Goal: Task Accomplishment & Management: Complete application form

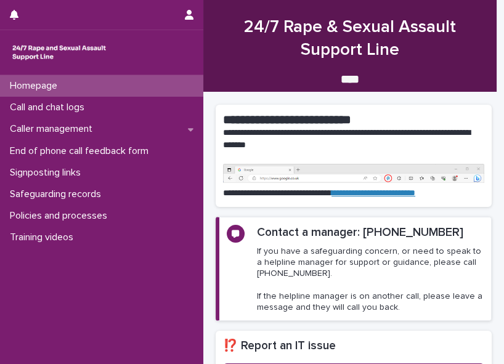
click at [326, 284] on p "If you have a safeguarding concern, or need to speak to a helpline manager for …" at bounding box center [370, 279] width 227 height 67
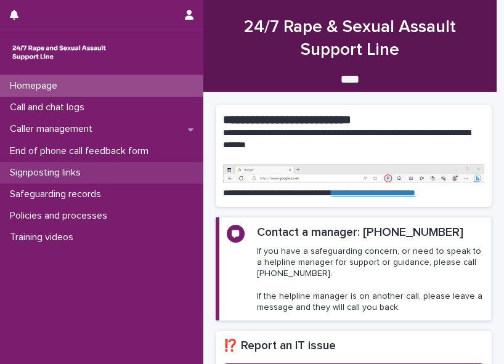
click at [2, 171] on div "Signposting links" at bounding box center [101, 173] width 203 height 22
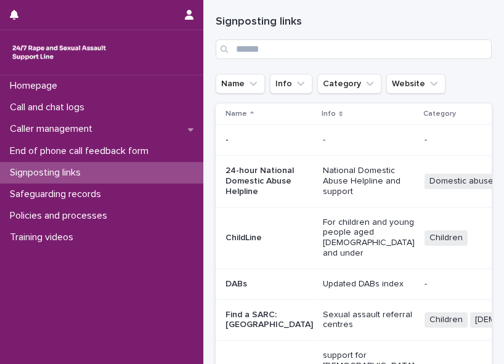
click at [2, 171] on div "Signposting links" at bounding box center [101, 173] width 203 height 22
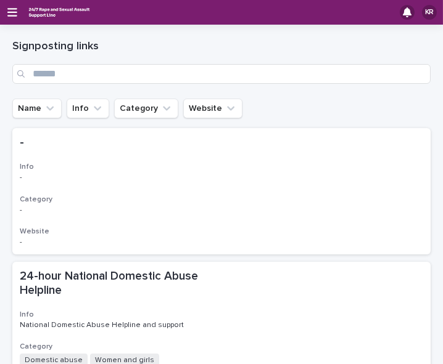
click at [10, 14] on icon "button" at bounding box center [12, 12] width 10 height 11
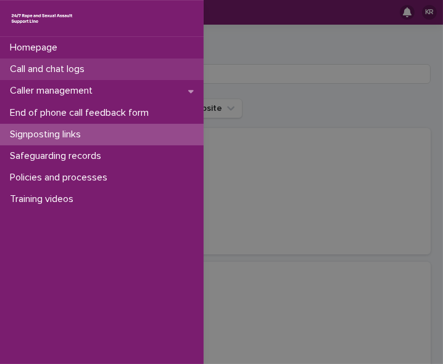
click at [19, 65] on p "Call and chat logs" at bounding box center [49, 70] width 89 height 12
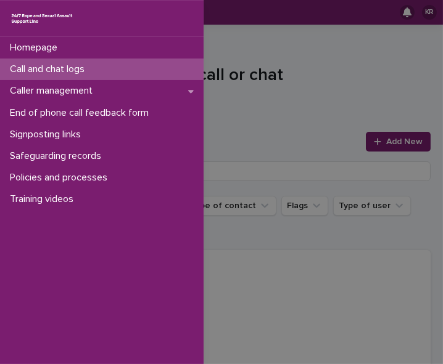
click at [377, 146] on div "Homepage Call and chat logs Caller management End of phone call feedback form S…" at bounding box center [221, 182] width 443 height 364
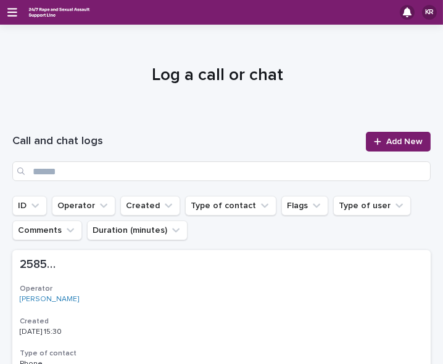
click at [377, 146] on link "Add New" at bounding box center [398, 142] width 65 height 20
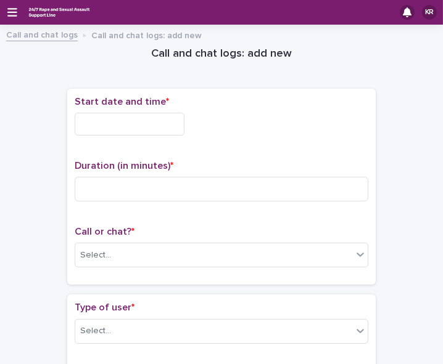
click at [105, 126] on input "text" at bounding box center [130, 124] width 110 height 23
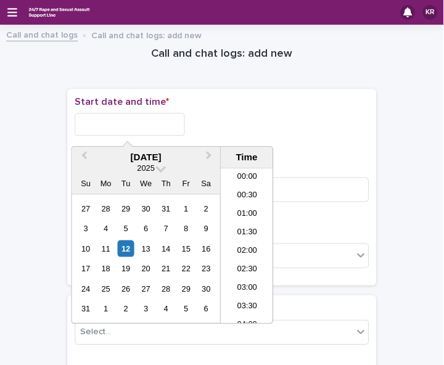
scroll to position [209, 0]
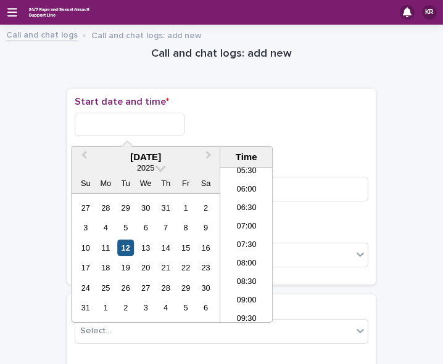
click at [126, 245] on div "12" at bounding box center [125, 248] width 17 height 17
click at [239, 260] on li "08:00" at bounding box center [246, 264] width 52 height 18
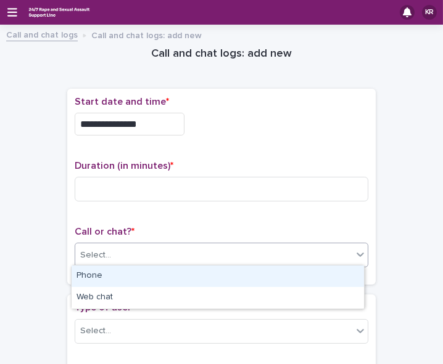
click at [157, 258] on div "Select..." at bounding box center [213, 255] width 277 height 20
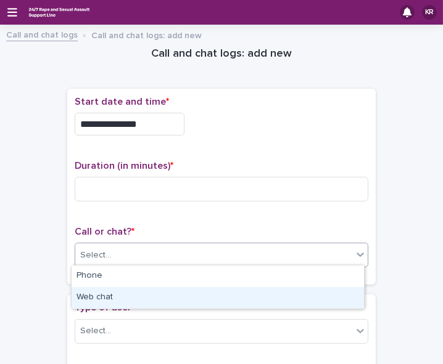
click at [153, 300] on div "Web chat" at bounding box center [218, 298] width 292 height 22
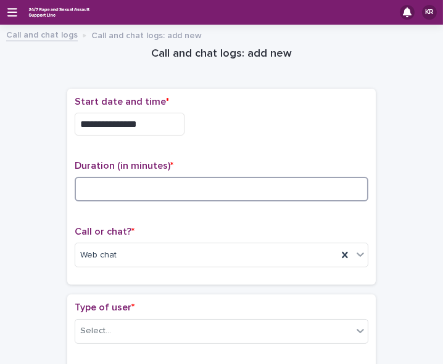
click at [89, 190] on input at bounding box center [221, 189] width 293 height 25
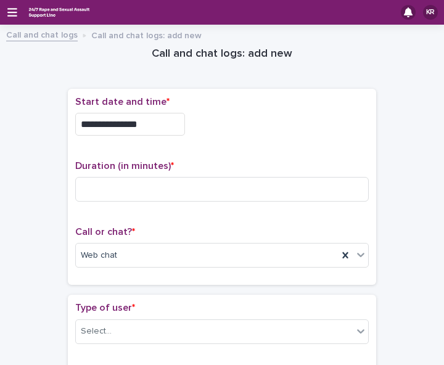
click at [111, 331] on div "Select..." at bounding box center [214, 331] width 277 height 20
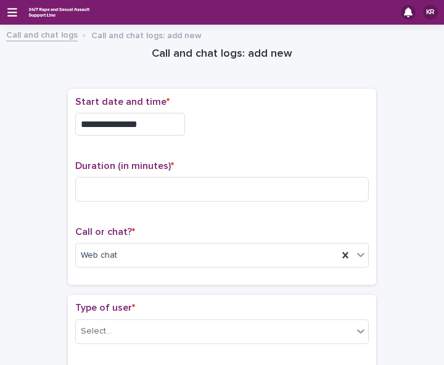
click at [145, 118] on input "**********" at bounding box center [130, 124] width 110 height 23
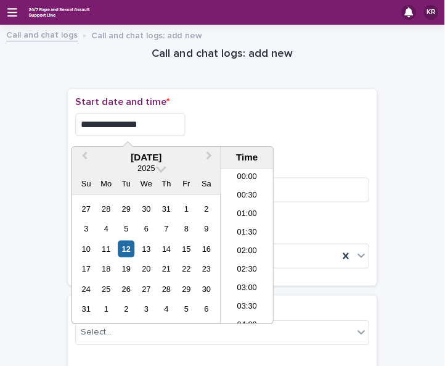
scroll to position [227, 0]
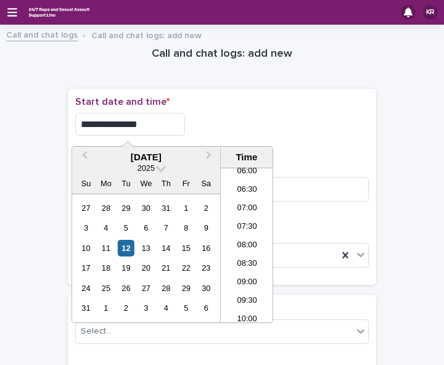
type input "**********"
click at [295, 172] on div "Duration (in minutes) *" at bounding box center [221, 185] width 293 height 51
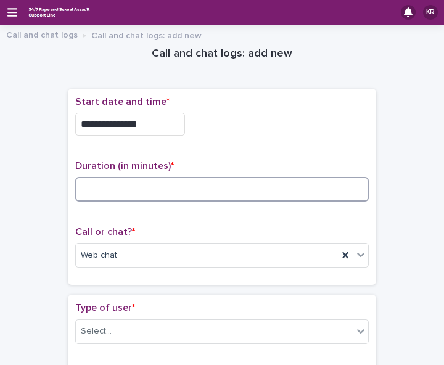
click at [147, 186] on input at bounding box center [221, 189] width 293 height 25
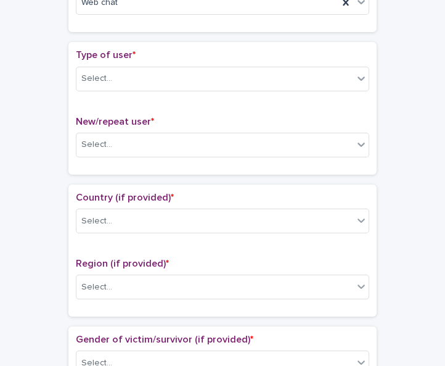
scroll to position [254, 0]
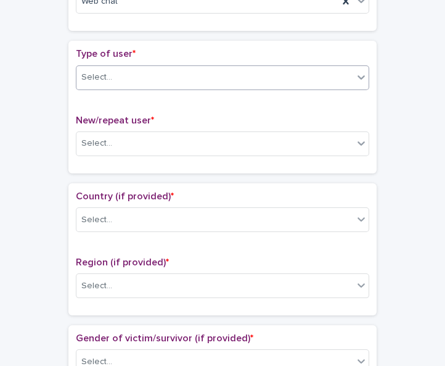
type input "*"
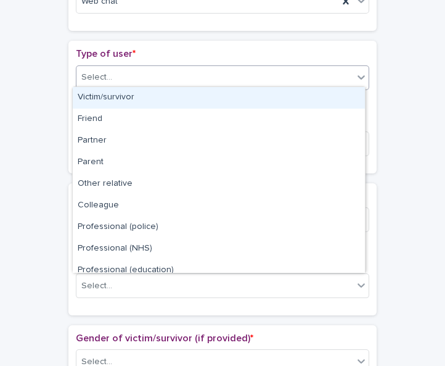
click at [357, 72] on icon at bounding box center [361, 77] width 12 height 12
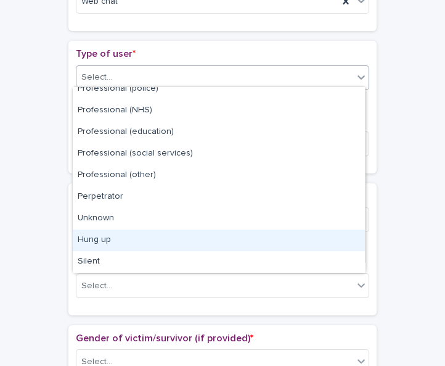
click at [353, 232] on div "Hung up" at bounding box center [219, 240] width 292 height 22
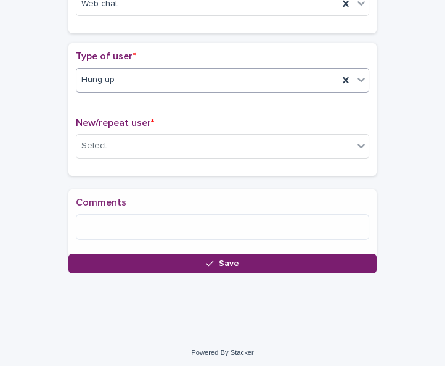
scroll to position [254, 0]
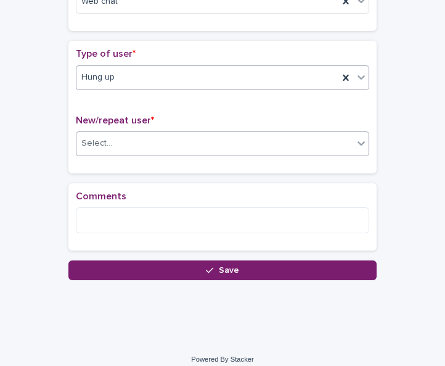
click at [267, 139] on div "Select..." at bounding box center [214, 143] width 277 height 20
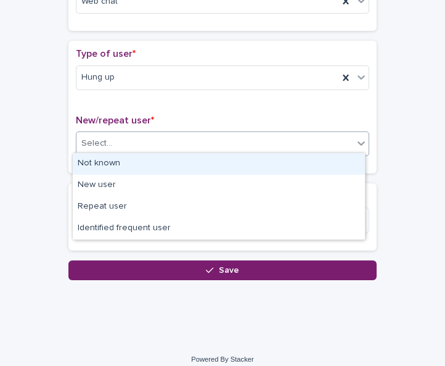
click at [261, 160] on div "Not known" at bounding box center [219, 164] width 292 height 22
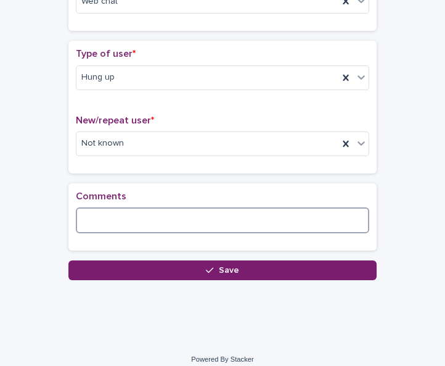
click at [202, 215] on textarea at bounding box center [222, 220] width 293 height 26
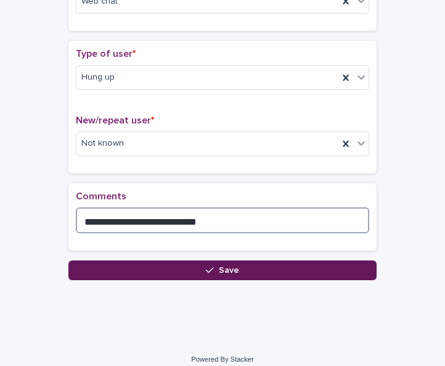
type textarea "**********"
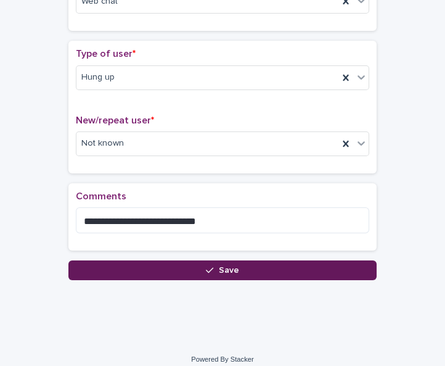
click at [206, 266] on icon "button" at bounding box center [209, 270] width 7 height 9
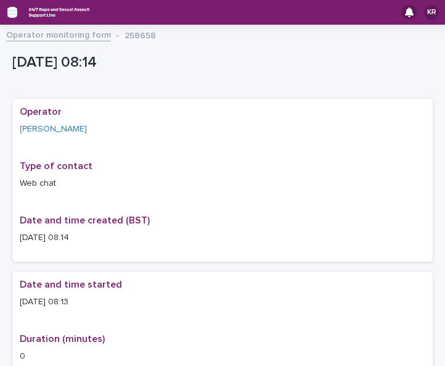
click at [9, 14] on icon "button" at bounding box center [12, 12] width 10 height 11
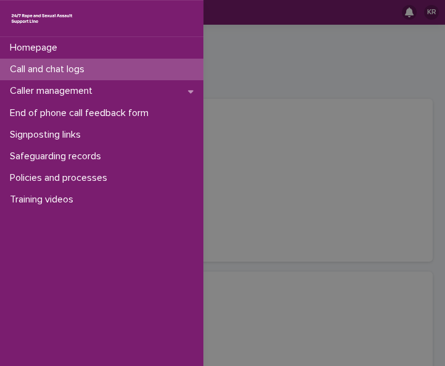
click at [14, 68] on p "Call and chat logs" at bounding box center [49, 70] width 89 height 12
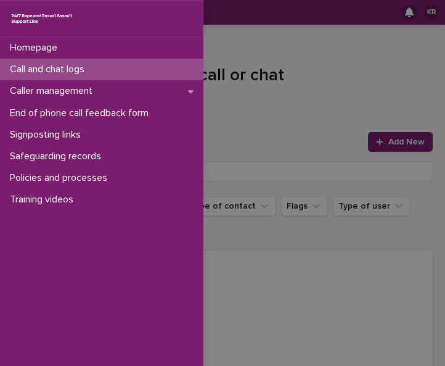
click at [379, 144] on div "Homepage Call and chat logs Caller management End of phone call feedback form S…" at bounding box center [222, 183] width 445 height 366
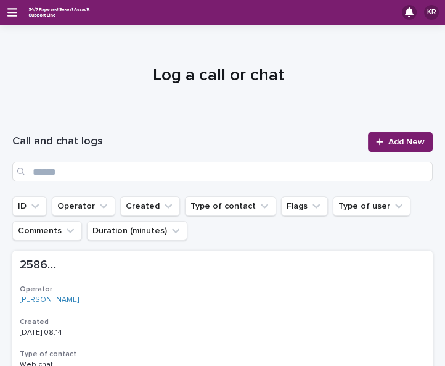
click at [379, 144] on div at bounding box center [382, 141] width 12 height 9
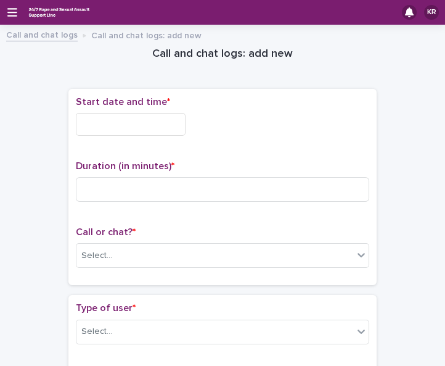
click at [90, 118] on input "text" at bounding box center [131, 124] width 110 height 23
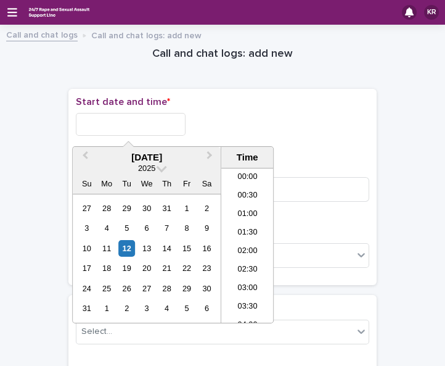
scroll to position [227, 0]
click at [128, 244] on div "12" at bounding box center [126, 248] width 17 height 17
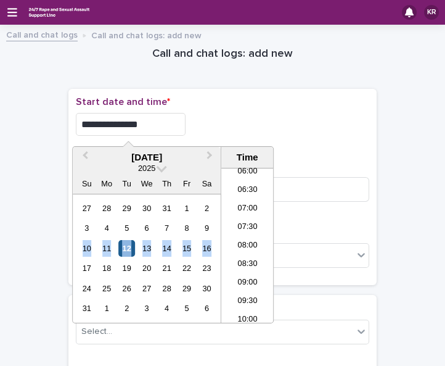
click at [128, 244] on div "12" at bounding box center [126, 248] width 17 height 17
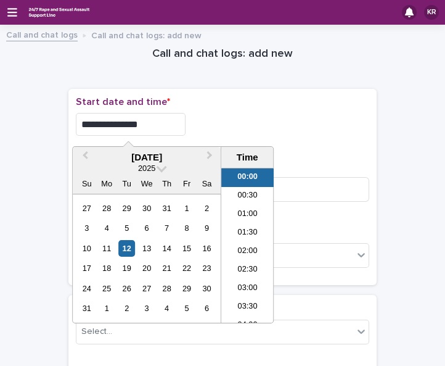
click at [140, 127] on input "**********" at bounding box center [131, 124] width 110 height 23
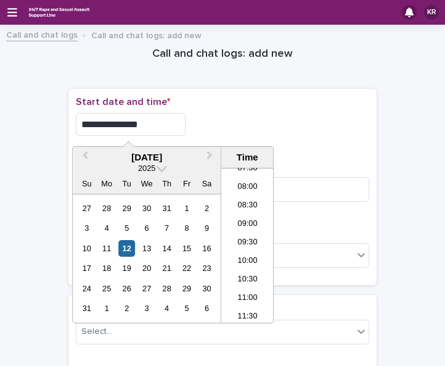
scroll to position [299, 0]
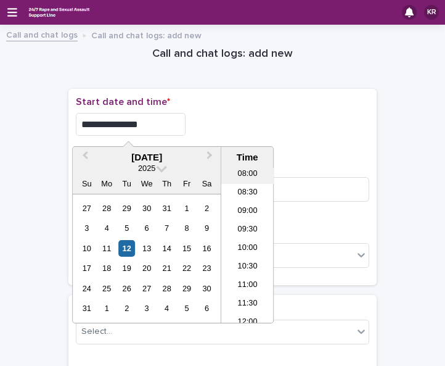
click at [255, 176] on li "08:00" at bounding box center [247, 174] width 52 height 18
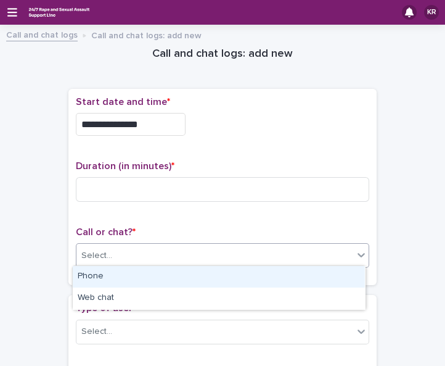
click at [202, 247] on div "Select..." at bounding box center [214, 255] width 277 height 20
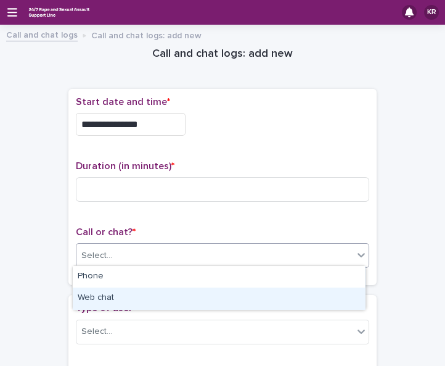
click at [182, 293] on div "Web chat" at bounding box center [219, 298] width 292 height 22
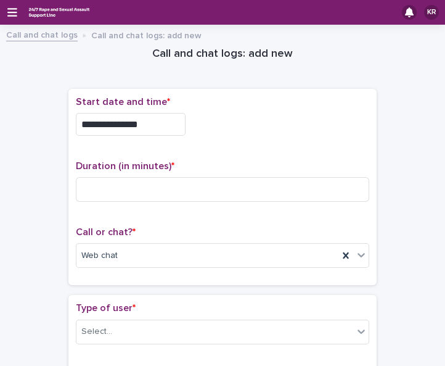
click at [91, 271] on div "Call or chat? * Web chat" at bounding box center [222, 251] width 293 height 51
click at [150, 121] on input "**********" at bounding box center [131, 124] width 110 height 23
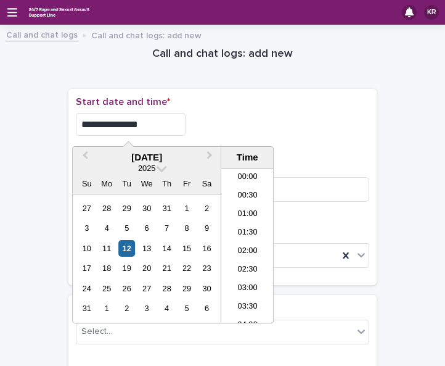
scroll to position [227, 0]
type input "**********"
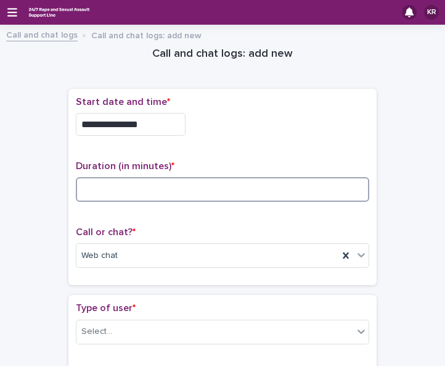
click at [78, 189] on input at bounding box center [222, 189] width 293 height 25
click at [117, 194] on input "**" at bounding box center [222, 189] width 293 height 25
type input "*"
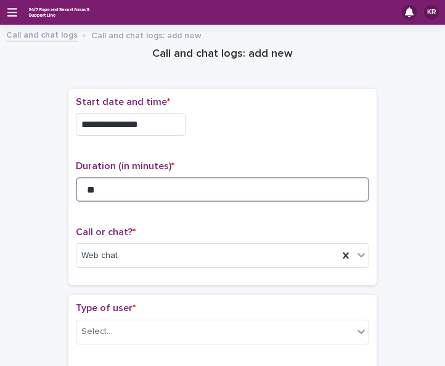
click at [91, 187] on input "**" at bounding box center [222, 189] width 293 height 25
click at [91, 187] on input "*" at bounding box center [222, 189] width 293 height 25
type input "**"
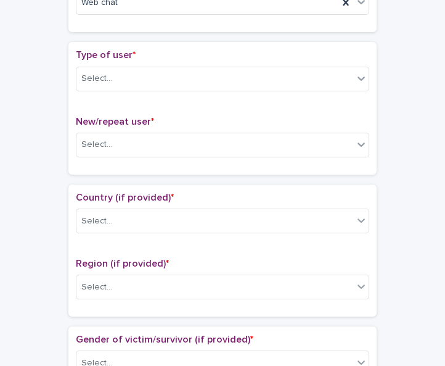
scroll to position [260, 0]
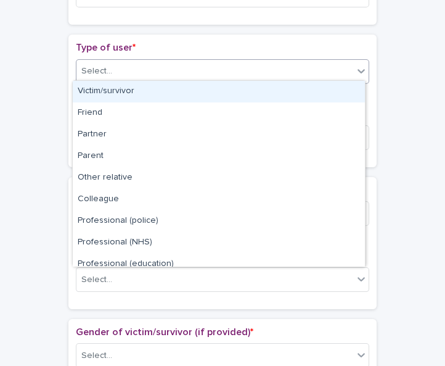
click at [359, 71] on icon at bounding box center [361, 71] width 12 height 12
click at [329, 91] on div "Victim/survivor" at bounding box center [219, 92] width 292 height 22
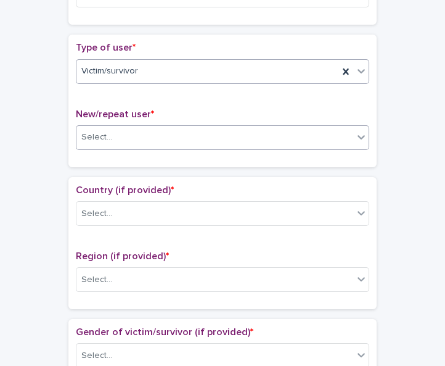
click at [261, 127] on div "Select..." at bounding box center [214, 137] width 277 height 20
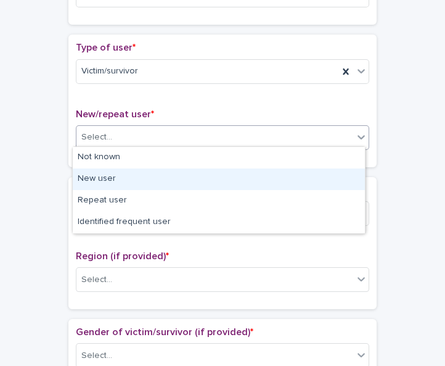
click at [240, 174] on div "New user" at bounding box center [219, 179] width 292 height 22
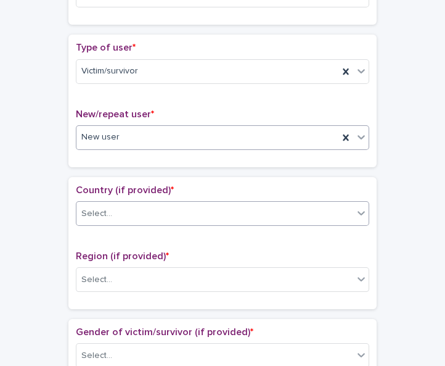
click at [215, 209] on div "Select..." at bounding box center [214, 213] width 277 height 20
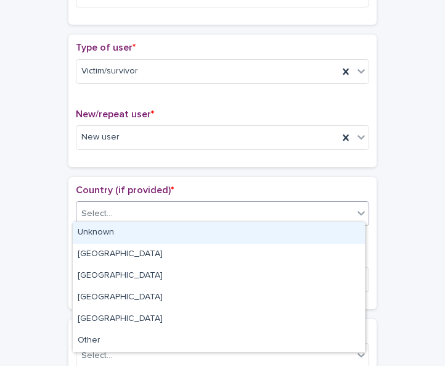
click at [208, 234] on div "Unknown" at bounding box center [219, 233] width 292 height 22
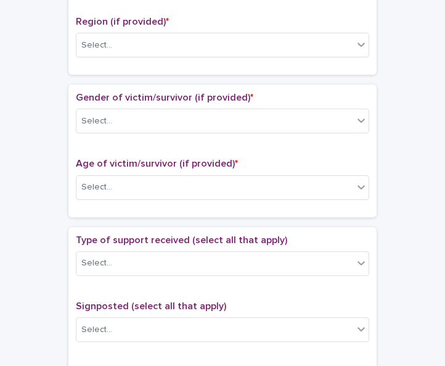
scroll to position [501, 0]
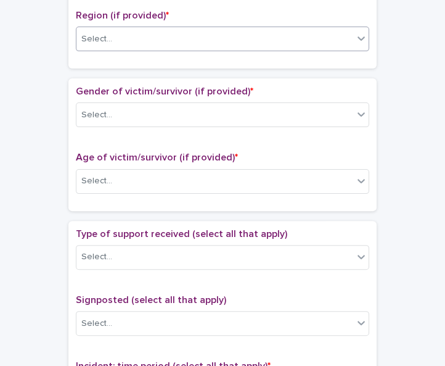
click at [358, 36] on icon at bounding box center [361, 38] width 12 height 12
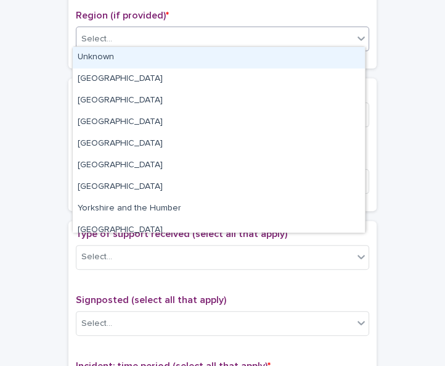
click at [347, 59] on div "Unknown" at bounding box center [219, 58] width 292 height 22
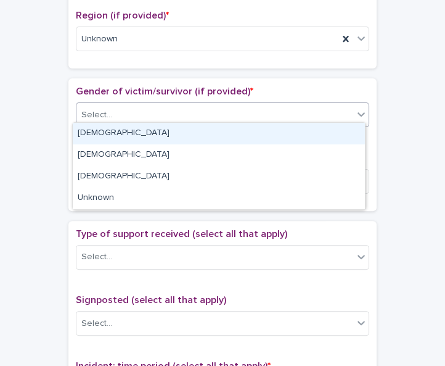
click at [356, 112] on icon at bounding box center [361, 114] width 12 height 12
click at [345, 131] on div "[DEMOGRAPHIC_DATA]" at bounding box center [219, 134] width 292 height 22
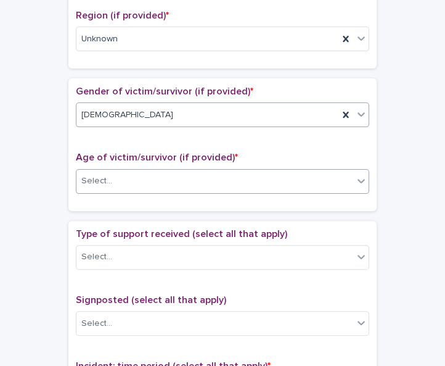
click at [346, 173] on div "Select..." at bounding box center [214, 181] width 277 height 20
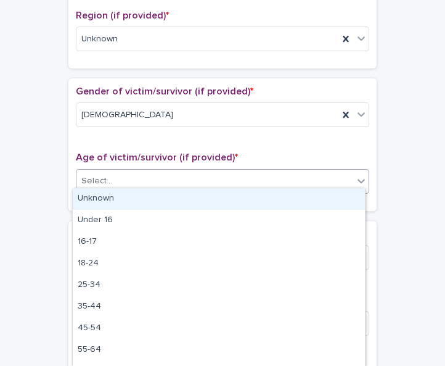
click at [340, 190] on div "Unknown" at bounding box center [219, 199] width 292 height 22
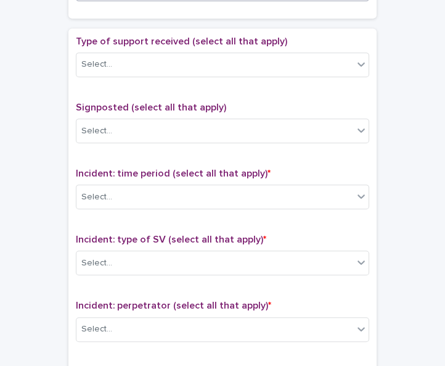
scroll to position [700, 0]
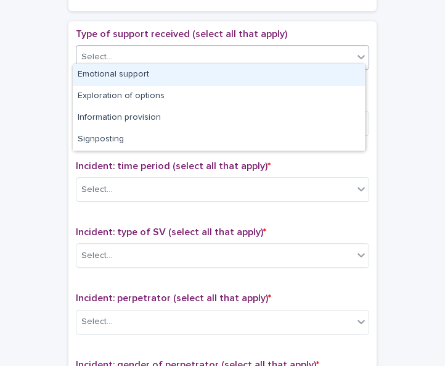
click at [355, 56] on icon at bounding box center [361, 57] width 12 height 12
click at [336, 75] on div "Emotional support" at bounding box center [219, 75] width 292 height 22
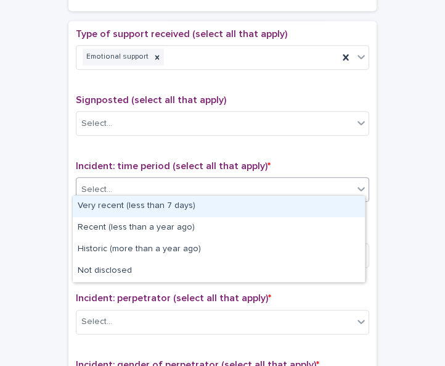
click at [320, 182] on div "Select..." at bounding box center [214, 189] width 277 height 20
click at [313, 203] on div "Very recent (less than 7 days)" at bounding box center [219, 206] width 292 height 22
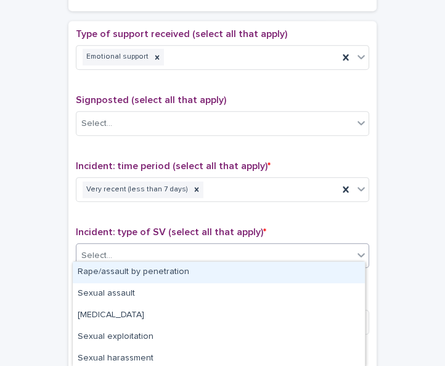
click at [173, 250] on div "Select..." at bounding box center [214, 255] width 277 height 20
click at [173, 262] on div "Rape/assault by penetration" at bounding box center [219, 272] width 292 height 22
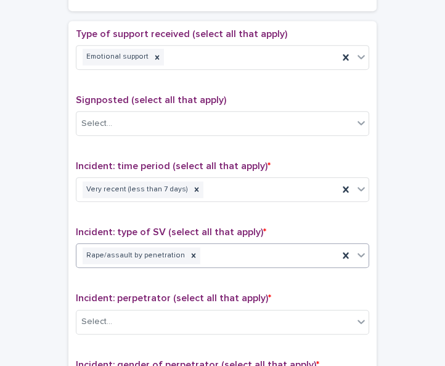
click at [173, 262] on div "Incident: type of SV (select all that apply) * option Rape/assault by penetrati…" at bounding box center [222, 251] width 293 height 51
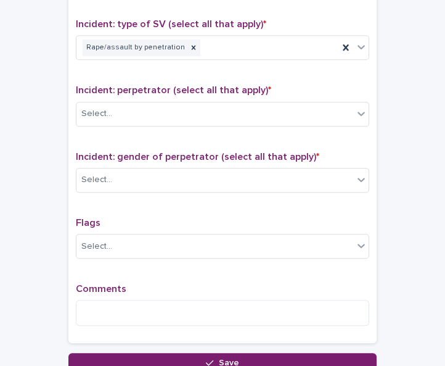
scroll to position [912, 0]
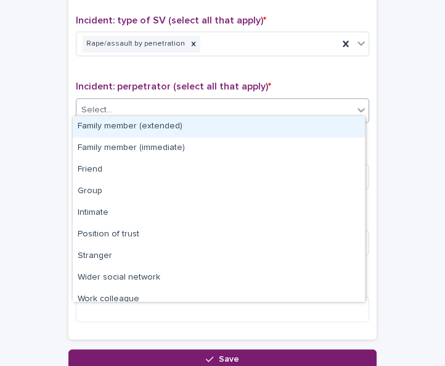
click at [356, 106] on icon at bounding box center [361, 110] width 12 height 12
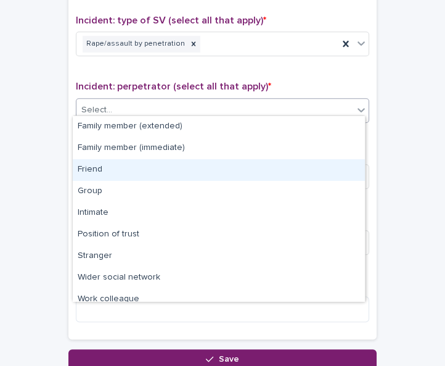
scroll to position [52, 0]
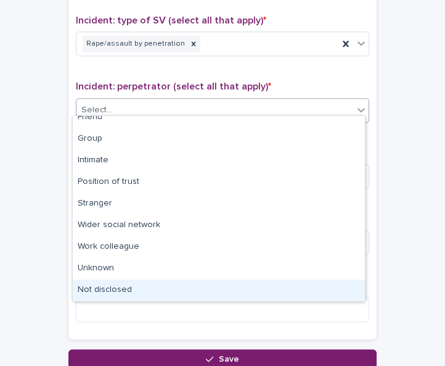
click at [350, 286] on div "Not disclosed" at bounding box center [219, 290] width 292 height 22
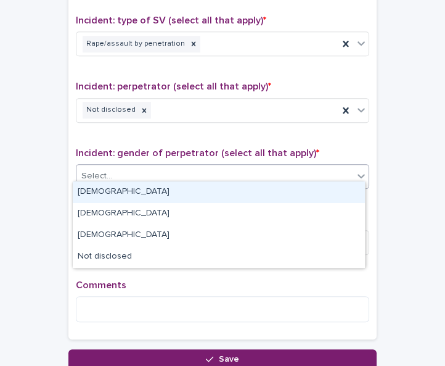
click at [145, 167] on div "Select..." at bounding box center [214, 176] width 277 height 20
click at [138, 193] on div "[DEMOGRAPHIC_DATA]" at bounding box center [219, 192] width 292 height 22
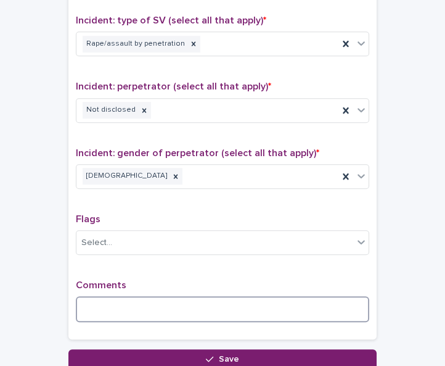
click at [106, 298] on textarea at bounding box center [222, 309] width 293 height 26
click at [136, 306] on textarea "**********" at bounding box center [222, 309] width 293 height 26
click at [207, 301] on textarea "**********" at bounding box center [222, 309] width 293 height 26
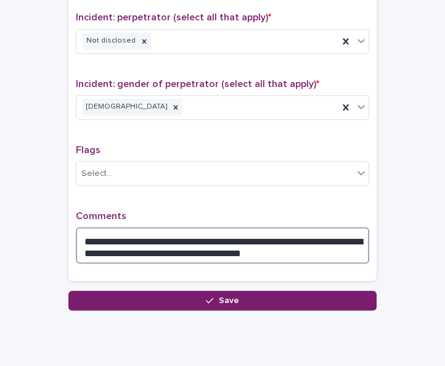
scroll to position [1014, 0]
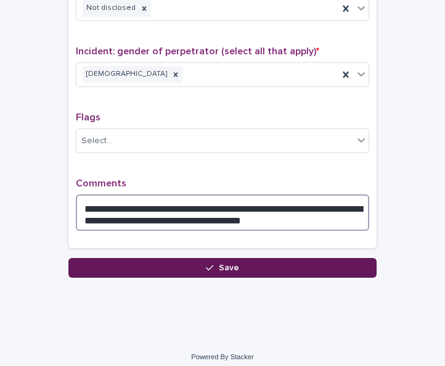
type textarea "**********"
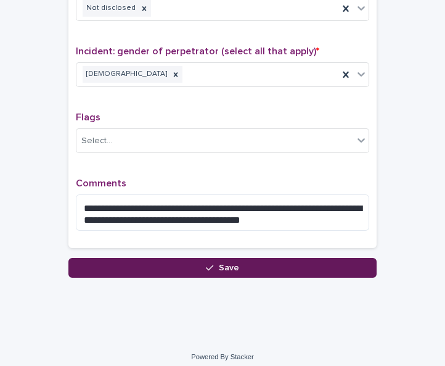
click at [227, 263] on span "Save" at bounding box center [229, 267] width 20 height 9
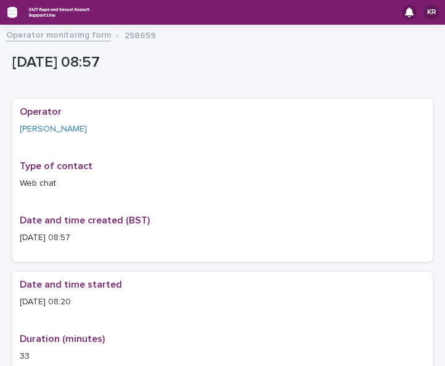
click at [14, 11] on icon "button" at bounding box center [12, 12] width 10 height 11
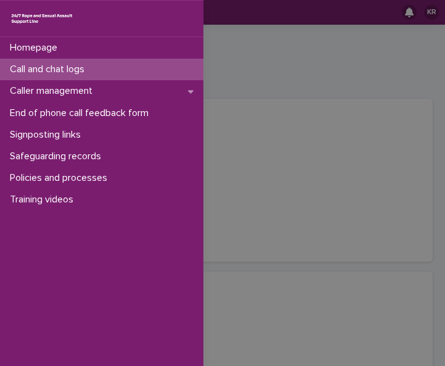
click at [28, 69] on p "Call and chat logs" at bounding box center [49, 70] width 89 height 12
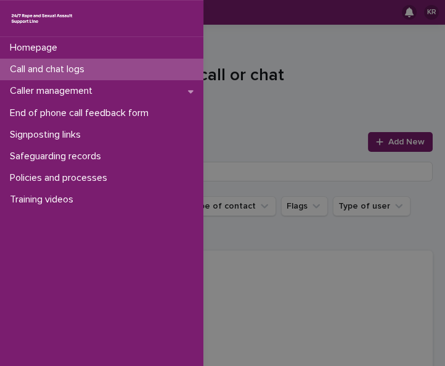
click at [374, 142] on div "Homepage Call and chat logs Caller management End of phone call feedback form S…" at bounding box center [222, 183] width 445 height 366
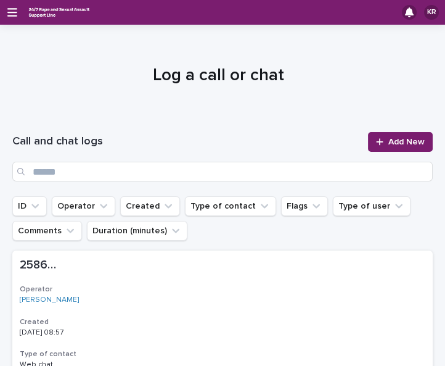
click at [376, 142] on icon at bounding box center [379, 141] width 7 height 7
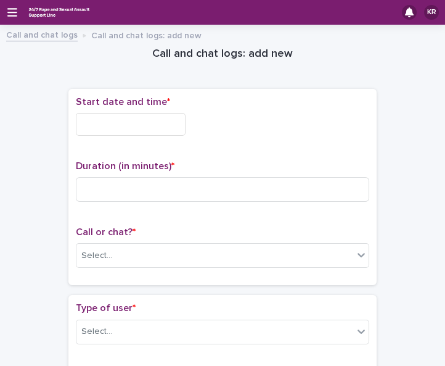
click at [80, 122] on input "text" at bounding box center [131, 124] width 110 height 23
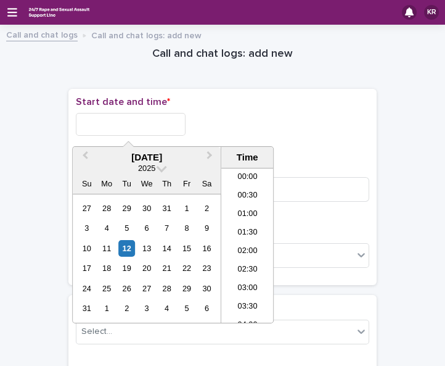
scroll to position [247, 0]
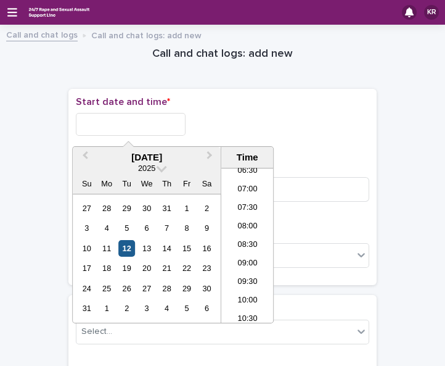
click at [129, 244] on div "12" at bounding box center [126, 248] width 17 height 17
click at [229, 243] on li "08:30" at bounding box center [247, 245] width 52 height 18
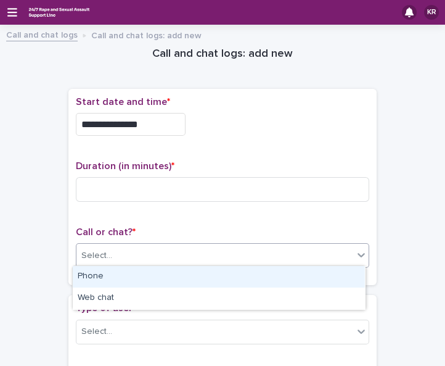
click at [141, 259] on div "Select..." at bounding box center [214, 255] width 277 height 20
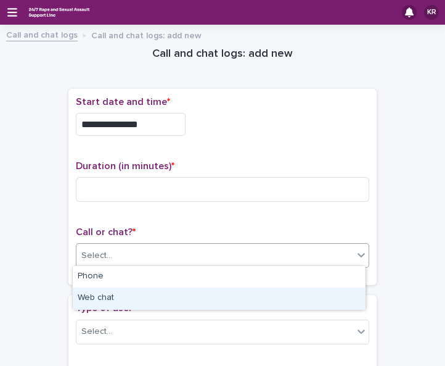
click at [123, 292] on div "Web chat" at bounding box center [219, 298] width 292 height 22
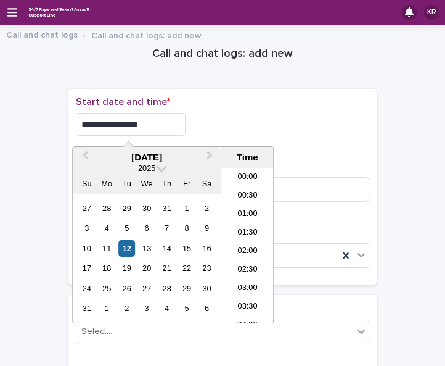
click at [160, 120] on input "**********" at bounding box center [131, 124] width 110 height 23
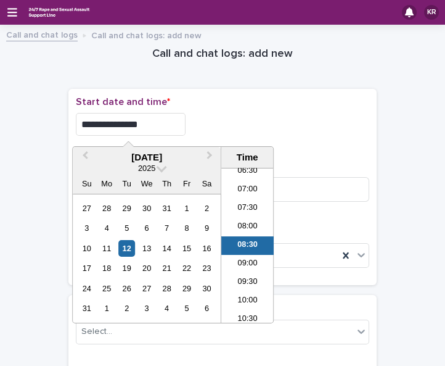
click at [160, 120] on input "**********" at bounding box center [131, 124] width 110 height 23
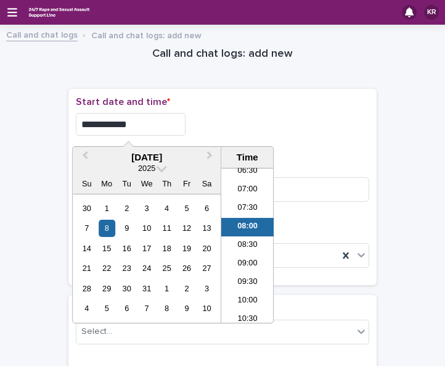
click at [224, 225] on li "08:00" at bounding box center [247, 227] width 52 height 18
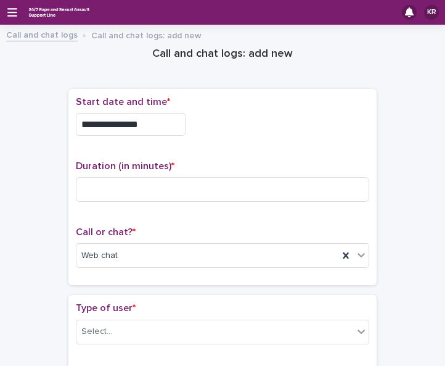
click at [157, 121] on input "**********" at bounding box center [131, 124] width 110 height 23
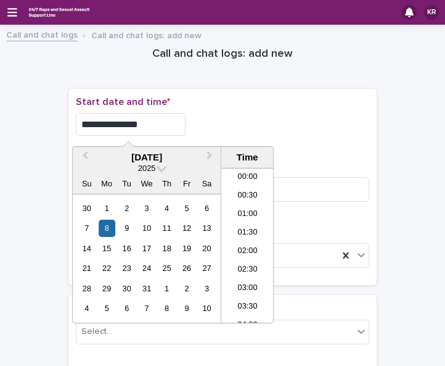
scroll to position [227, 0]
type input "**********"
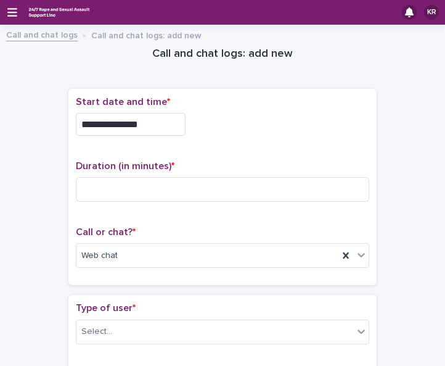
click at [326, 215] on div "**********" at bounding box center [222, 187] width 293 height 182
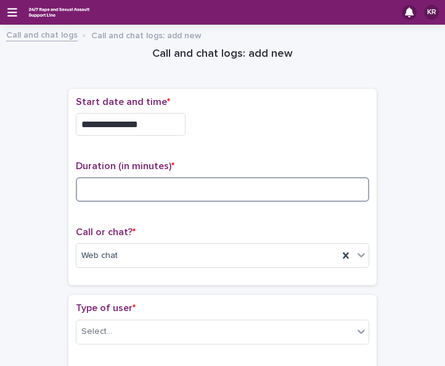
click at [119, 186] on input at bounding box center [222, 189] width 293 height 25
type input "*"
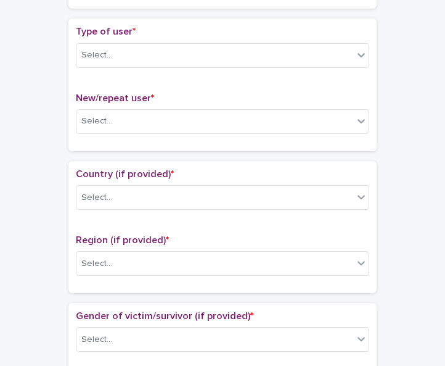
scroll to position [284, 0]
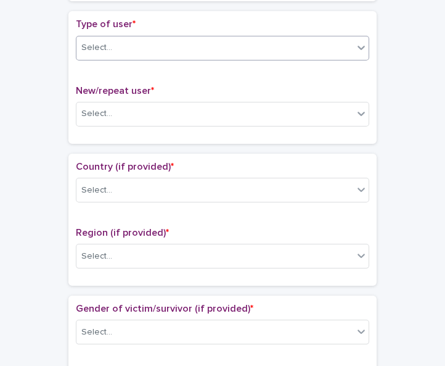
click at [361, 46] on icon at bounding box center [361, 47] width 12 height 12
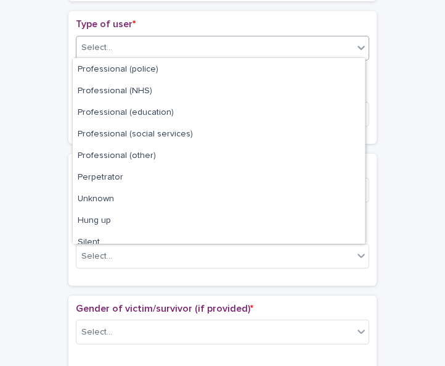
scroll to position [138, 0]
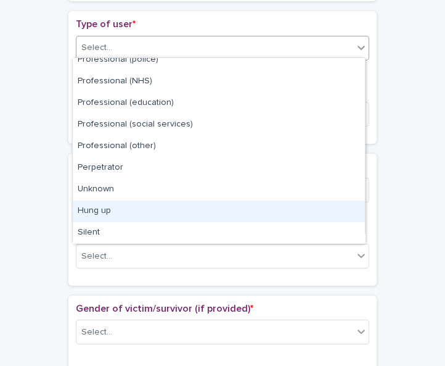
click at [346, 219] on div "Hung up" at bounding box center [219, 211] width 292 height 22
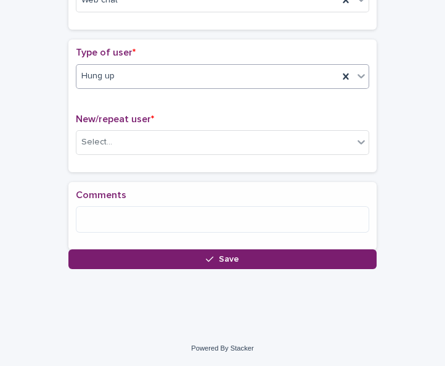
scroll to position [261, 0]
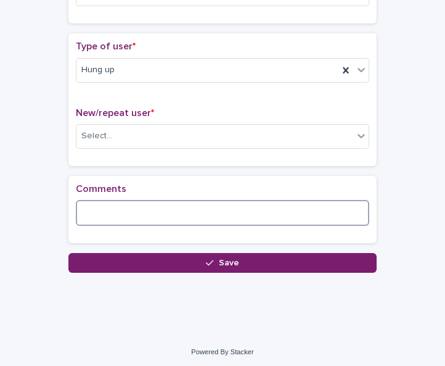
click at [346, 219] on textarea at bounding box center [222, 213] width 293 height 26
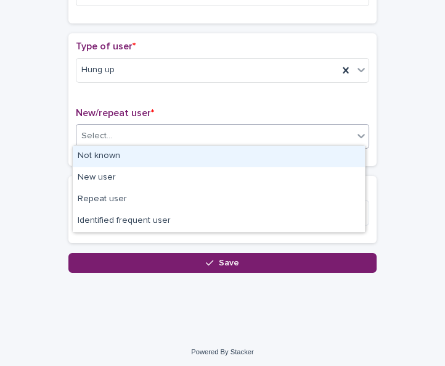
click at [358, 134] on icon at bounding box center [361, 136] width 7 height 4
click at [351, 155] on div "Not known" at bounding box center [219, 156] width 292 height 22
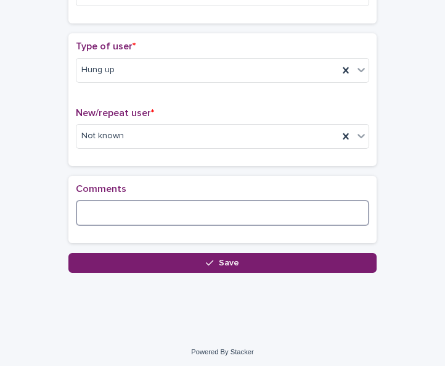
click at [172, 206] on textarea at bounding box center [222, 213] width 293 height 26
type textarea "*"
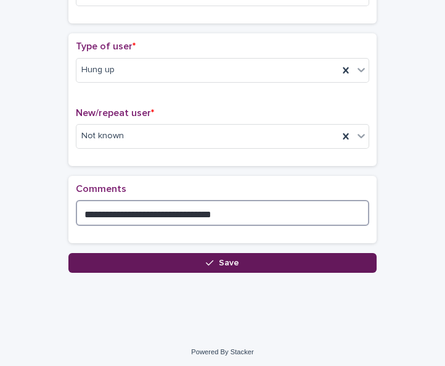
type textarea "**********"
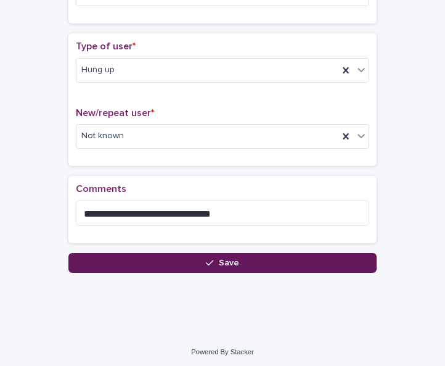
click at [219, 260] on span "Save" at bounding box center [229, 262] width 20 height 9
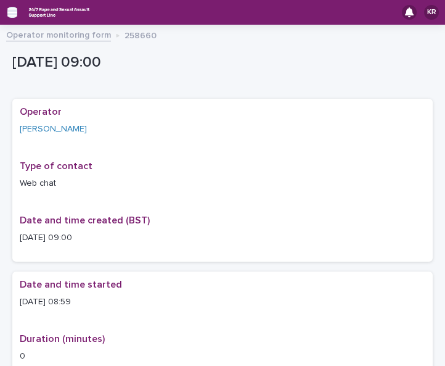
click at [10, 15] on icon "button" at bounding box center [12, 12] width 10 height 9
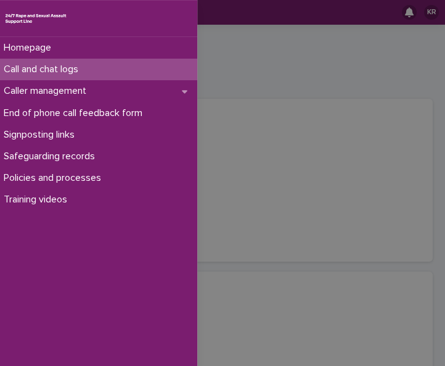
click at [10, 15] on img at bounding box center [36, 18] width 64 height 16
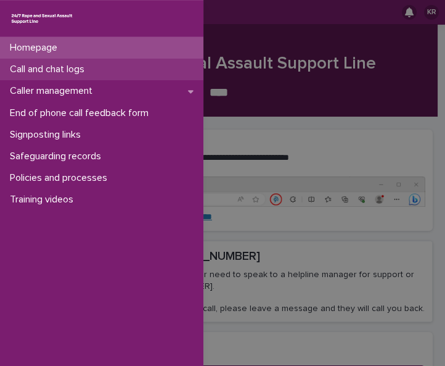
click at [23, 66] on p "Call and chat logs" at bounding box center [49, 70] width 89 height 12
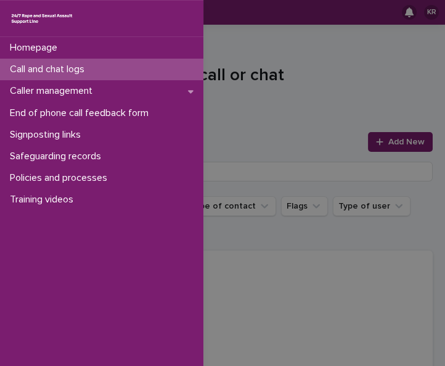
click at [393, 143] on div "Homepage Call and chat logs Caller management End of phone call feedback form S…" at bounding box center [222, 183] width 445 height 366
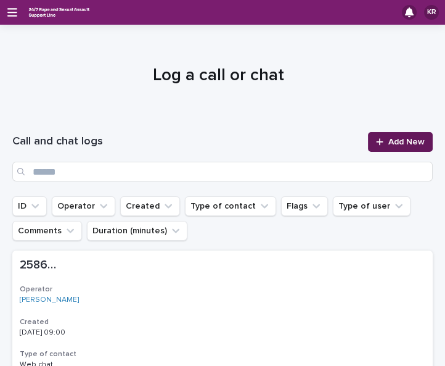
click at [393, 143] on span "Add New" at bounding box center [406, 141] width 36 height 9
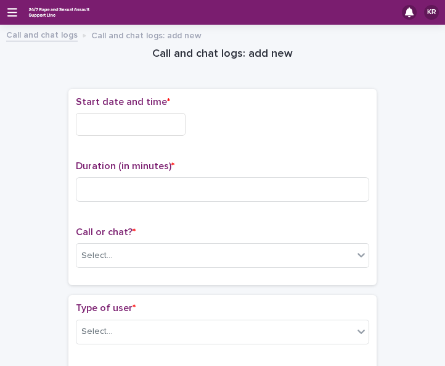
click at [84, 123] on input "text" at bounding box center [131, 124] width 110 height 23
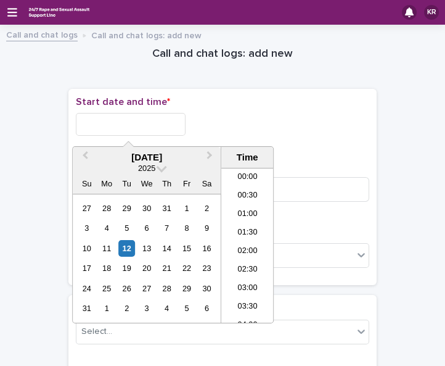
scroll to position [265, 0]
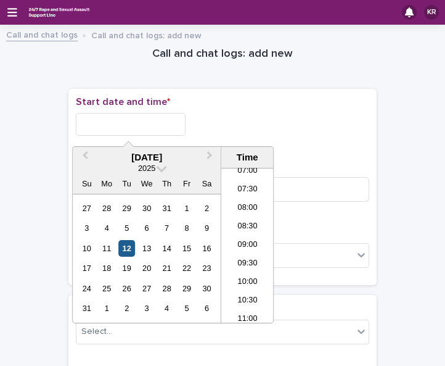
click at [125, 250] on div "12" at bounding box center [126, 248] width 17 height 17
click at [227, 240] on li "09:00" at bounding box center [247, 245] width 52 height 18
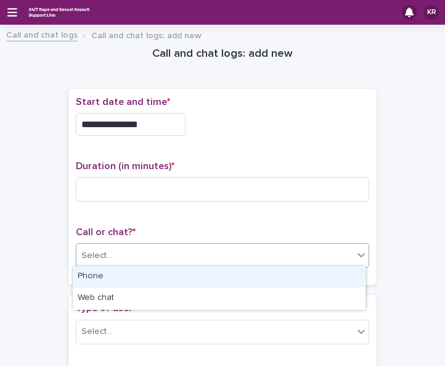
click at [147, 253] on div "Select..." at bounding box center [214, 255] width 277 height 20
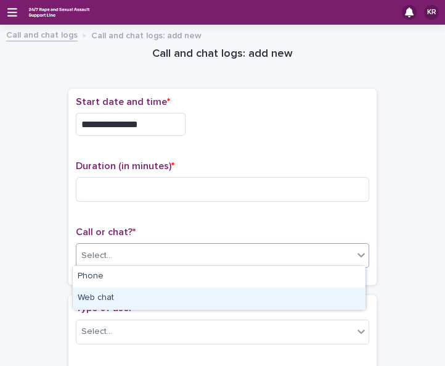
click at [137, 293] on div "Web chat" at bounding box center [219, 298] width 292 height 22
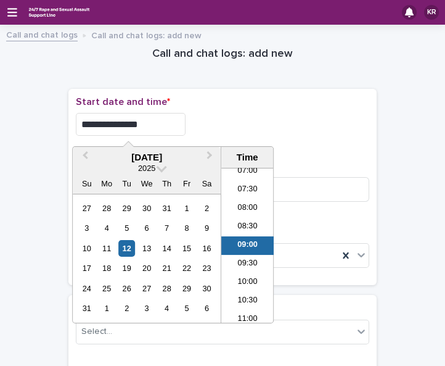
click at [139, 121] on input "**********" at bounding box center [131, 124] width 110 height 23
click at [158, 126] on input "**********" at bounding box center [131, 124] width 110 height 23
type input "**********"
click at [203, 125] on div "**********" at bounding box center [222, 124] width 293 height 23
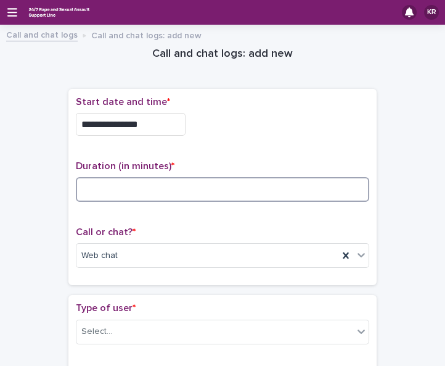
click at [116, 189] on input at bounding box center [222, 189] width 293 height 25
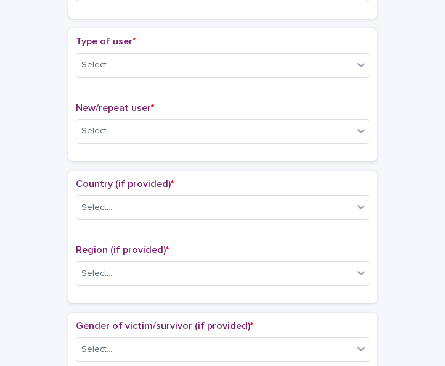
scroll to position [277, 0]
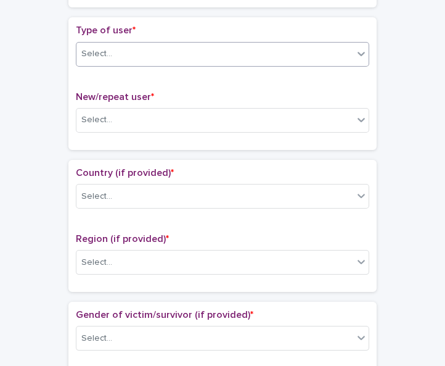
type input "**"
click at [356, 47] on icon at bounding box center [361, 53] width 12 height 12
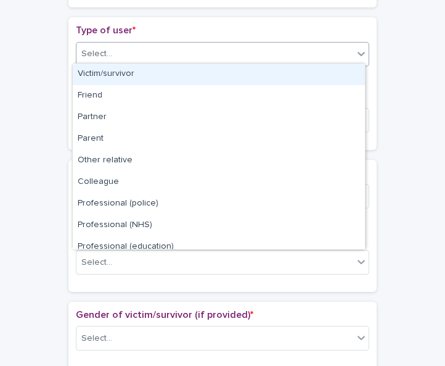
click at [346, 72] on div "Victim/survivor" at bounding box center [219, 75] width 292 height 22
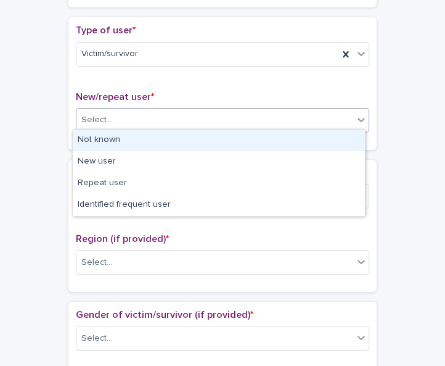
click at [355, 114] on icon at bounding box center [361, 119] width 12 height 12
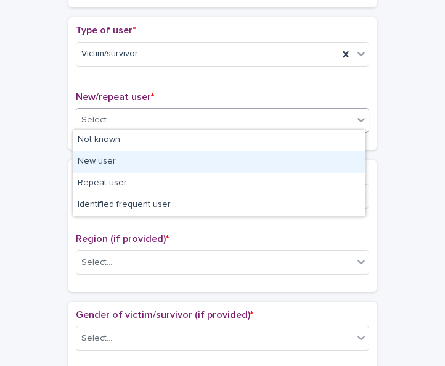
click at [348, 160] on div "New user" at bounding box center [219, 162] width 292 height 22
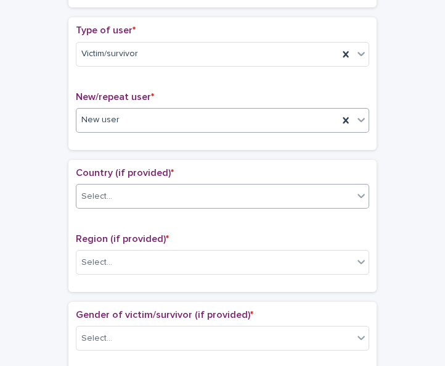
click at [342, 198] on div "Select..." at bounding box center [214, 196] width 277 height 20
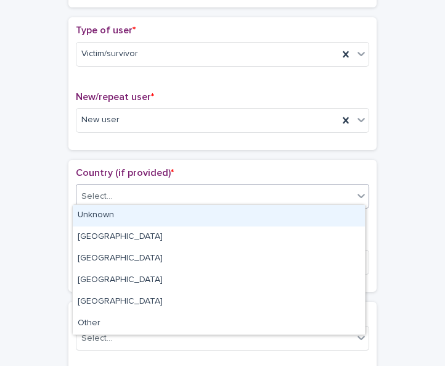
click at [337, 217] on div "Unknown" at bounding box center [219, 216] width 292 height 22
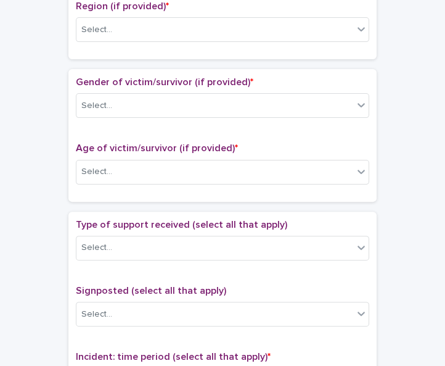
scroll to position [513, 0]
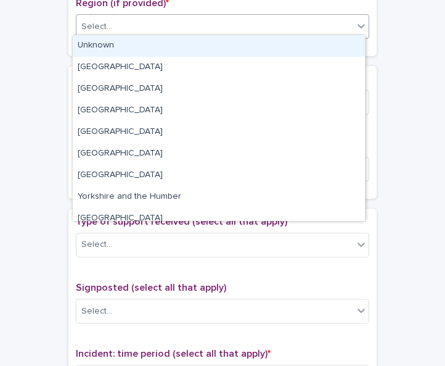
click at [355, 22] on icon at bounding box center [361, 26] width 12 height 12
click at [326, 47] on div "Unknown" at bounding box center [219, 46] width 292 height 22
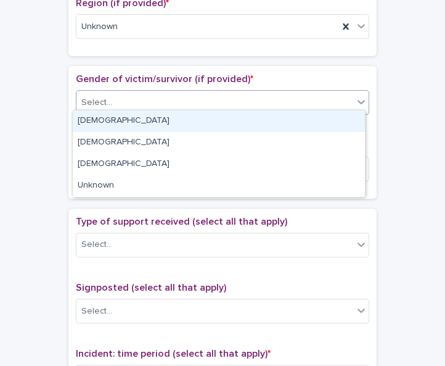
click at [355, 96] on icon at bounding box center [361, 102] width 12 height 12
click at [335, 125] on div "[DEMOGRAPHIC_DATA]" at bounding box center [219, 121] width 292 height 22
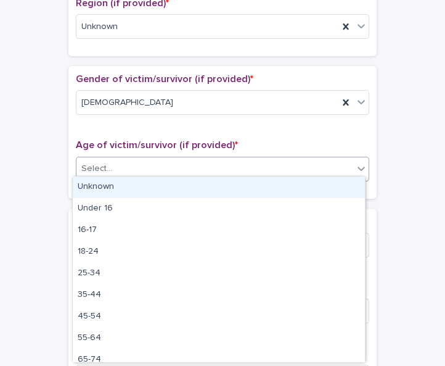
click at [358, 165] on icon at bounding box center [361, 168] width 12 height 12
click at [340, 189] on div "Unknown" at bounding box center [219, 187] width 292 height 22
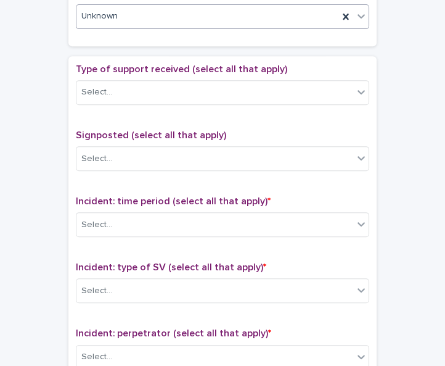
scroll to position [666, 0]
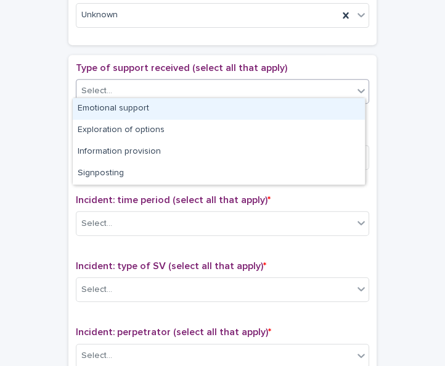
click at [356, 84] on icon at bounding box center [361, 90] width 12 height 12
click at [341, 109] on div "Emotional support" at bounding box center [219, 109] width 292 height 22
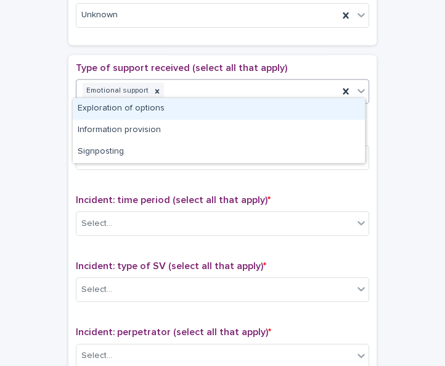
click at [285, 84] on div "Emotional support" at bounding box center [207, 91] width 262 height 22
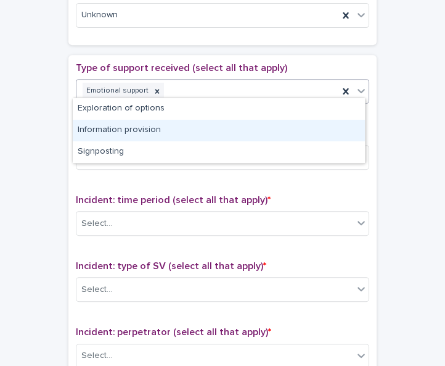
click at [265, 128] on div "Information provision" at bounding box center [219, 131] width 292 height 22
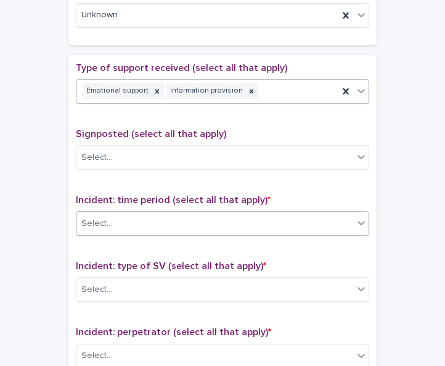
click at [223, 217] on div "Select..." at bounding box center [214, 223] width 277 height 20
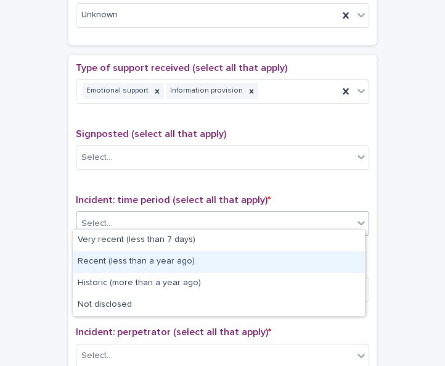
click at [211, 254] on div "Recent (less than a year ago)" at bounding box center [219, 262] width 292 height 22
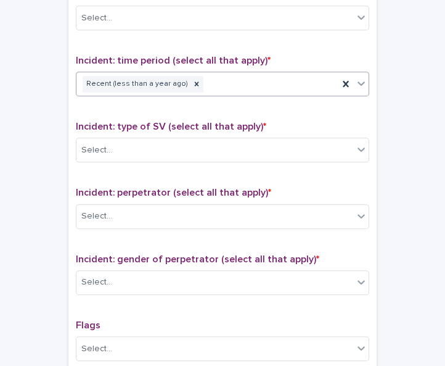
scroll to position [827, 0]
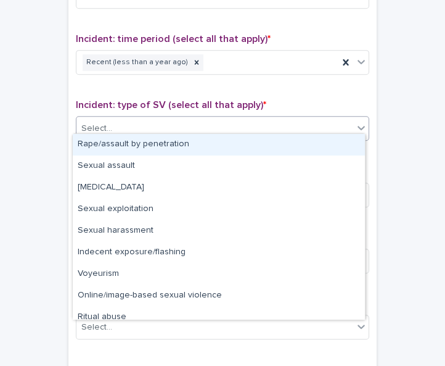
click at [358, 126] on icon at bounding box center [361, 128] width 7 height 4
click at [335, 144] on div "Rape/assault by penetration" at bounding box center [219, 145] width 292 height 22
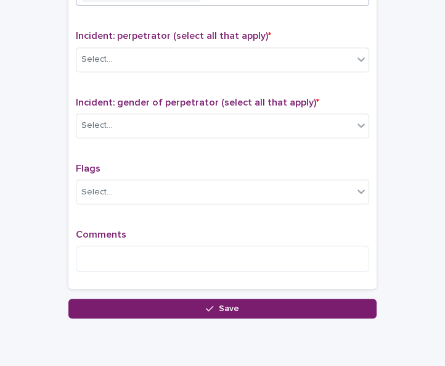
scroll to position [964, 0]
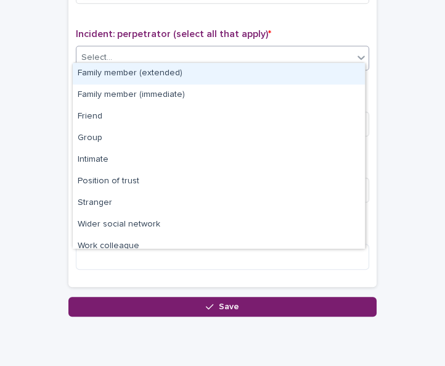
click at [355, 52] on icon at bounding box center [361, 57] width 12 height 12
click at [346, 62] on div "Select..." at bounding box center [222, 58] width 293 height 25
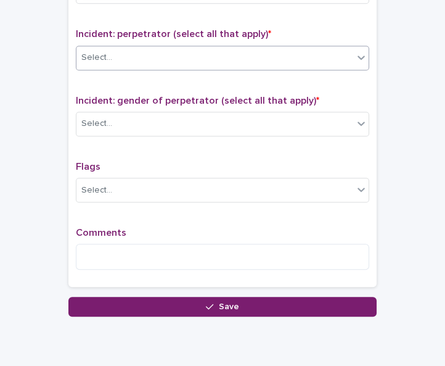
click at [346, 62] on div "Select..." at bounding box center [222, 58] width 293 height 25
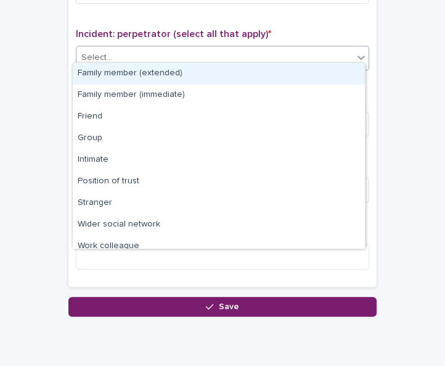
click at [346, 62] on div "Select..." at bounding box center [222, 58] width 293 height 25
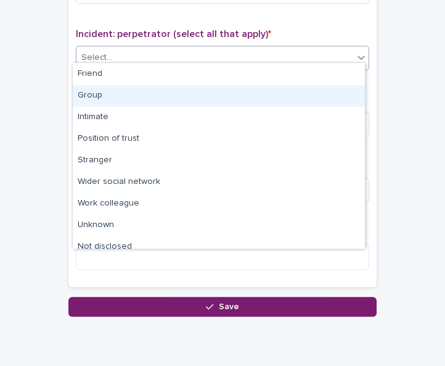
scroll to position [52, 0]
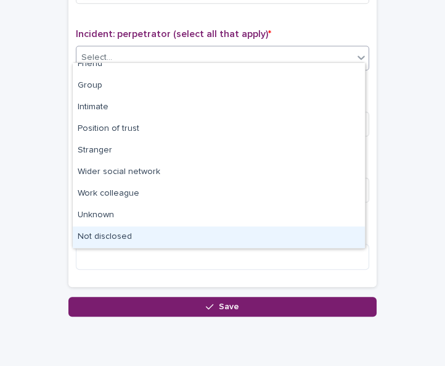
click at [350, 230] on div "Not disclosed" at bounding box center [219, 237] width 292 height 22
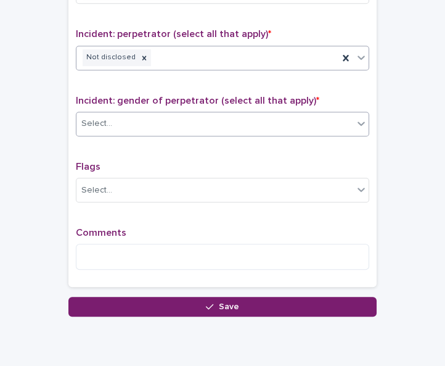
click at [210, 117] on div "Select..." at bounding box center [214, 123] width 277 height 20
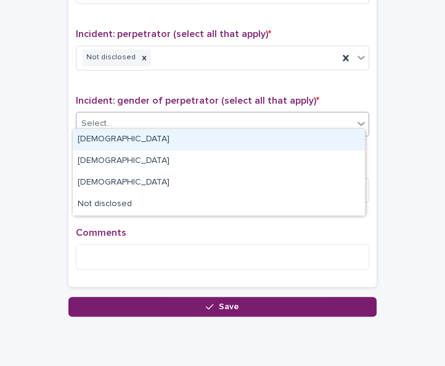
click at [202, 137] on div "[DEMOGRAPHIC_DATA]" at bounding box center [219, 140] width 292 height 22
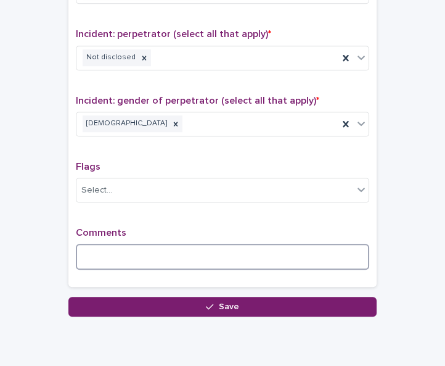
click at [142, 253] on textarea at bounding box center [222, 257] width 293 height 26
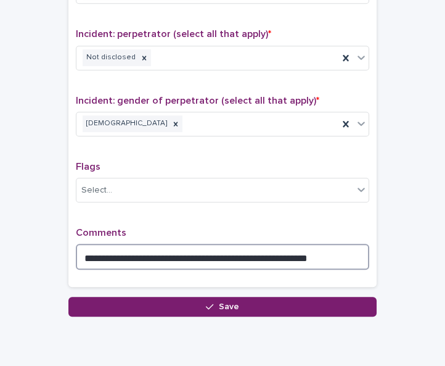
click at [286, 251] on textarea "**********" at bounding box center [222, 257] width 293 height 26
click at [311, 249] on textarea "**********" at bounding box center [222, 257] width 293 height 26
click at [326, 249] on textarea "**********" at bounding box center [222, 257] width 293 height 26
click at [331, 249] on textarea "**********" at bounding box center [222, 257] width 293 height 26
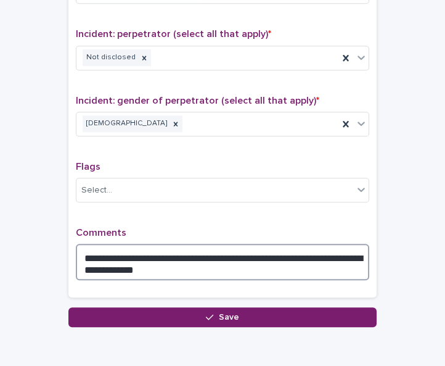
click at [177, 256] on textarea "**********" at bounding box center [222, 262] width 293 height 36
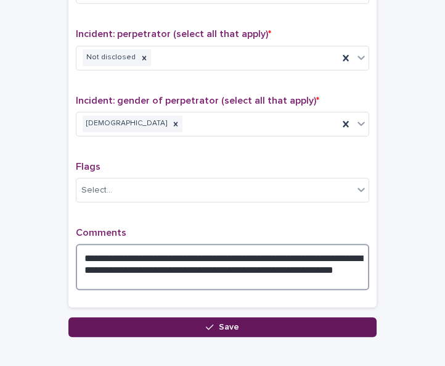
type textarea "**********"
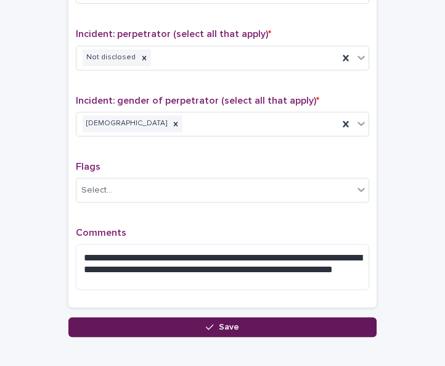
click at [187, 321] on button "Save" at bounding box center [222, 327] width 308 height 20
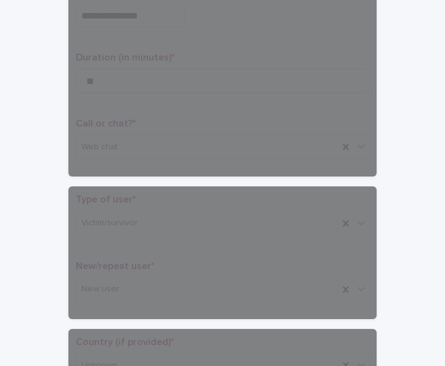
scroll to position [0, 0]
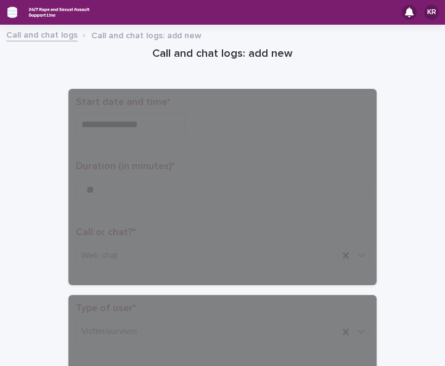
click at [10, 8] on icon "button" at bounding box center [12, 12] width 10 height 9
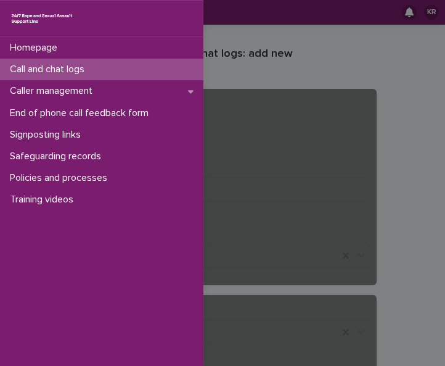
click at [207, 72] on div "Homepage Call and chat logs Caller management End of phone call feedback form S…" at bounding box center [222, 183] width 445 height 366
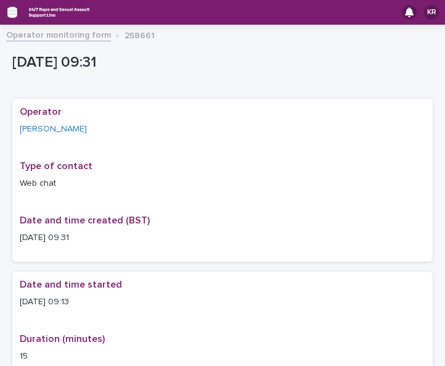
click at [10, 9] on icon "button" at bounding box center [12, 12] width 10 height 11
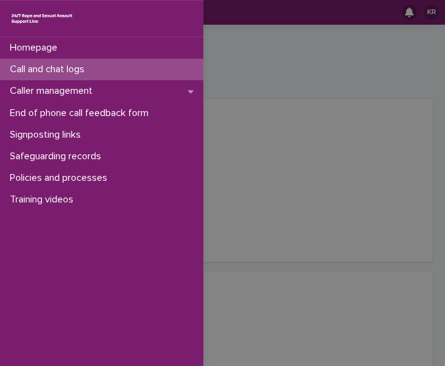
click at [24, 73] on p "Call and chat logs" at bounding box center [49, 70] width 89 height 12
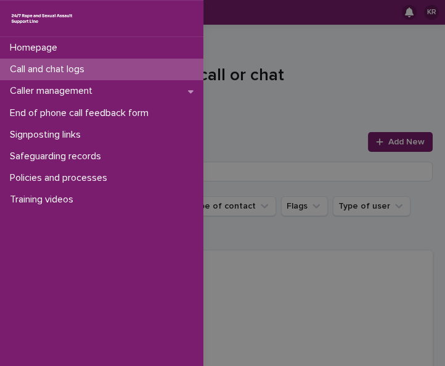
click at [385, 144] on div "Homepage Call and chat logs Caller management End of phone call feedback form S…" at bounding box center [222, 183] width 445 height 366
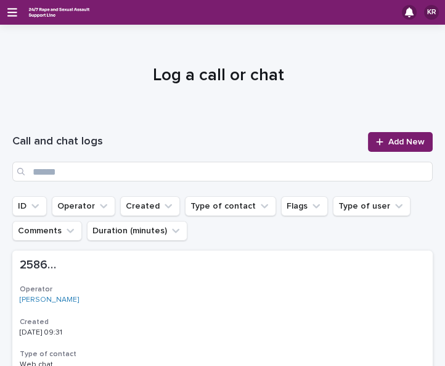
click at [388, 144] on span "Add New" at bounding box center [406, 141] width 36 height 9
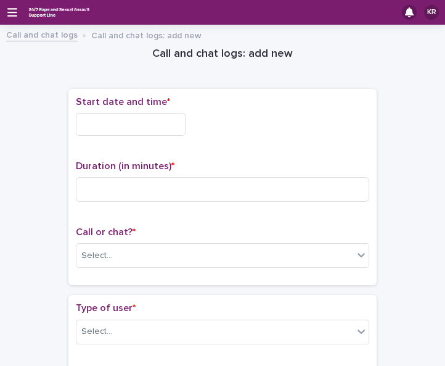
click at [105, 129] on input "text" at bounding box center [131, 124] width 110 height 23
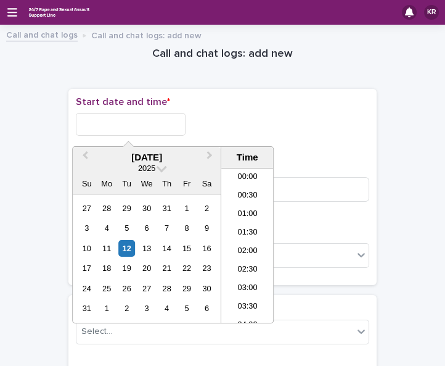
scroll to position [284, 0]
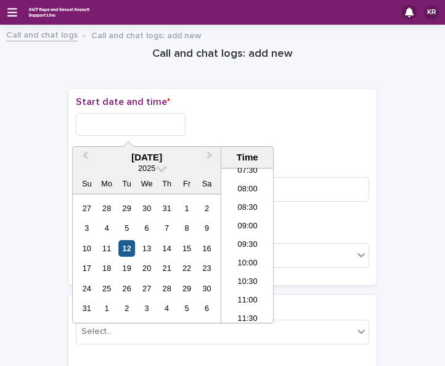
click at [123, 244] on div "12" at bounding box center [126, 248] width 17 height 17
click at [229, 239] on li "09:30" at bounding box center [247, 245] width 52 height 18
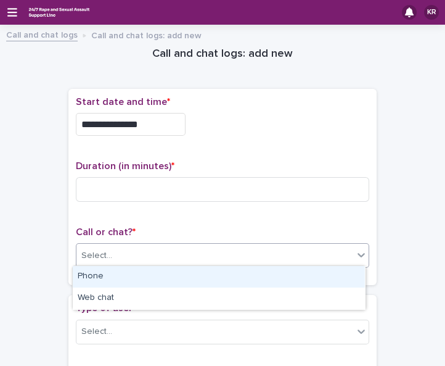
click at [141, 245] on div "Select..." at bounding box center [214, 255] width 277 height 20
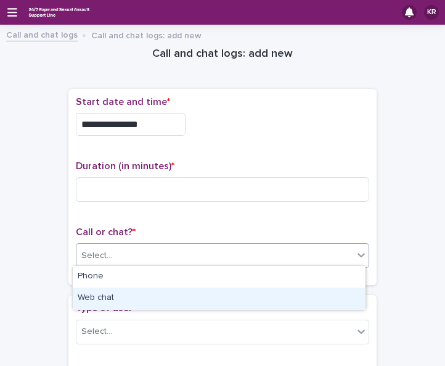
click at [118, 295] on div "Web chat" at bounding box center [219, 298] width 292 height 22
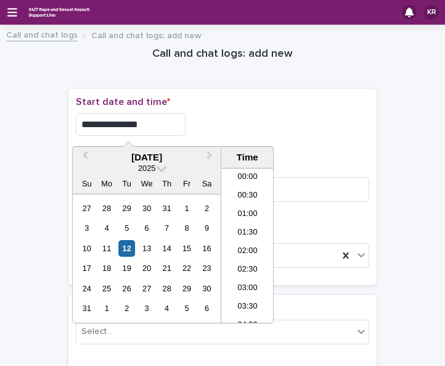
click at [145, 121] on input "**********" at bounding box center [131, 124] width 110 height 23
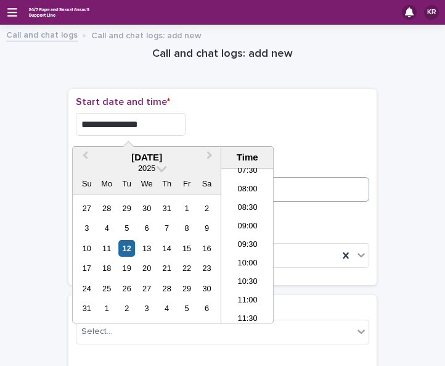
type input "**********"
click at [330, 189] on input at bounding box center [222, 189] width 293 height 25
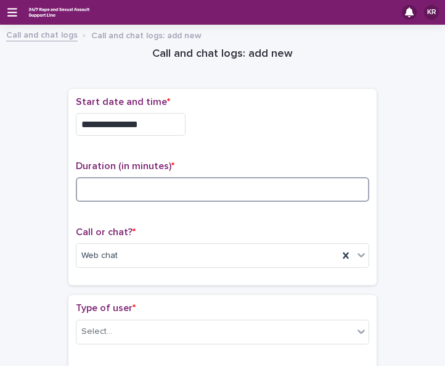
click at [92, 192] on input at bounding box center [222, 189] width 293 height 25
type input "**"
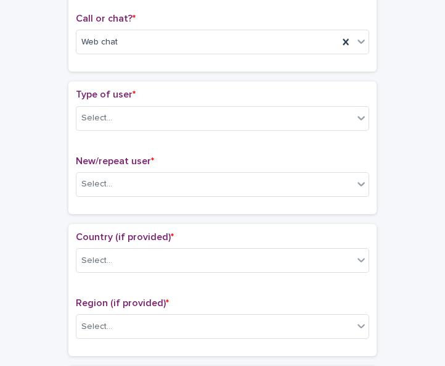
scroll to position [237, 0]
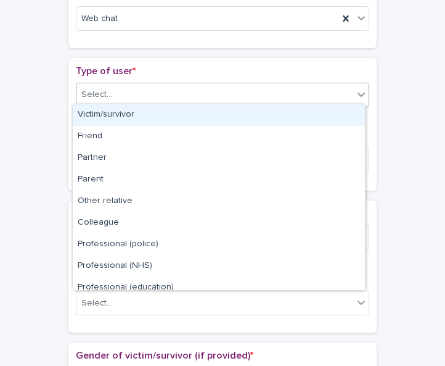
click at [358, 92] on icon at bounding box center [361, 94] width 7 height 4
click at [352, 121] on div "Victim/survivor" at bounding box center [219, 115] width 292 height 22
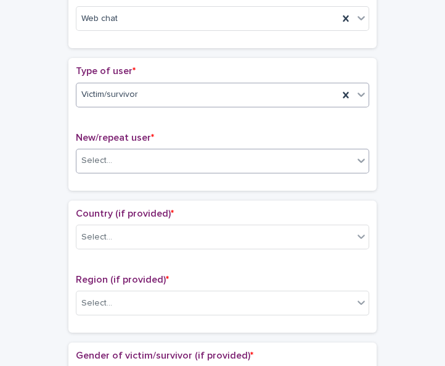
click at [354, 166] on div at bounding box center [361, 160] width 15 height 22
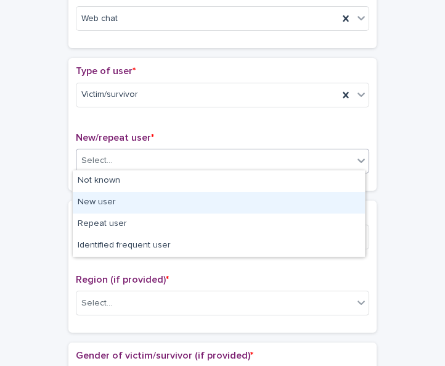
click at [343, 200] on div "New user" at bounding box center [219, 203] width 292 height 22
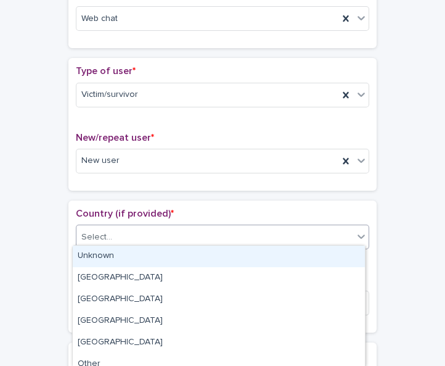
click at [331, 229] on div "Select..." at bounding box center [214, 237] width 277 height 20
click at [323, 253] on div "Unknown" at bounding box center [219, 256] width 292 height 22
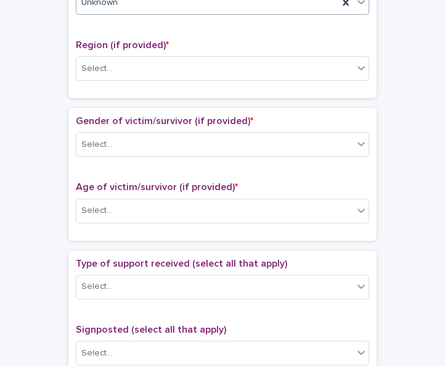
scroll to position [491, 0]
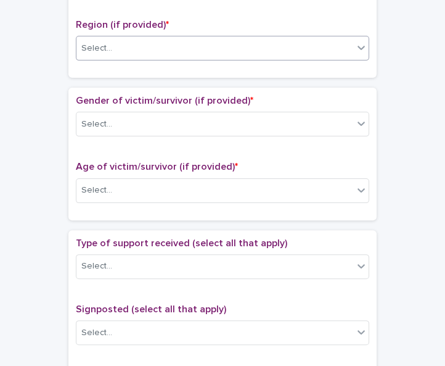
click at [355, 49] on icon at bounding box center [361, 47] width 12 height 12
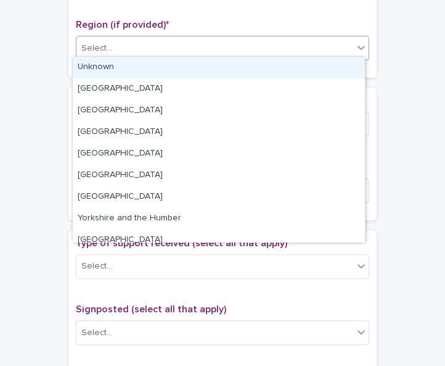
click at [345, 70] on div "Unknown" at bounding box center [219, 68] width 292 height 22
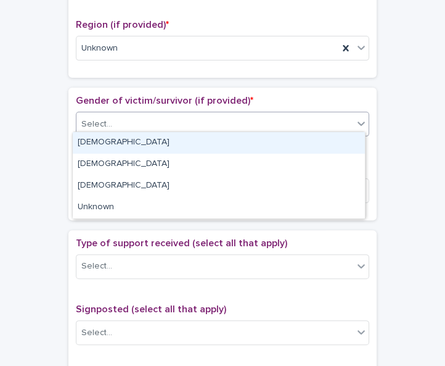
drag, startPoint x: 316, startPoint y: 123, endPoint x: 116, endPoint y: 146, distance: 201.7
click at [116, 146] on div "[DEMOGRAPHIC_DATA]" at bounding box center [219, 143] width 292 height 22
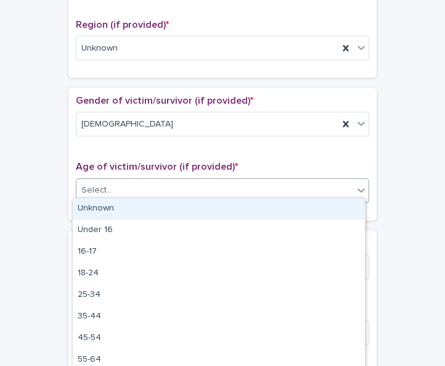
click at [127, 184] on div "Select..." at bounding box center [214, 190] width 277 height 20
click at [123, 207] on div "Unknown" at bounding box center [219, 209] width 292 height 22
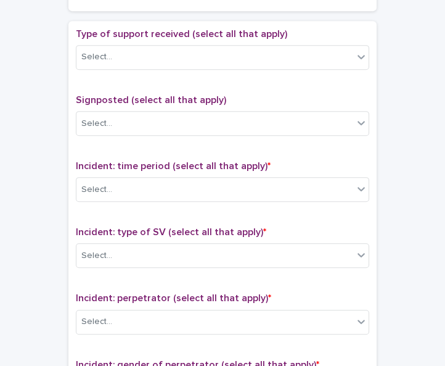
scroll to position [705, 0]
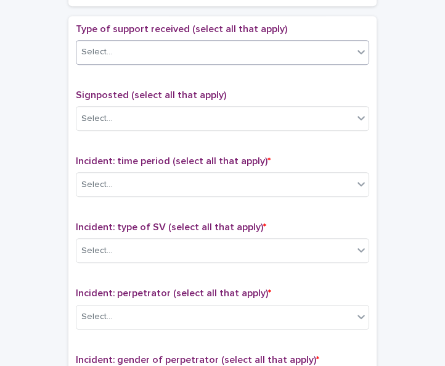
click at [358, 50] on icon at bounding box center [361, 52] width 7 height 4
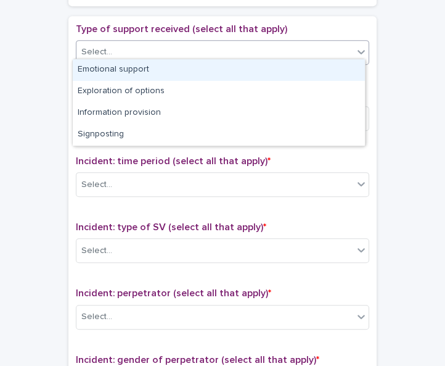
click at [343, 68] on div "Emotional support" at bounding box center [219, 70] width 292 height 22
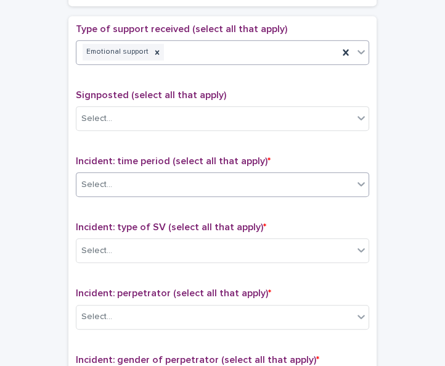
click at [289, 178] on div "Select..." at bounding box center [214, 184] width 277 height 20
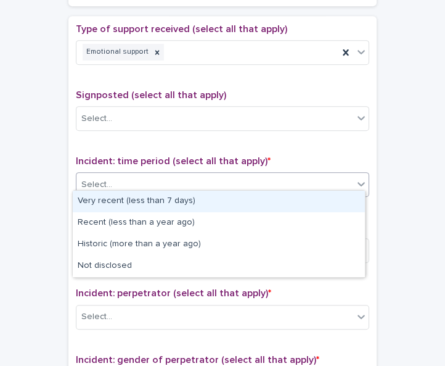
click at [281, 202] on div "Very recent (less than 7 days)" at bounding box center [219, 202] width 292 height 22
click at [281, 202] on div "Type of support received (select all that apply) Emotional support Signposted (…" at bounding box center [222, 280] width 293 height 515
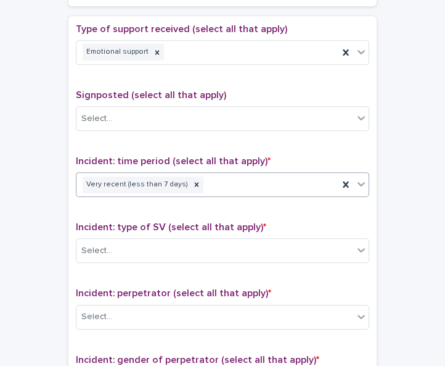
click at [260, 179] on div "Very recent (less than 7 days)" at bounding box center [207, 185] width 262 height 22
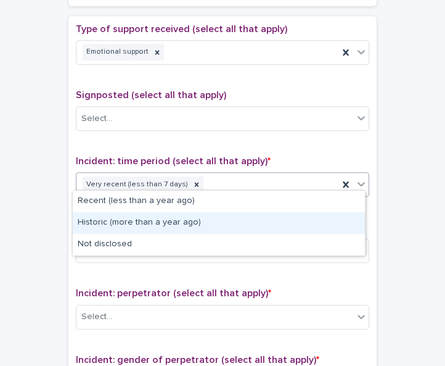
click at [241, 220] on div "Historic (more than a year ago)" at bounding box center [219, 223] width 292 height 22
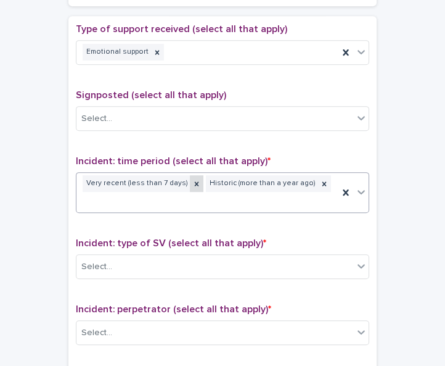
click at [192, 179] on icon at bounding box center [196, 183] width 9 height 9
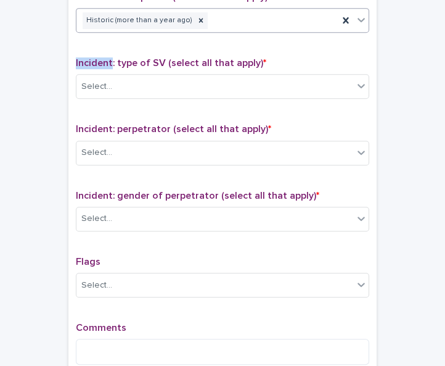
scroll to position [874, 0]
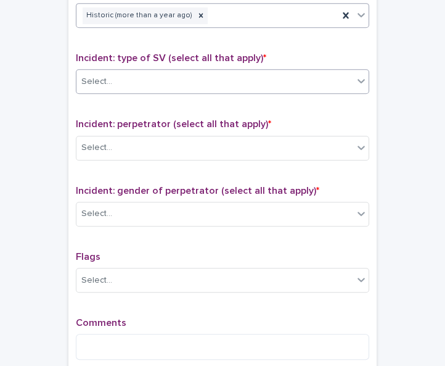
click at [356, 76] on icon at bounding box center [361, 81] width 12 height 12
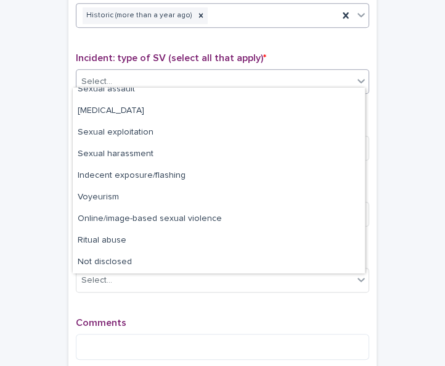
scroll to position [0, 0]
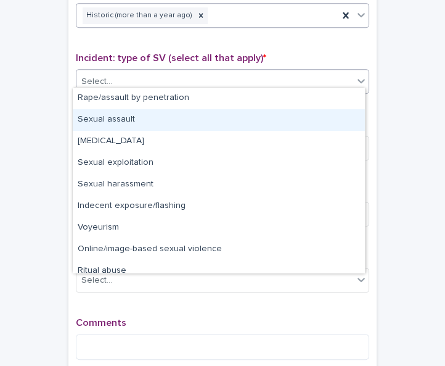
click at [312, 124] on div "Sexual assault" at bounding box center [219, 120] width 292 height 22
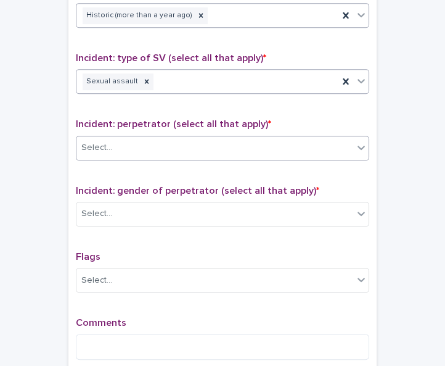
click at [318, 139] on div "Select..." at bounding box center [214, 147] width 277 height 20
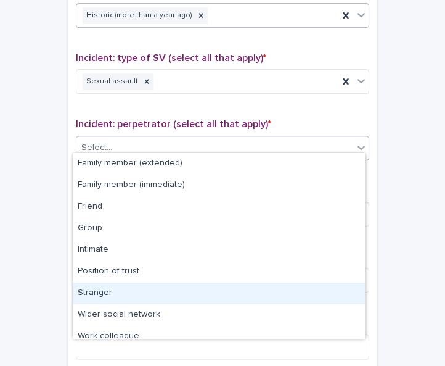
click at [290, 290] on div "Stranger" at bounding box center [219, 293] width 292 height 22
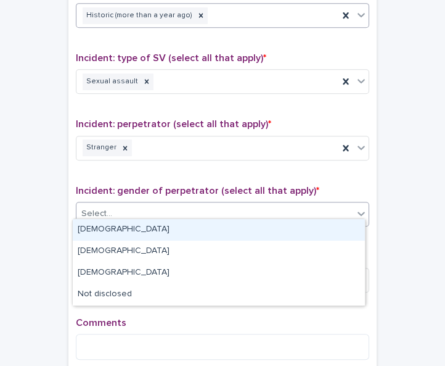
click at [185, 207] on div "Select..." at bounding box center [214, 213] width 277 height 20
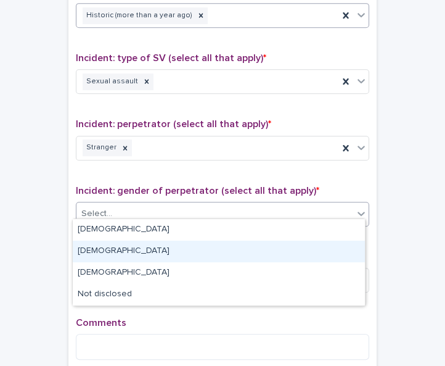
click at [177, 241] on div "[DEMOGRAPHIC_DATA]" at bounding box center [219, 251] width 292 height 22
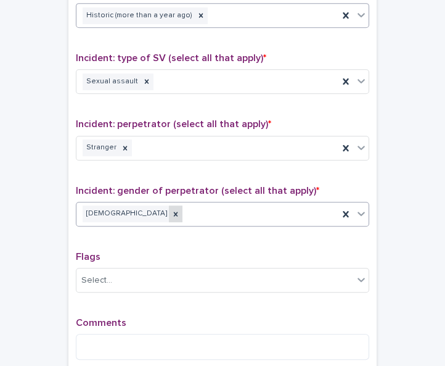
click at [169, 211] on div at bounding box center [176, 213] width 14 height 17
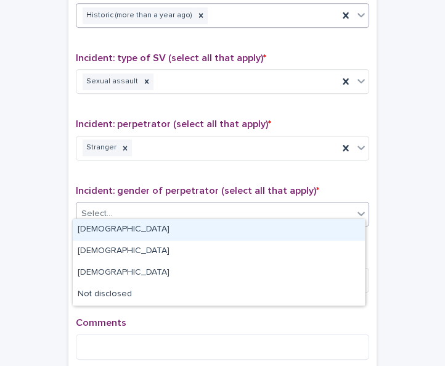
click at [112, 211] on div "Select..." at bounding box center [214, 213] width 277 height 20
click at [105, 231] on div "[DEMOGRAPHIC_DATA]" at bounding box center [219, 230] width 292 height 22
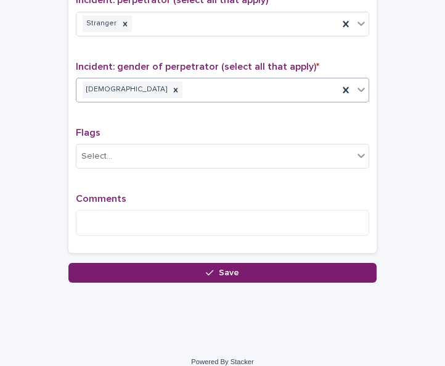
scroll to position [1003, 0]
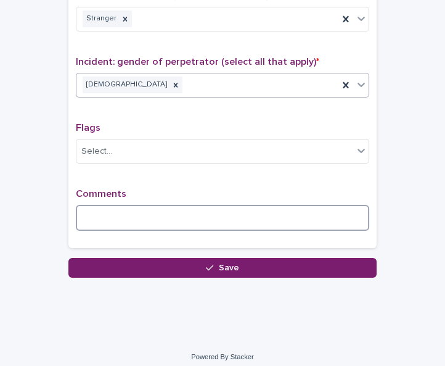
click at [94, 207] on textarea at bounding box center [222, 218] width 293 height 26
click at [203, 212] on textarea "**********" at bounding box center [222, 218] width 293 height 26
click at [237, 211] on textarea "**********" at bounding box center [222, 218] width 293 height 26
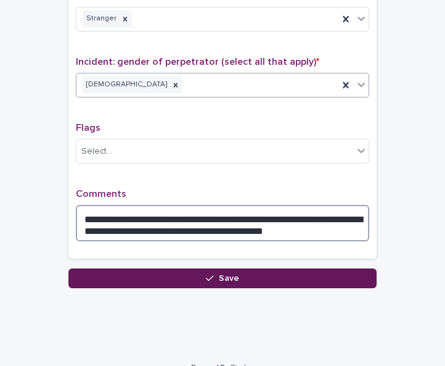
type textarea "**********"
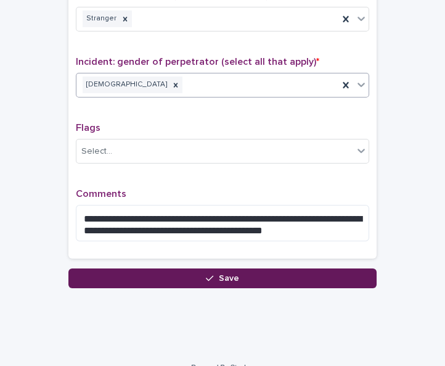
click at [229, 274] on span "Save" at bounding box center [229, 278] width 20 height 9
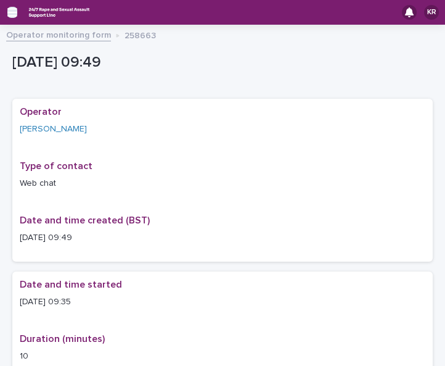
click at [10, 7] on icon "button" at bounding box center [12, 12] width 10 height 11
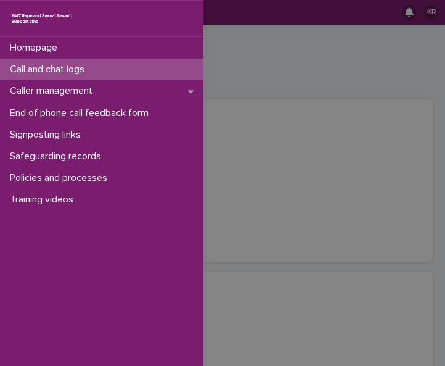
click at [28, 67] on p "Call and chat logs" at bounding box center [49, 70] width 89 height 12
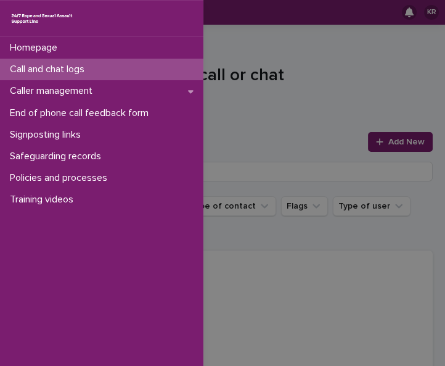
click at [376, 142] on div "Homepage Call and chat logs Caller management End of phone call feedback form S…" at bounding box center [222, 183] width 445 height 366
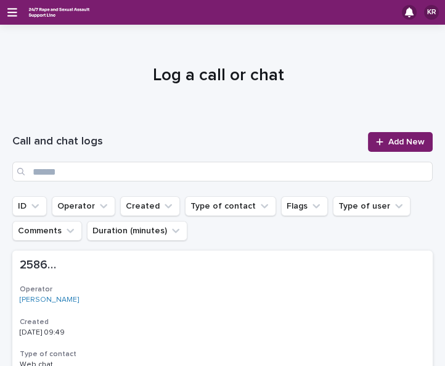
click at [376, 142] on icon at bounding box center [379, 141] width 7 height 9
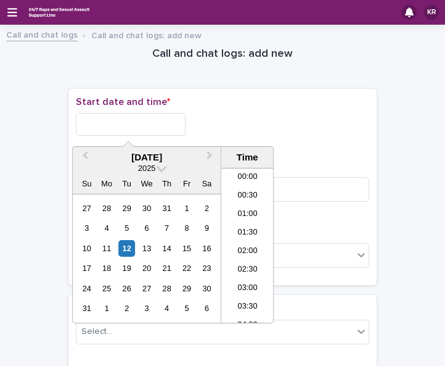
click at [93, 125] on input "text" at bounding box center [131, 124] width 110 height 23
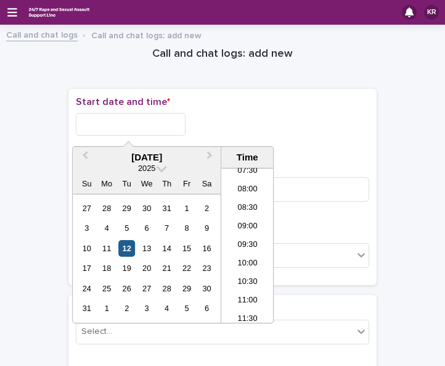
click at [126, 244] on div "12" at bounding box center [126, 248] width 17 height 17
click at [228, 248] on li "09:30" at bounding box center [247, 245] width 52 height 18
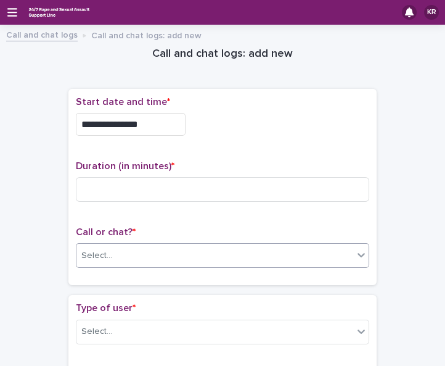
click at [182, 259] on div "Select..." at bounding box center [214, 255] width 277 height 20
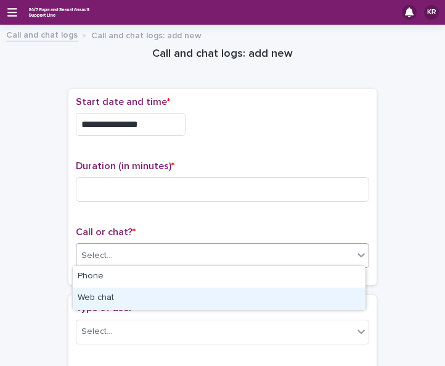
click at [166, 297] on div "Web chat" at bounding box center [219, 298] width 292 height 22
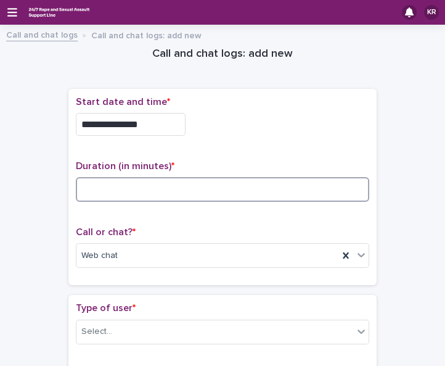
click at [91, 185] on input at bounding box center [222, 189] width 293 height 25
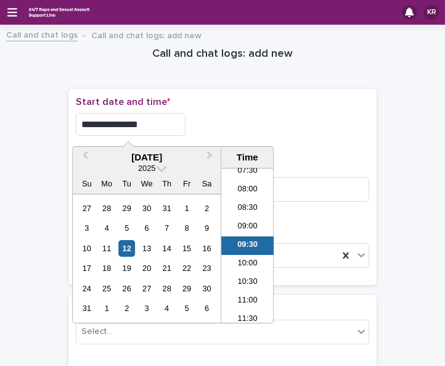
click at [145, 131] on input "**********" at bounding box center [131, 124] width 110 height 23
click at [242, 259] on li "10:00" at bounding box center [247, 264] width 52 height 18
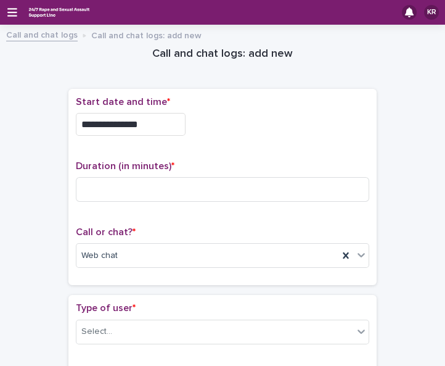
click at [145, 115] on input "**********" at bounding box center [131, 124] width 110 height 23
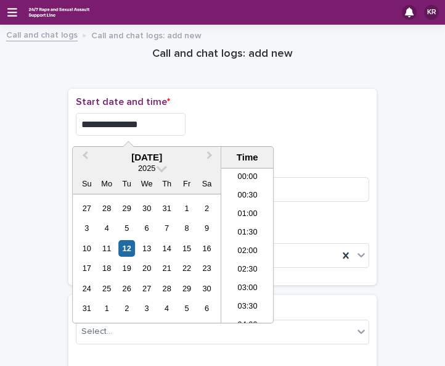
scroll to position [302, 0]
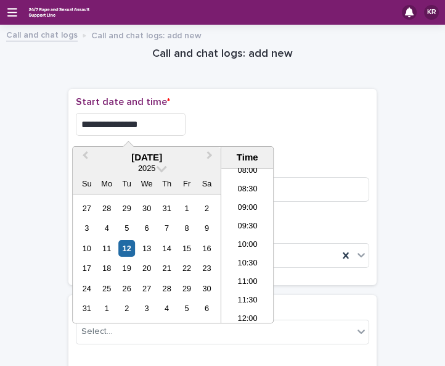
type input "**********"
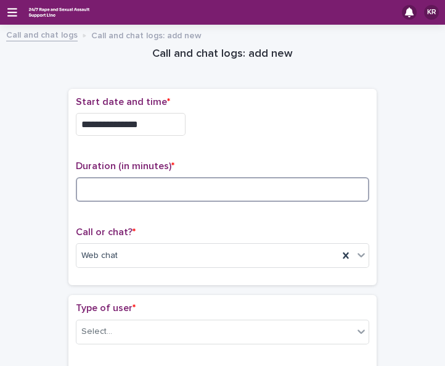
click at [99, 186] on input at bounding box center [222, 189] width 293 height 25
type input "*"
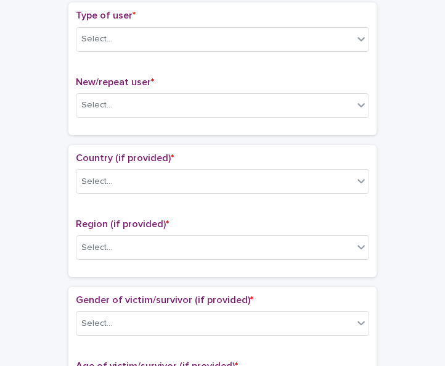
scroll to position [297, 0]
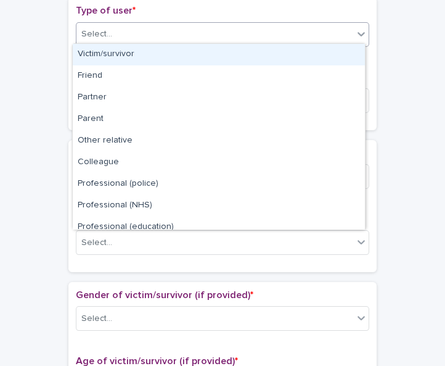
click at [360, 32] on icon at bounding box center [361, 34] width 7 height 4
click at [342, 55] on div "Victim/survivor" at bounding box center [219, 55] width 292 height 22
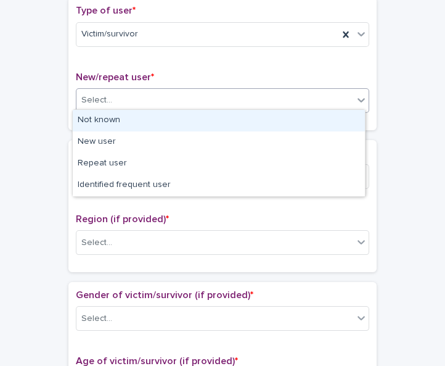
click at [326, 94] on div "Select..." at bounding box center [214, 100] width 277 height 20
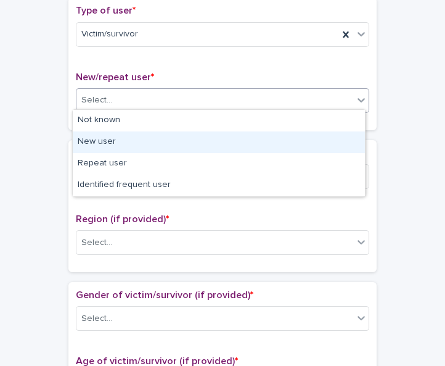
click at [309, 133] on div "New user" at bounding box center [219, 142] width 292 height 22
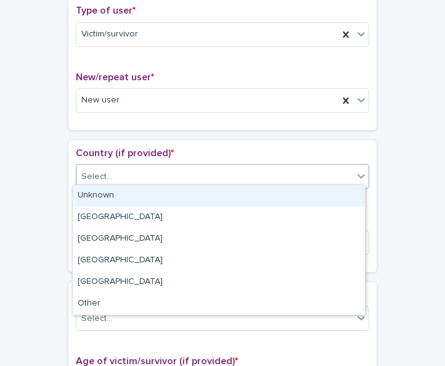
click at [278, 173] on div "Select..." at bounding box center [214, 176] width 277 height 20
click at [265, 197] on div "Unknown" at bounding box center [219, 196] width 292 height 22
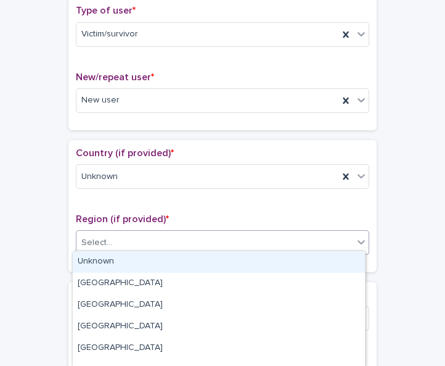
click at [226, 248] on div "Select..." at bounding box center [214, 242] width 277 height 20
click at [213, 258] on div "Unknown" at bounding box center [219, 262] width 292 height 22
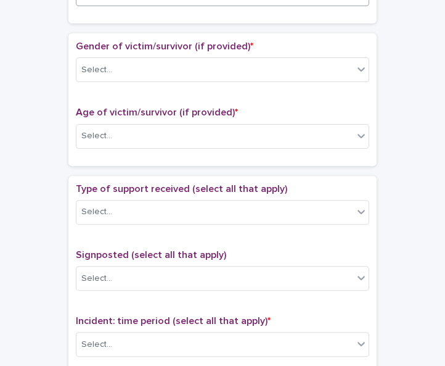
scroll to position [556, 0]
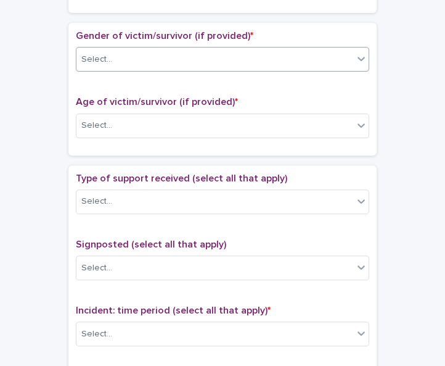
click at [358, 57] on icon at bounding box center [361, 58] width 12 height 12
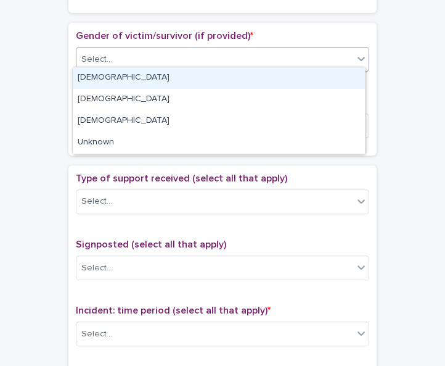
click at [329, 75] on div "[DEMOGRAPHIC_DATA]" at bounding box center [219, 78] width 292 height 22
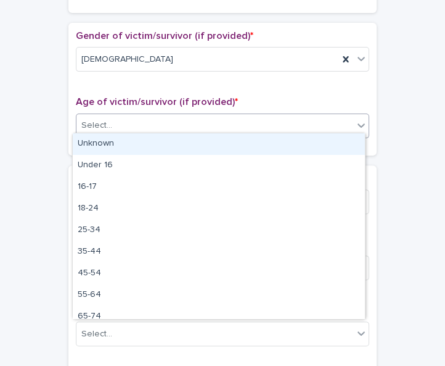
click at [301, 115] on div "Select..." at bounding box center [214, 125] width 277 height 20
click at [289, 144] on div "Unknown" at bounding box center [219, 144] width 292 height 22
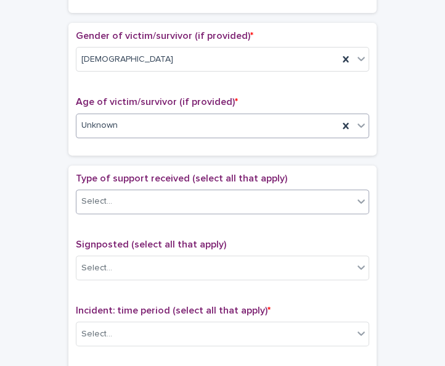
click at [275, 194] on div "Select..." at bounding box center [214, 201] width 277 height 20
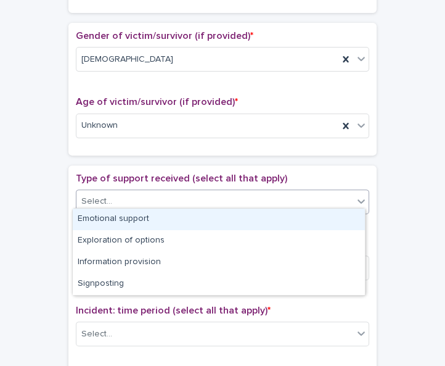
click at [266, 219] on div "Emotional support" at bounding box center [219, 219] width 292 height 22
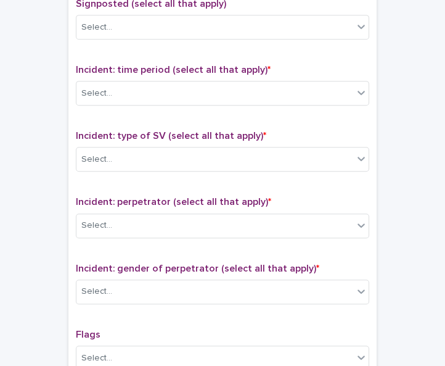
scroll to position [800, 0]
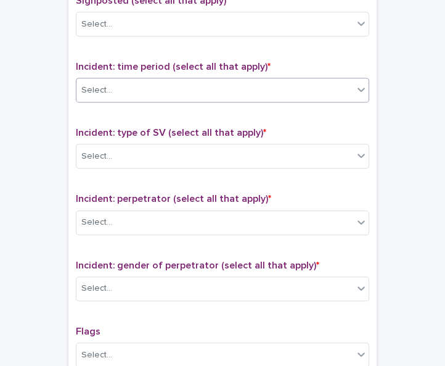
click at [355, 86] on icon at bounding box center [361, 89] width 12 height 12
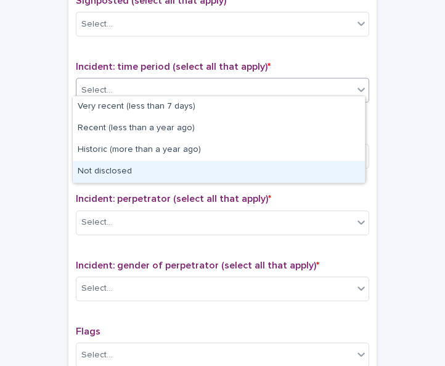
click at [336, 171] on div "Not disclosed" at bounding box center [219, 172] width 292 height 22
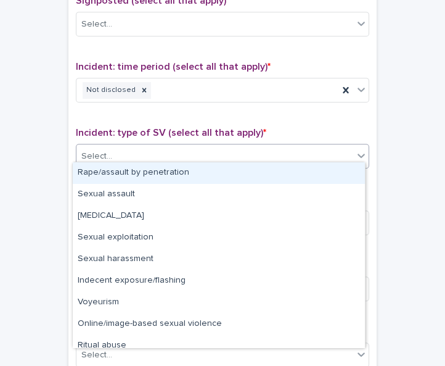
click at [287, 150] on div "Select..." at bounding box center [214, 156] width 277 height 20
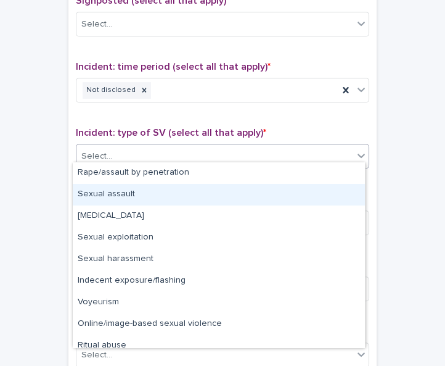
click at [350, 192] on div "Sexual assault" at bounding box center [219, 195] width 292 height 22
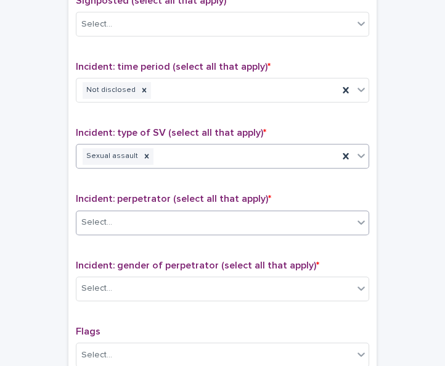
click at [355, 216] on icon at bounding box center [361, 222] width 12 height 12
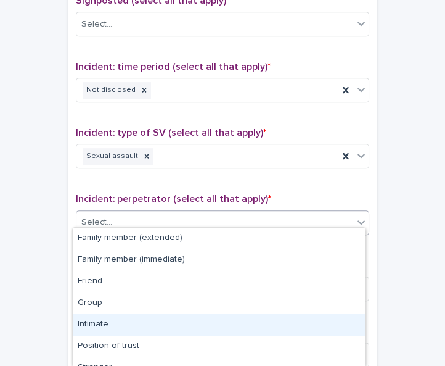
click at [345, 320] on div "Intimate" at bounding box center [219, 325] width 292 height 22
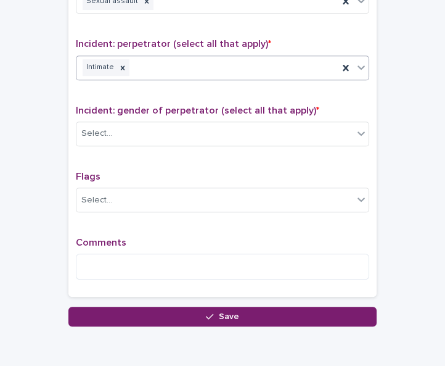
scroll to position [978, 0]
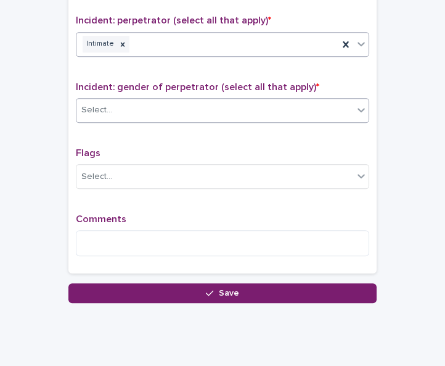
click at [355, 104] on icon at bounding box center [361, 110] width 12 height 12
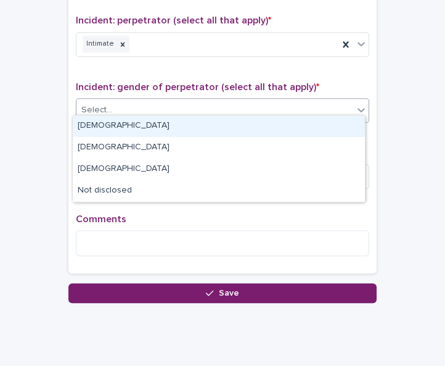
click at [343, 126] on div "[DEMOGRAPHIC_DATA]" at bounding box center [219, 126] width 292 height 22
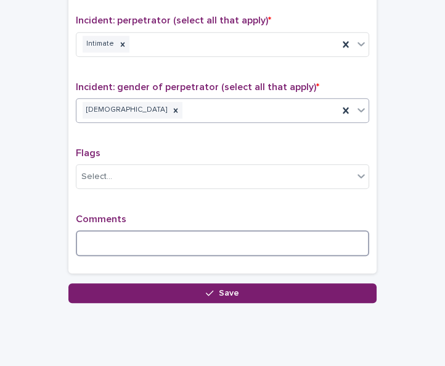
click at [215, 239] on textarea at bounding box center [222, 243] width 293 height 26
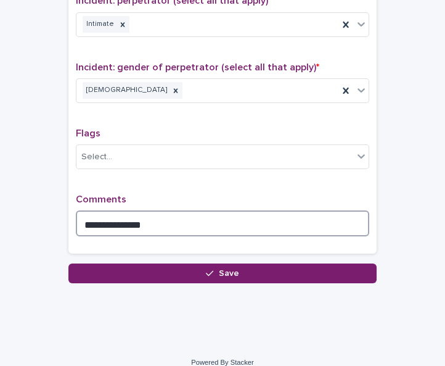
scroll to position [1003, 0]
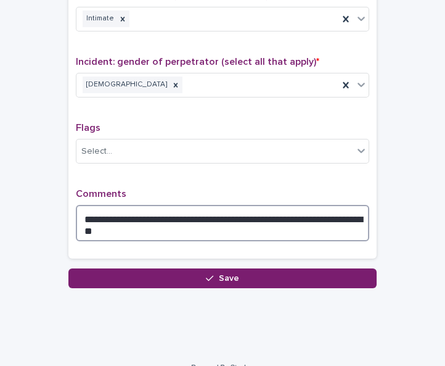
click at [284, 210] on textarea "**********" at bounding box center [222, 223] width 293 height 36
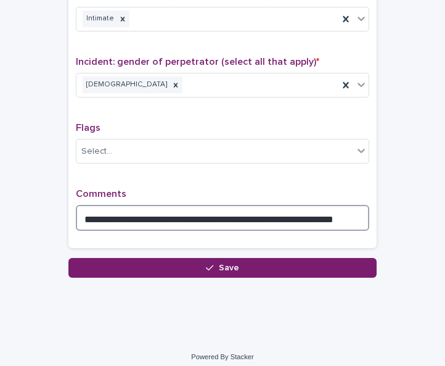
click at [330, 213] on textarea "**********" at bounding box center [222, 218] width 293 height 26
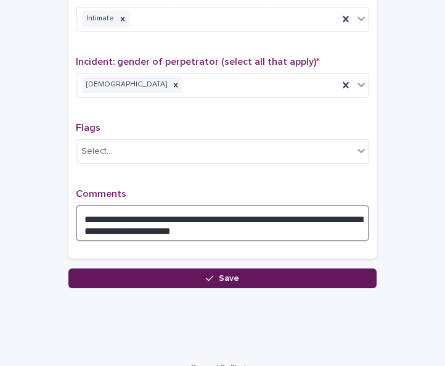
type textarea "**********"
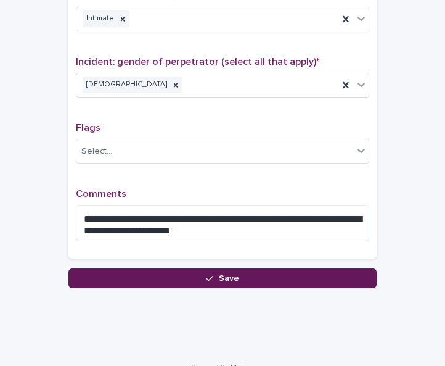
click at [273, 268] on button "Save" at bounding box center [222, 278] width 308 height 20
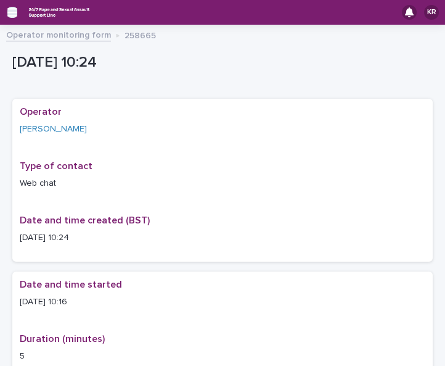
click at [12, 14] on icon "button" at bounding box center [12, 12] width 10 height 11
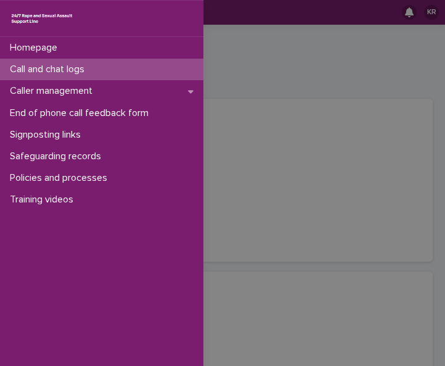
click at [28, 75] on div "Call and chat logs" at bounding box center [101, 70] width 203 height 22
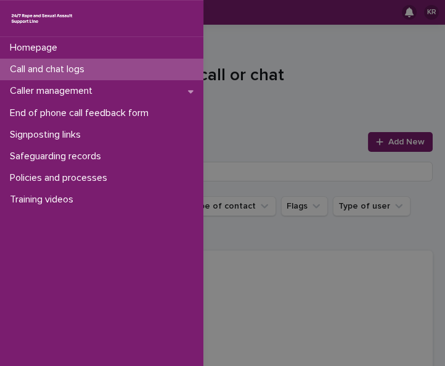
click at [389, 142] on div "Homepage Call and chat logs Caller management End of phone call feedback form S…" at bounding box center [222, 183] width 445 height 366
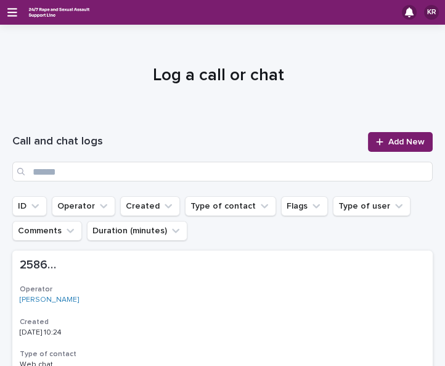
click at [389, 142] on span "Add New" at bounding box center [406, 141] width 36 height 9
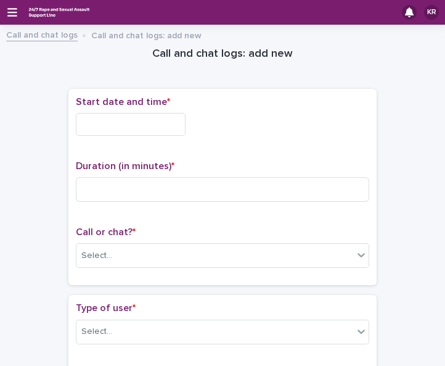
click at [108, 121] on input "text" at bounding box center [131, 124] width 110 height 23
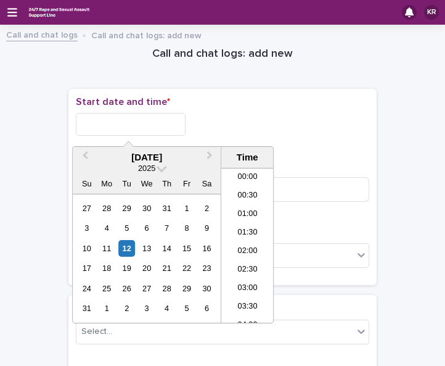
scroll to position [302, 0]
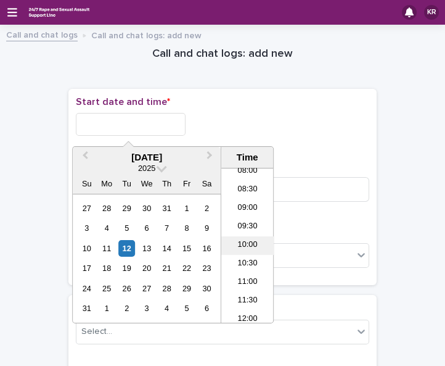
click at [242, 244] on li "10:00" at bounding box center [247, 245] width 52 height 18
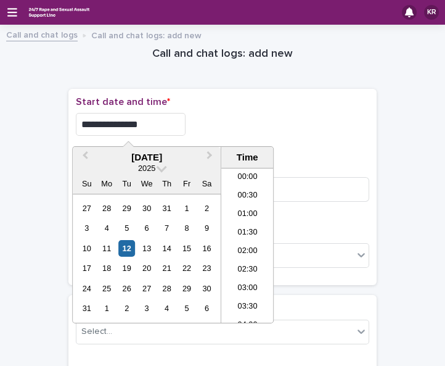
click at [150, 120] on input "**********" at bounding box center [131, 124] width 110 height 23
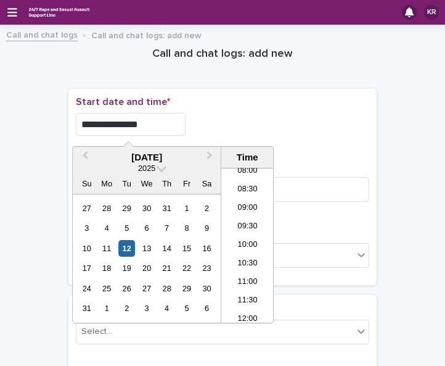
type input "**********"
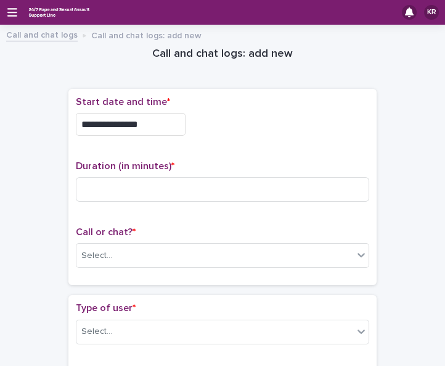
click at [292, 145] on div "**********" at bounding box center [222, 187] width 293 height 182
click at [226, 246] on div "Select..." at bounding box center [214, 255] width 277 height 20
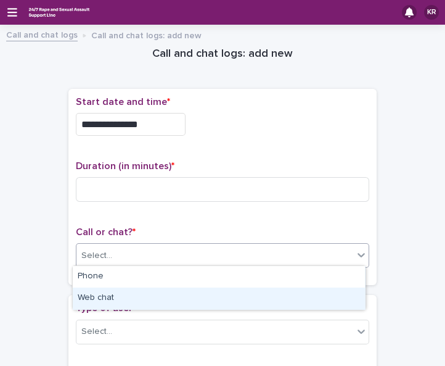
click at [210, 289] on div "Web chat" at bounding box center [219, 298] width 292 height 22
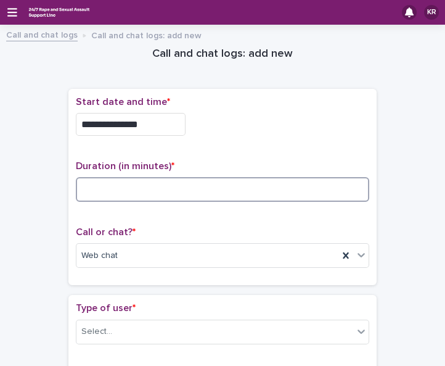
click at [106, 182] on input at bounding box center [222, 189] width 293 height 25
click at [106, 182] on input "*" at bounding box center [222, 189] width 293 height 25
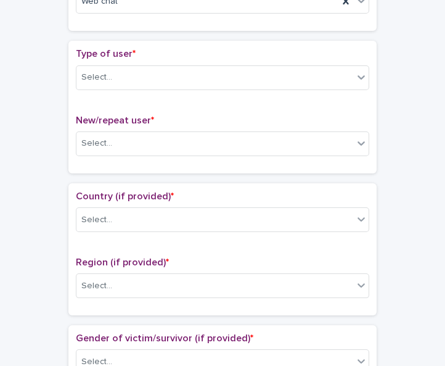
scroll to position [256, 0]
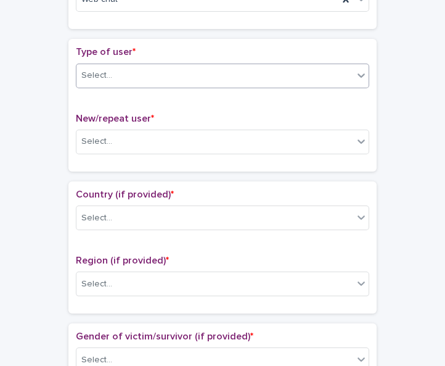
type input "*"
click at [354, 78] on div at bounding box center [361, 75] width 15 height 22
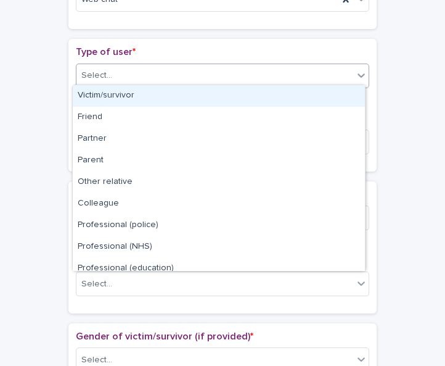
click at [354, 78] on div at bounding box center [361, 75] width 15 height 22
click at [359, 78] on div at bounding box center [361, 75] width 15 height 22
click at [340, 101] on div "Victim/survivor" at bounding box center [219, 96] width 292 height 22
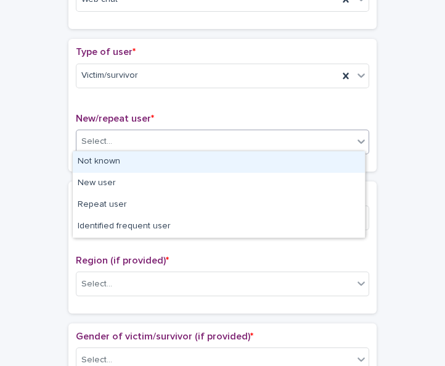
click at [333, 141] on div "Select..." at bounding box center [214, 141] width 277 height 20
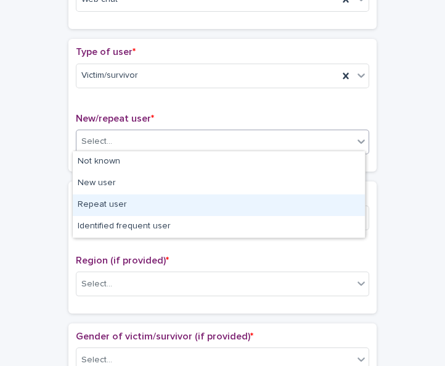
click at [318, 194] on div "Repeat user" at bounding box center [219, 205] width 292 height 22
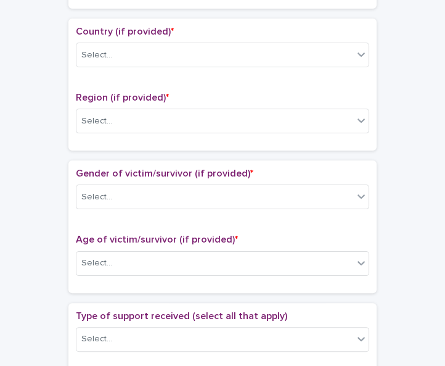
scroll to position [420, 0]
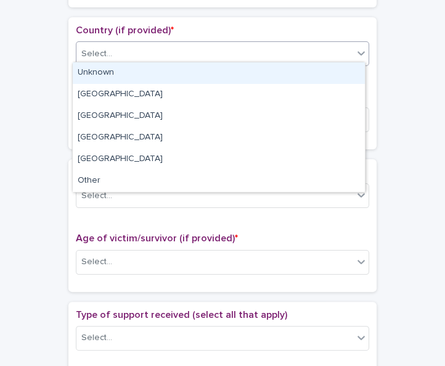
click at [359, 51] on icon at bounding box center [361, 53] width 7 height 4
click at [345, 72] on div "Unknown" at bounding box center [219, 73] width 292 height 22
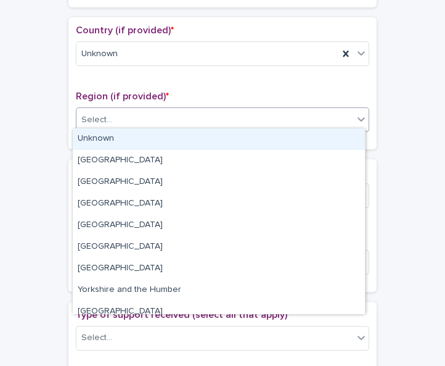
click at [338, 116] on div "Select..." at bounding box center [214, 120] width 277 height 20
click at [327, 136] on div "Unknown" at bounding box center [219, 139] width 292 height 22
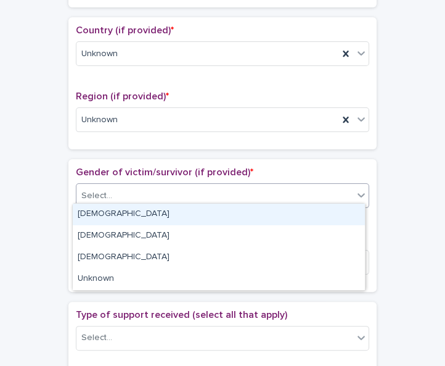
click at [313, 187] on div "Select..." at bounding box center [214, 196] width 277 height 20
click at [301, 214] on div "[DEMOGRAPHIC_DATA]" at bounding box center [219, 214] width 292 height 22
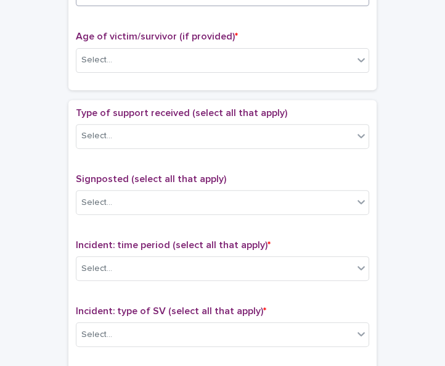
scroll to position [625, 0]
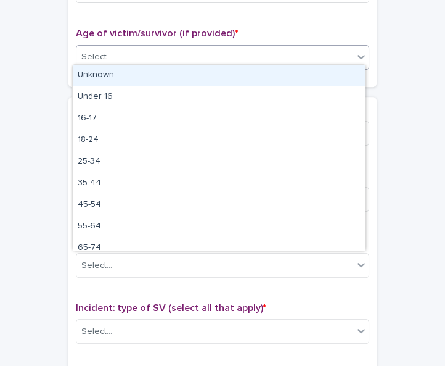
click at [359, 54] on icon at bounding box center [361, 57] width 12 height 12
click at [346, 76] on div "Unknown" at bounding box center [219, 76] width 292 height 22
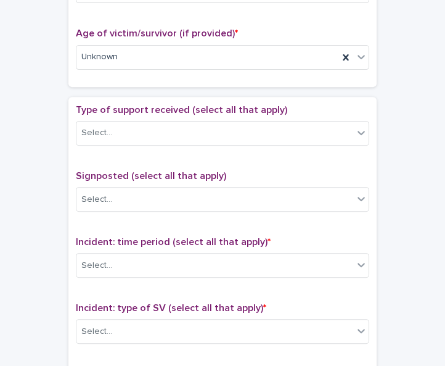
click at [330, 97] on div "Type of support received (select all that apply) Select... Signposted (select a…" at bounding box center [222, 362] width 308 height 530
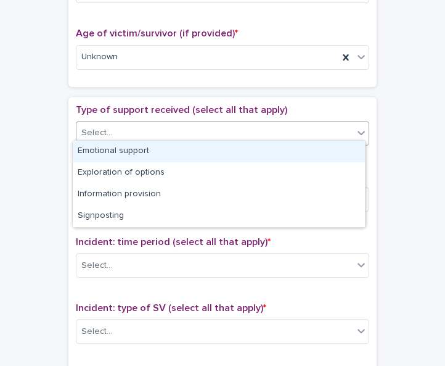
click at [314, 125] on div "Select..." at bounding box center [214, 133] width 277 height 20
click at [286, 159] on div "Emotional support" at bounding box center [219, 152] width 292 height 22
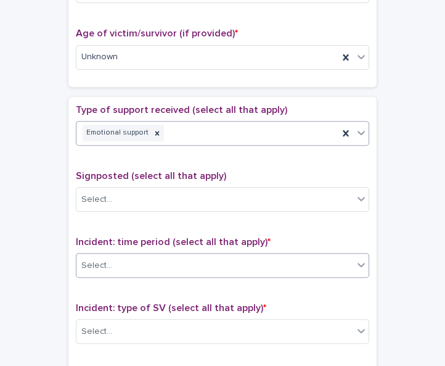
click at [250, 259] on div "Select..." at bounding box center [214, 265] width 277 height 20
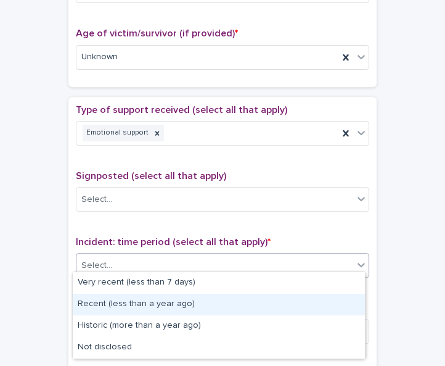
click at [227, 301] on div "Recent (less than a year ago)" at bounding box center [219, 304] width 292 height 22
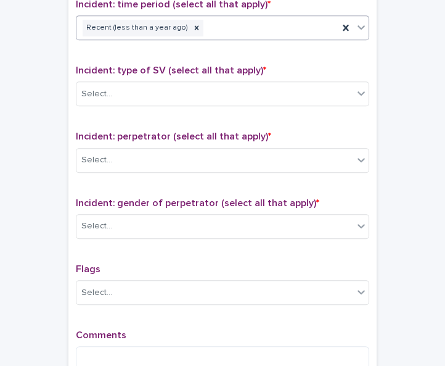
scroll to position [863, 0]
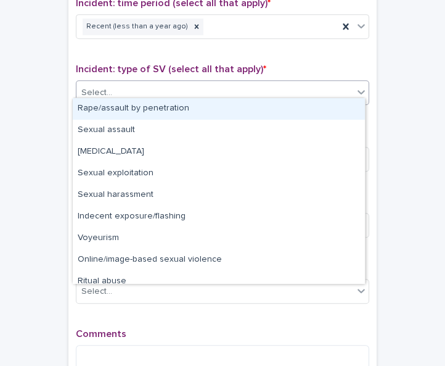
click at [357, 89] on icon at bounding box center [361, 92] width 12 height 12
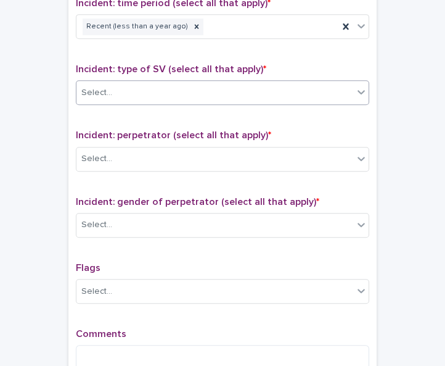
drag, startPoint x: 334, startPoint y: 124, endPoint x: 149, endPoint y: 90, distance: 188.6
click at [149, 90] on div "Select..." at bounding box center [214, 93] width 277 height 20
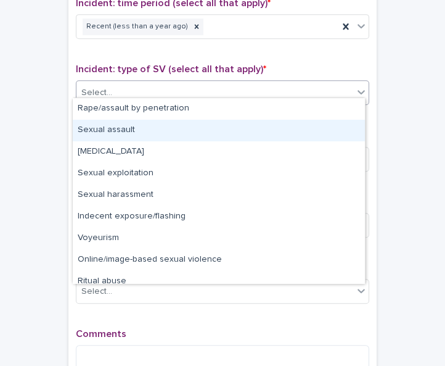
click at [142, 124] on div "Sexual assault" at bounding box center [219, 131] width 292 height 22
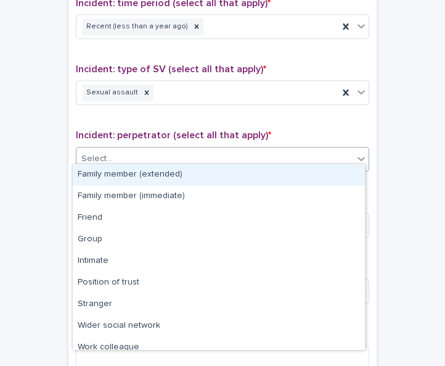
click at [125, 149] on div "Select..." at bounding box center [214, 159] width 277 height 20
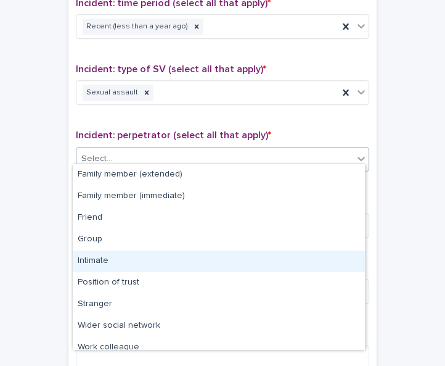
drag, startPoint x: 115, startPoint y: 249, endPoint x: 118, endPoint y: 261, distance: 12.1
click at [118, 261] on div "Intimate" at bounding box center [219, 261] width 292 height 22
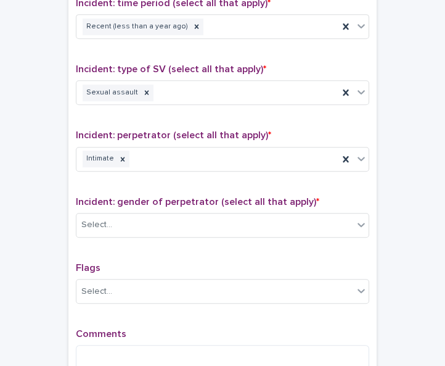
click at [118, 262] on p "Flags" at bounding box center [222, 268] width 293 height 12
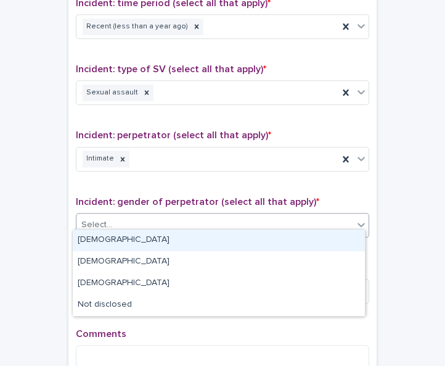
click at [117, 220] on div "Select..." at bounding box center [214, 225] width 277 height 20
click at [110, 242] on div "[DEMOGRAPHIC_DATA]" at bounding box center [219, 240] width 292 height 22
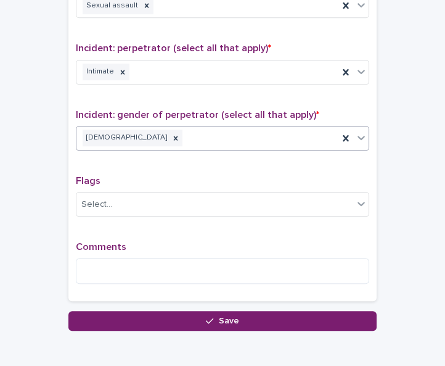
scroll to position [1003, 0]
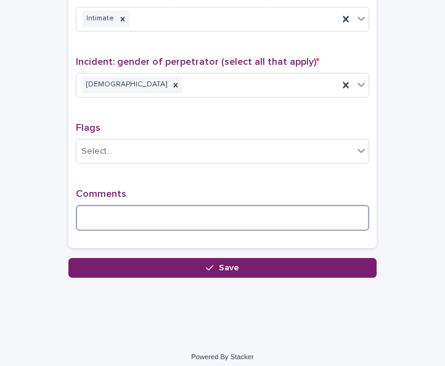
click at [109, 213] on textarea at bounding box center [222, 218] width 293 height 26
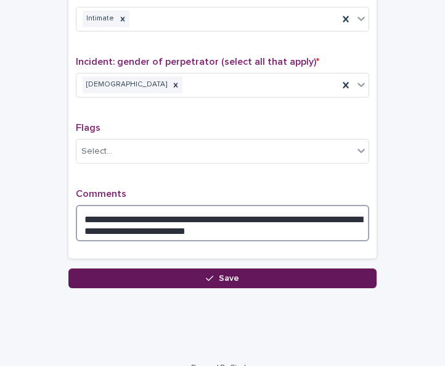
type textarea "**********"
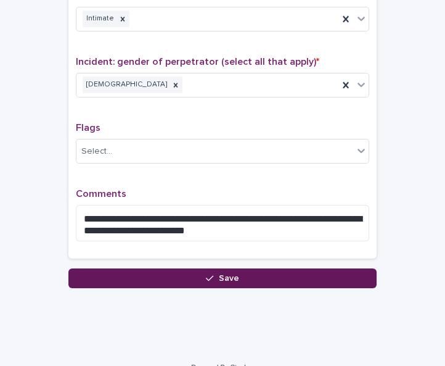
click at [137, 271] on button "Save" at bounding box center [222, 278] width 308 height 20
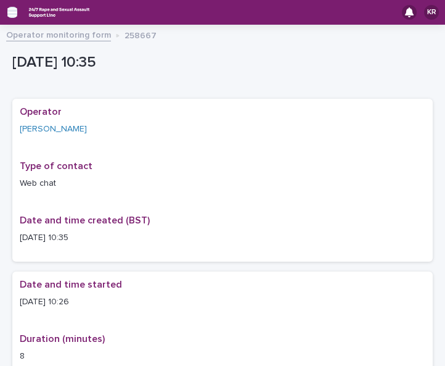
click at [7, 12] on icon "button" at bounding box center [12, 12] width 10 height 11
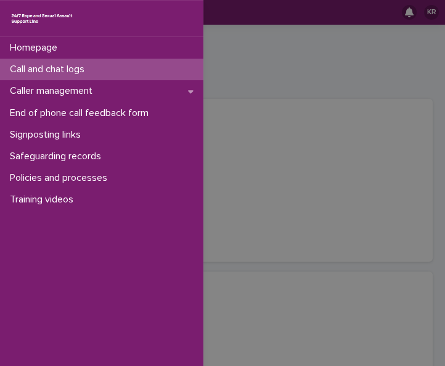
click at [20, 67] on p "Call and chat logs" at bounding box center [49, 70] width 89 height 12
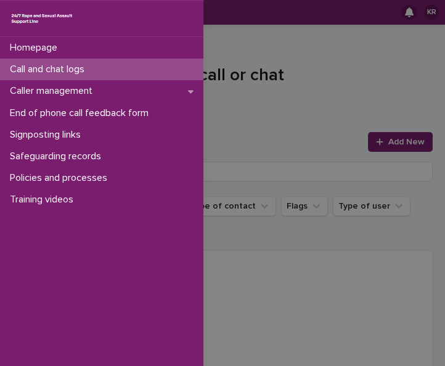
click at [381, 144] on div "Homepage Call and chat logs Caller management End of phone call feedback form S…" at bounding box center [222, 183] width 445 height 366
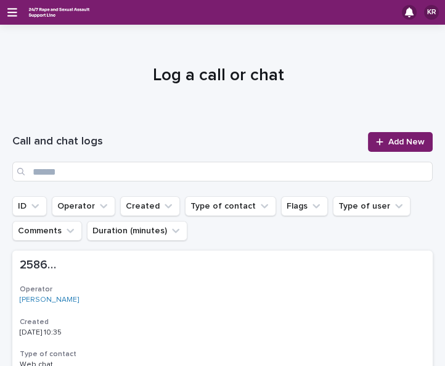
click at [388, 144] on span "Add New" at bounding box center [406, 141] width 36 height 9
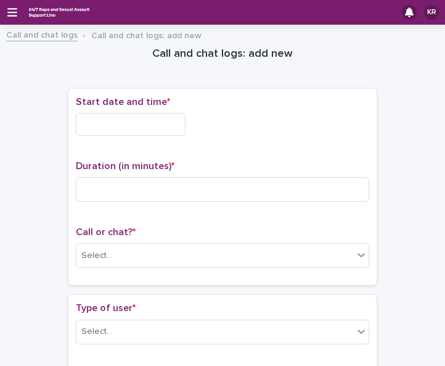
click at [86, 124] on input "text" at bounding box center [131, 124] width 110 height 23
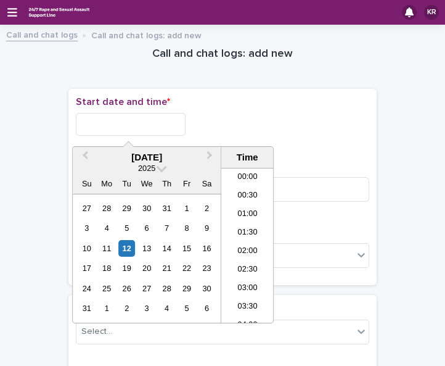
scroll to position [321, 0]
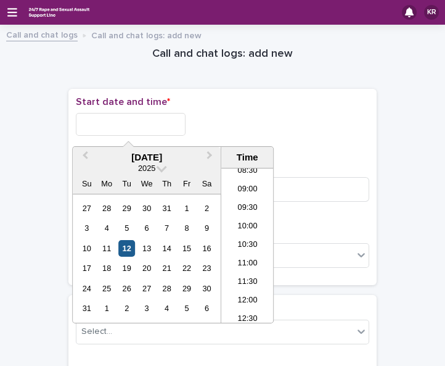
click at [124, 244] on div "12" at bounding box center [126, 248] width 17 height 17
click at [227, 244] on li "10:30" at bounding box center [247, 245] width 52 height 18
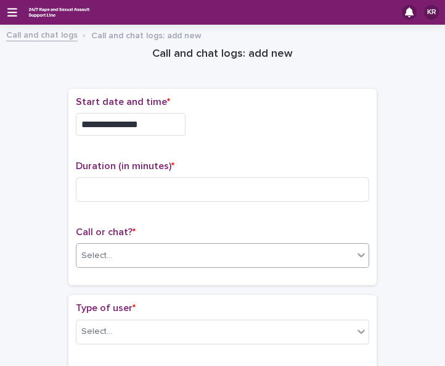
click at [199, 254] on div "Select..." at bounding box center [214, 255] width 277 height 20
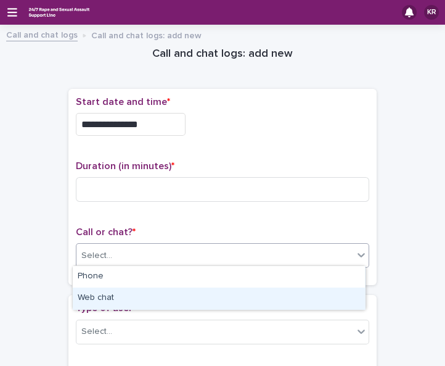
click at [179, 297] on div "Web chat" at bounding box center [219, 298] width 292 height 22
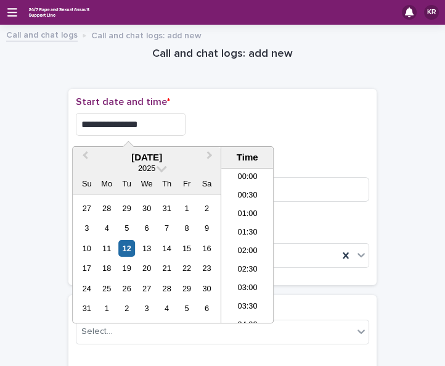
click at [141, 121] on input "**********" at bounding box center [131, 124] width 110 height 23
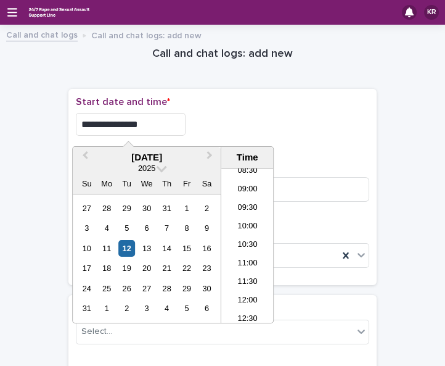
type input "**********"
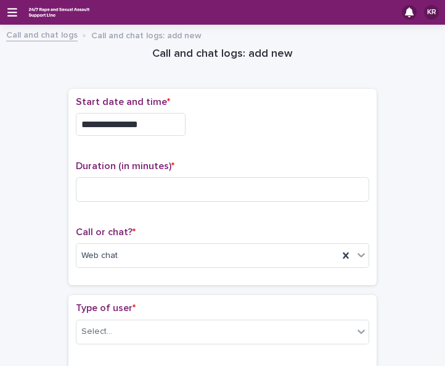
click at [292, 126] on div "**********" at bounding box center [222, 124] width 293 height 23
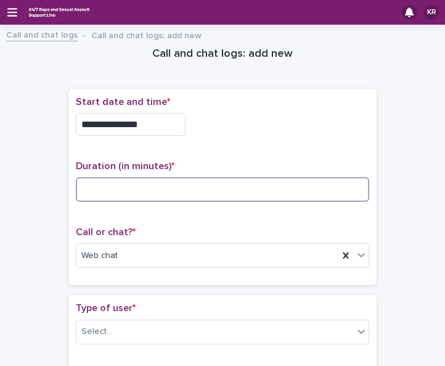
click at [76, 184] on input at bounding box center [222, 189] width 293 height 25
type input "**"
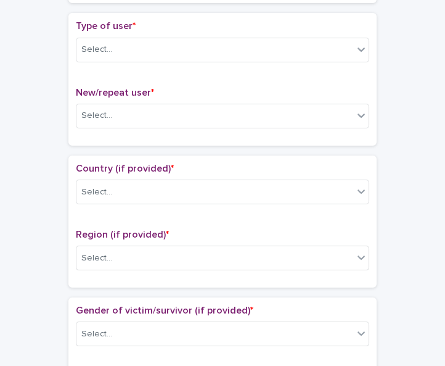
scroll to position [296, 0]
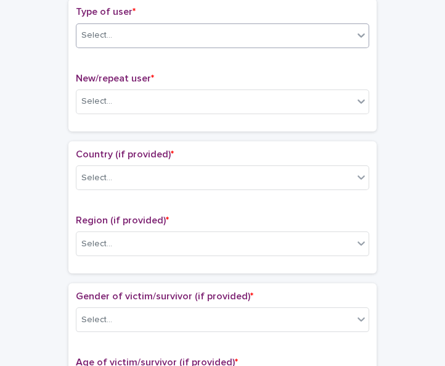
click at [359, 33] on icon at bounding box center [361, 35] width 7 height 4
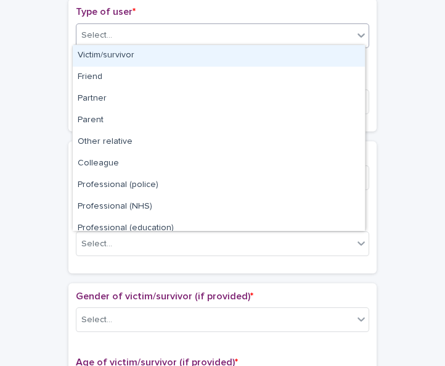
click at [346, 55] on div "Victim/survivor" at bounding box center [219, 56] width 292 height 22
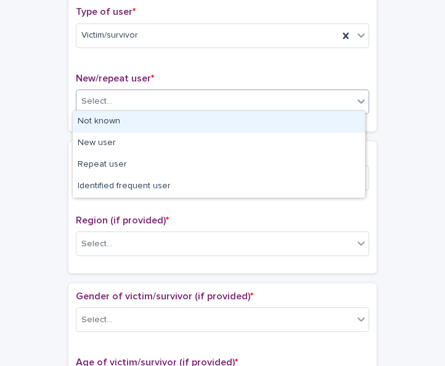
click at [348, 100] on div "Select..." at bounding box center [214, 101] width 277 height 20
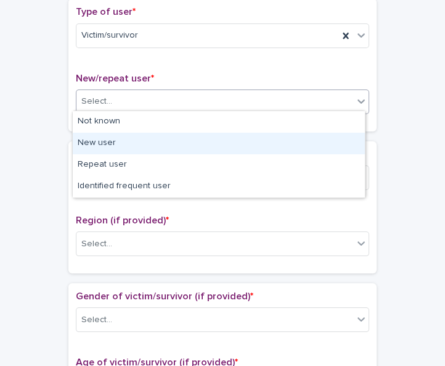
click at [337, 139] on div "New user" at bounding box center [219, 144] width 292 height 22
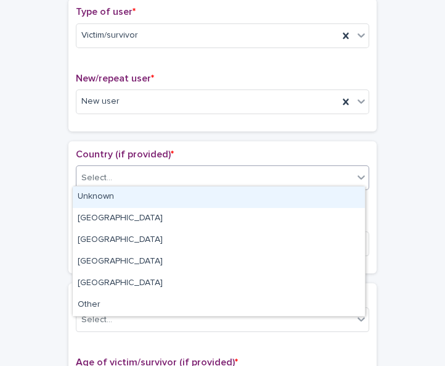
click at [360, 173] on icon at bounding box center [361, 177] width 12 height 12
click at [353, 197] on div "Unknown" at bounding box center [219, 197] width 292 height 22
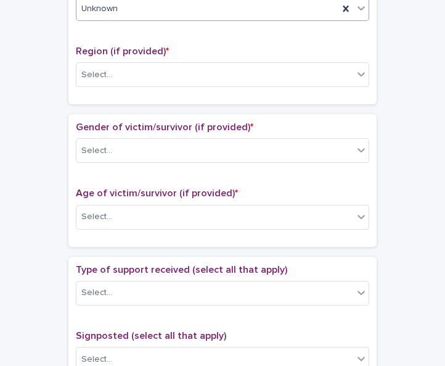
scroll to position [468, 0]
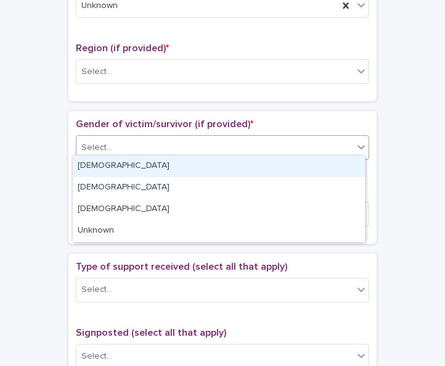
click at [358, 145] on icon at bounding box center [361, 147] width 7 height 4
click at [347, 163] on div "[DEMOGRAPHIC_DATA]" at bounding box center [219, 166] width 292 height 22
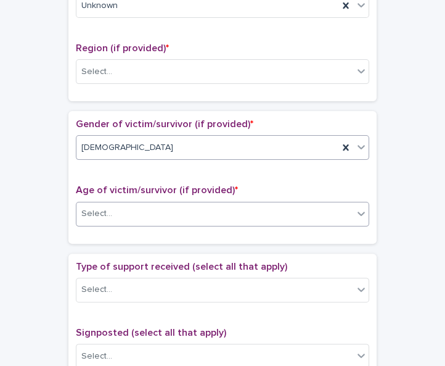
click at [355, 207] on icon at bounding box center [361, 213] width 12 height 12
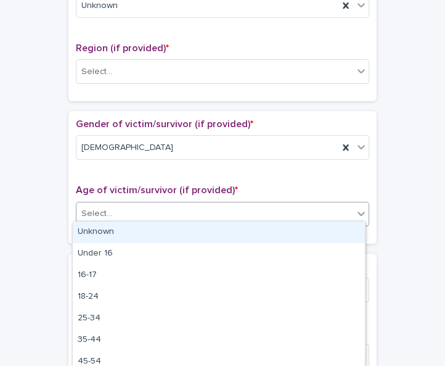
click at [347, 230] on div "Unknown" at bounding box center [219, 232] width 292 height 22
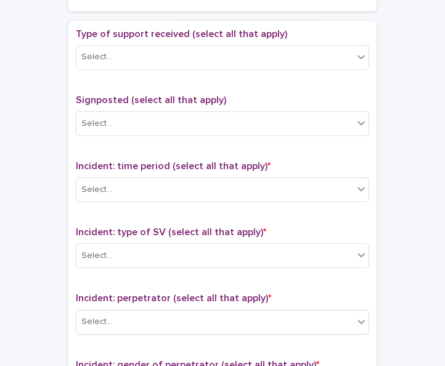
scroll to position [702, 0]
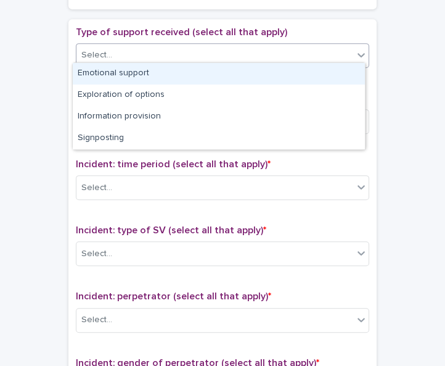
click at [356, 52] on icon at bounding box center [361, 55] width 12 height 12
click at [349, 67] on div "Emotional support" at bounding box center [219, 74] width 292 height 22
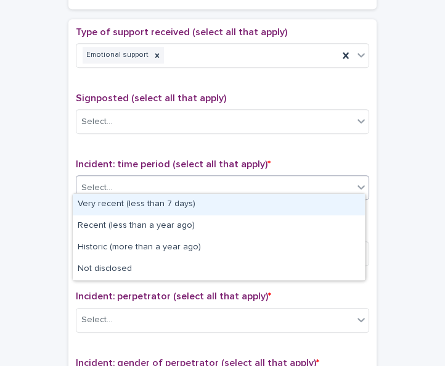
click at [354, 178] on div at bounding box center [361, 187] width 15 height 22
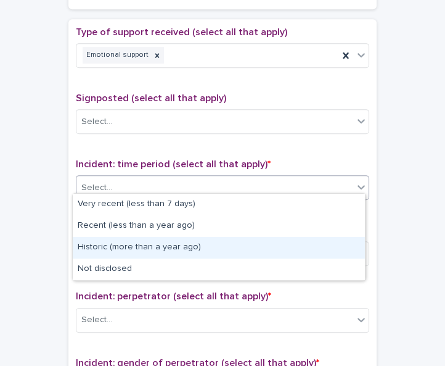
click at [336, 250] on div "Historic (more than a year ago)" at bounding box center [219, 248] width 292 height 22
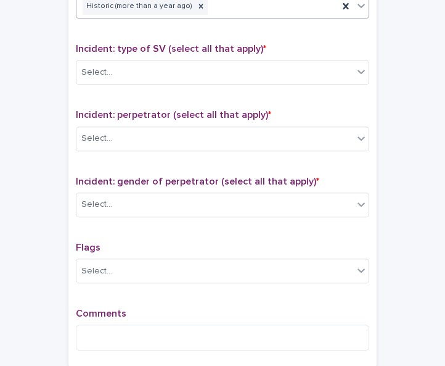
scroll to position [896, 0]
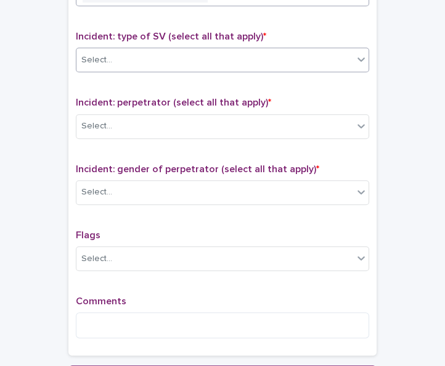
click at [355, 53] on icon at bounding box center [361, 59] width 12 height 12
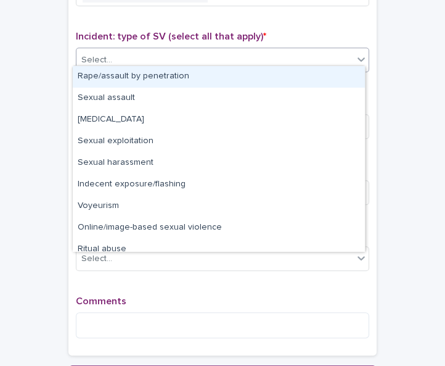
scroll to position [30, 0]
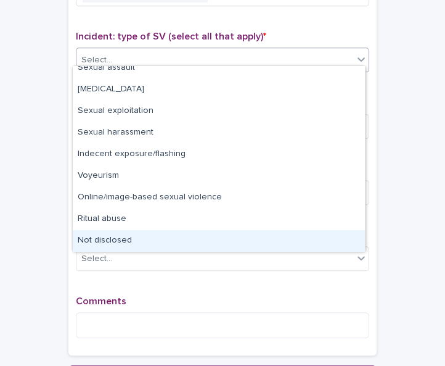
click at [345, 235] on div "Not disclosed" at bounding box center [219, 241] width 292 height 22
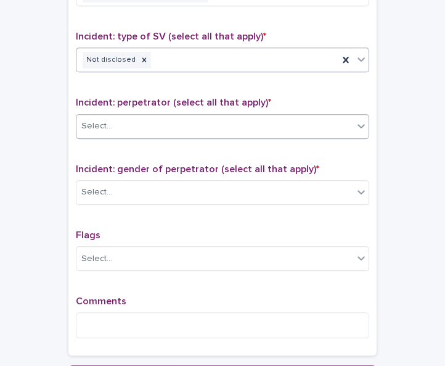
click at [250, 117] on div "Select..." at bounding box center [214, 126] width 277 height 20
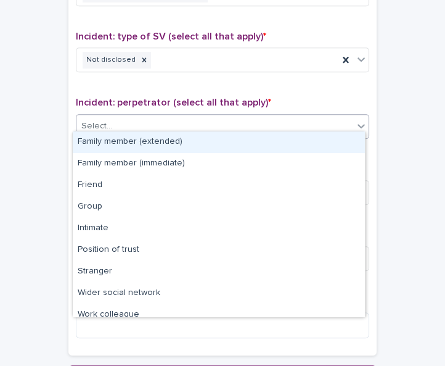
click at [227, 145] on div "Family member (extended)" at bounding box center [219, 142] width 292 height 22
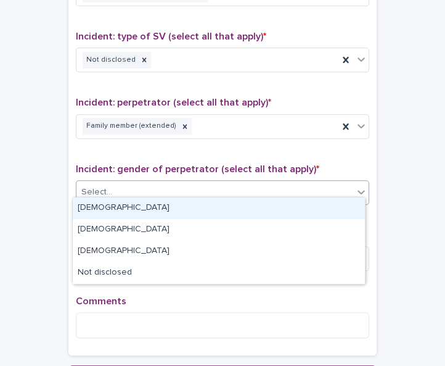
click at [184, 186] on div "Select..." at bounding box center [214, 192] width 277 height 20
click at [172, 206] on div "[DEMOGRAPHIC_DATA]" at bounding box center [219, 208] width 292 height 22
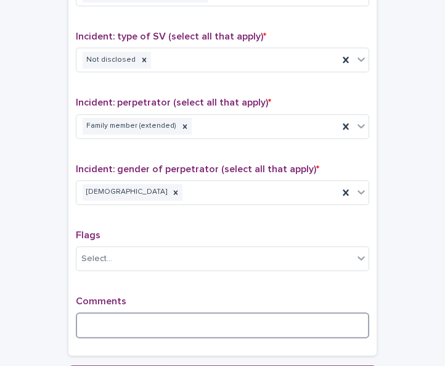
click at [133, 312] on textarea at bounding box center [222, 325] width 293 height 26
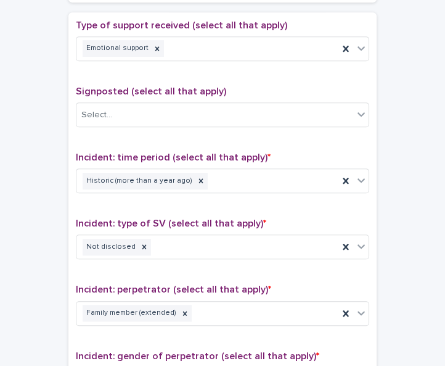
scroll to position [1023, 0]
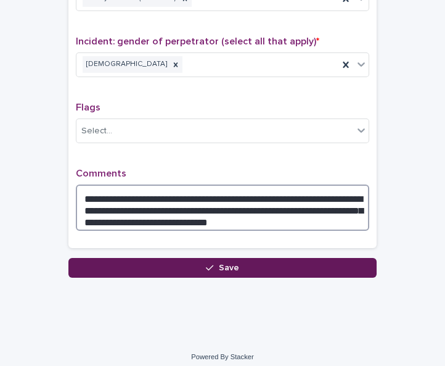
type textarea "**********"
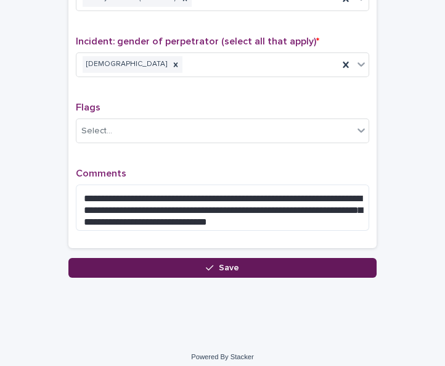
click at [219, 263] on span "Save" at bounding box center [229, 267] width 20 height 9
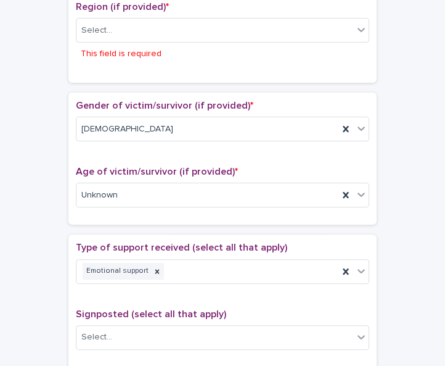
scroll to position [515, 0]
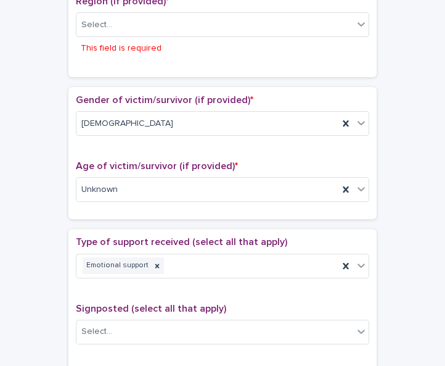
click at [427, 196] on div "**********" at bounding box center [222, 187] width 433 height 1340
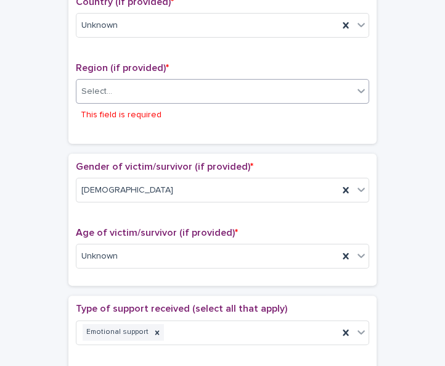
click at [348, 88] on div "Select..." at bounding box center [214, 91] width 277 height 20
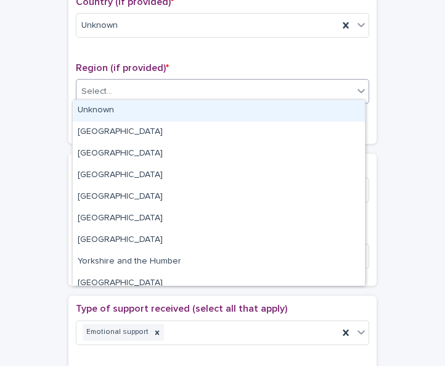
click at [337, 109] on div "Unknown" at bounding box center [219, 111] width 292 height 22
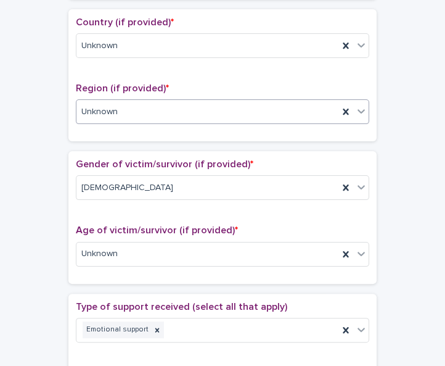
scroll to position [1023, 0]
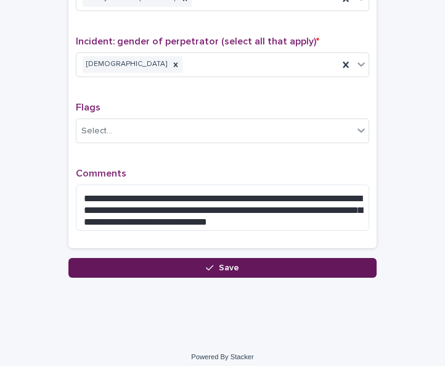
click at [222, 263] on span "Save" at bounding box center [229, 267] width 20 height 9
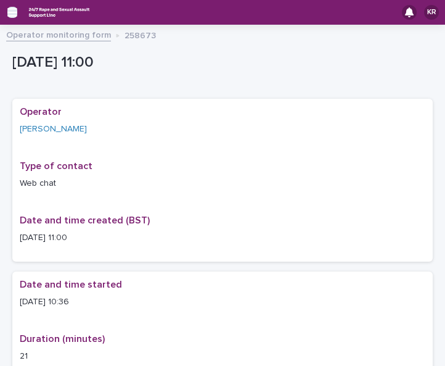
click at [10, 14] on icon "button" at bounding box center [12, 12] width 10 height 11
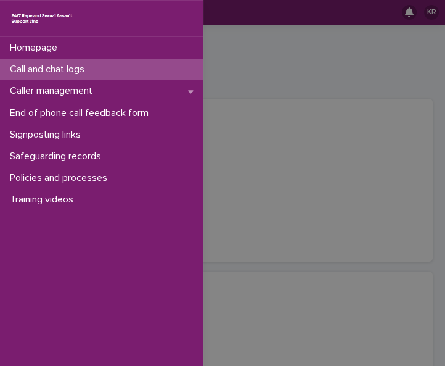
click at [27, 75] on p "Call and chat logs" at bounding box center [49, 70] width 89 height 12
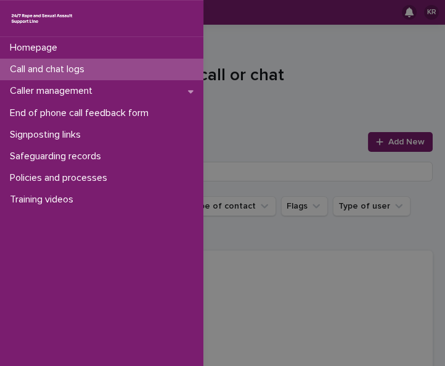
click at [385, 144] on div "Homepage Call and chat logs Caller management End of phone call feedback form S…" at bounding box center [222, 183] width 445 height 366
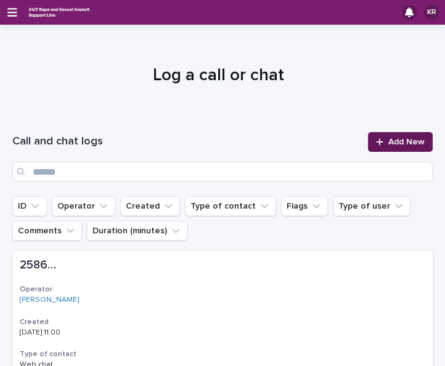
click at [393, 139] on span "Add New" at bounding box center [406, 141] width 36 height 9
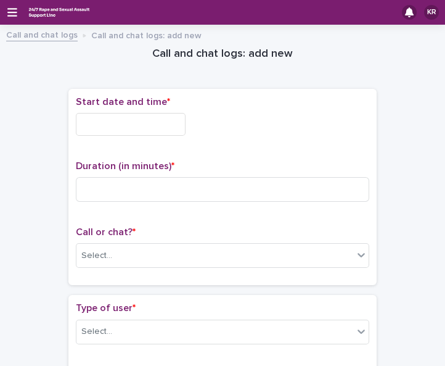
click at [85, 127] on input "text" at bounding box center [131, 124] width 110 height 23
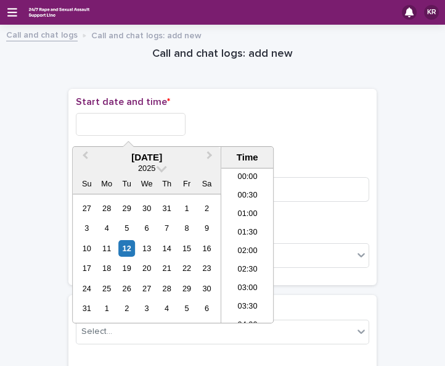
scroll to position [338, 0]
click at [121, 246] on div "12" at bounding box center [126, 248] width 17 height 17
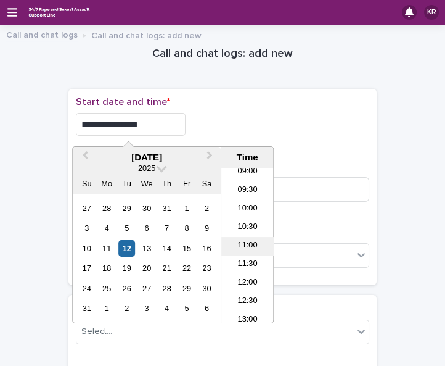
click at [240, 237] on li "11:00" at bounding box center [247, 246] width 52 height 18
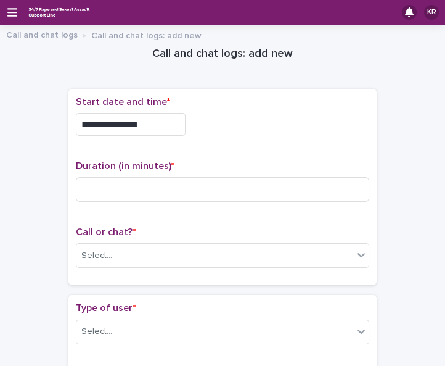
type input "**********"
click at [136, 234] on p "Call or chat? *" at bounding box center [222, 232] width 293 height 12
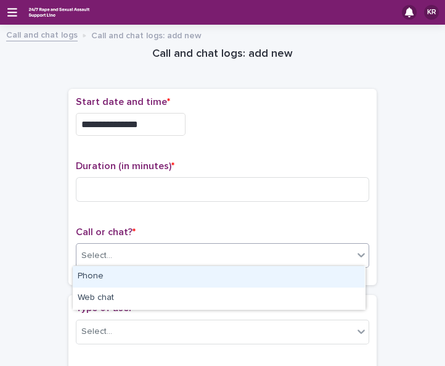
click at [131, 261] on div "Select..." at bounding box center [214, 255] width 277 height 20
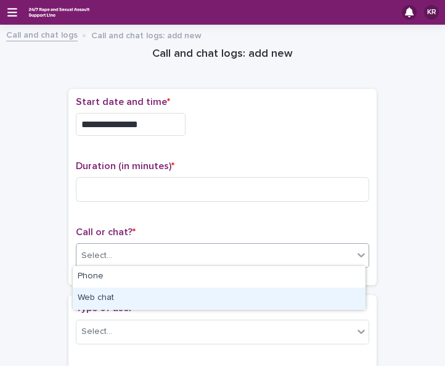
click at [125, 297] on div "Web chat" at bounding box center [219, 298] width 292 height 22
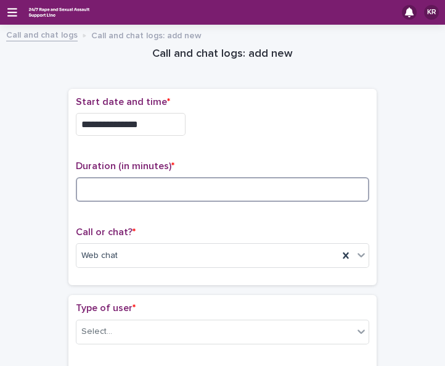
click at [150, 186] on input at bounding box center [222, 189] width 293 height 25
click at [150, 186] on input "*" at bounding box center [222, 189] width 293 height 25
type input "*"
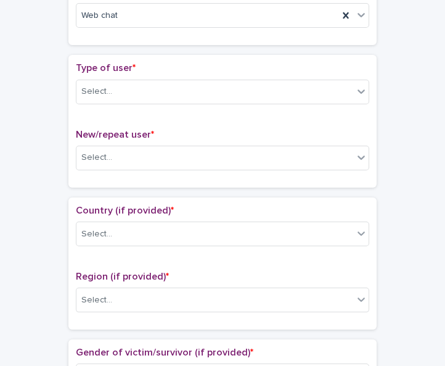
scroll to position [271, 0]
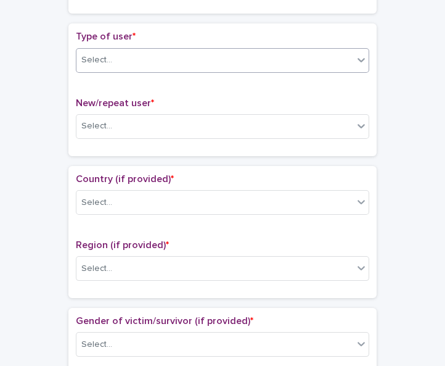
click at [362, 60] on icon at bounding box center [361, 60] width 12 height 12
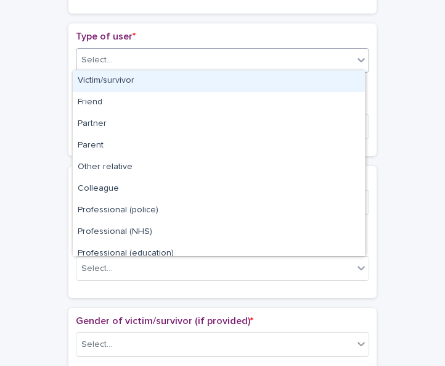
scroll to position [138, 0]
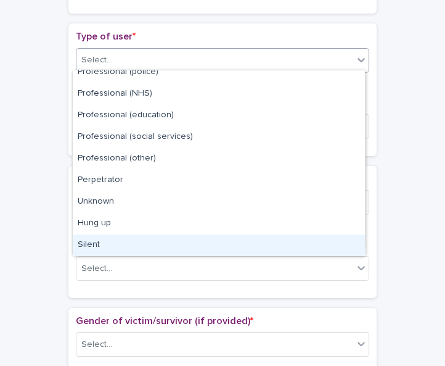
click at [354, 235] on div "Silent" at bounding box center [219, 245] width 292 height 22
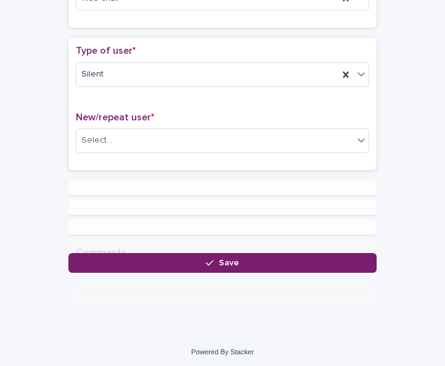
click at [354, 235] on div "**********" at bounding box center [222, 42] width 308 height 421
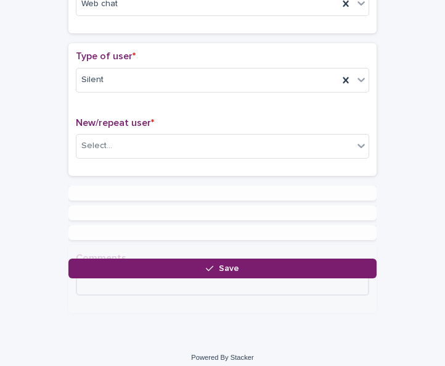
click at [354, 252] on div "Comments" at bounding box center [222, 278] width 293 height 52
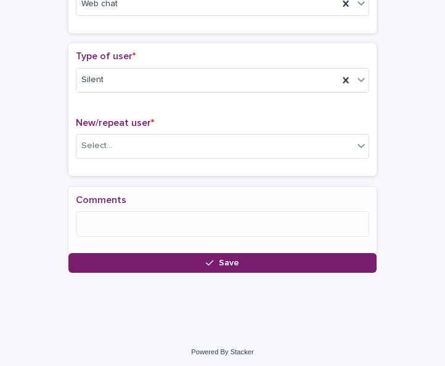
scroll to position [257, 0]
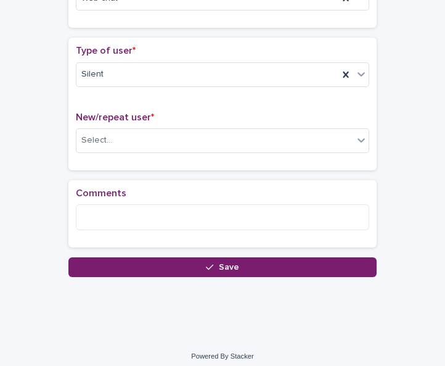
click at [354, 235] on div "Comments" at bounding box center [222, 213] width 293 height 52
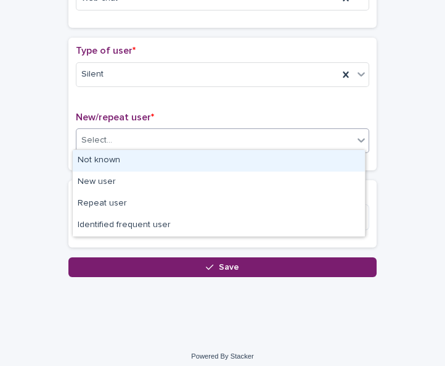
click at [295, 139] on div "Select..." at bounding box center [214, 140] width 277 height 20
click at [288, 157] on div "Not known" at bounding box center [219, 161] width 292 height 22
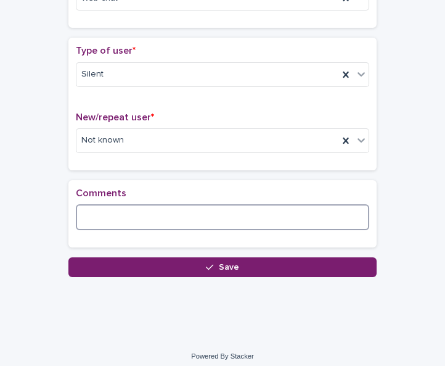
click at [257, 213] on textarea at bounding box center [222, 217] width 293 height 26
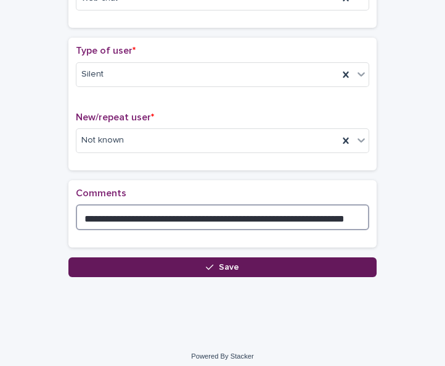
type textarea "**********"
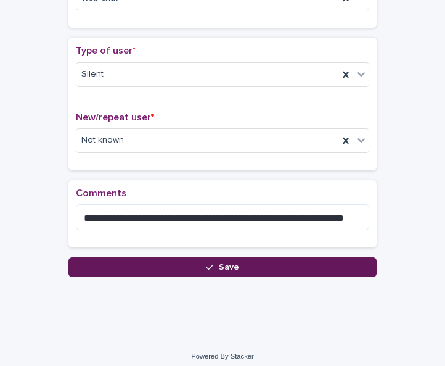
click at [241, 264] on button "Save" at bounding box center [222, 267] width 308 height 20
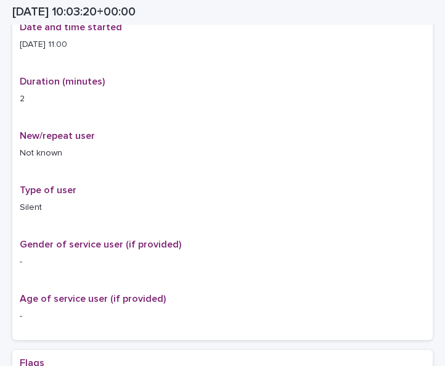
scroll to position [264, 0]
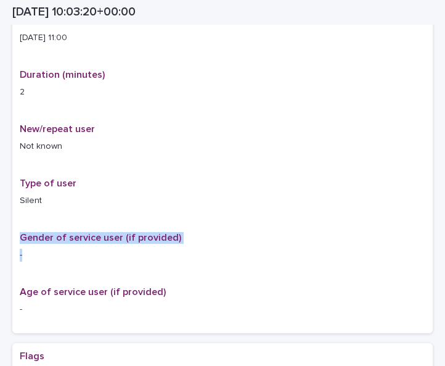
drag, startPoint x: 241, startPoint y: 264, endPoint x: 428, endPoint y: 215, distance: 193.8
click at [428, 215] on div "Loading... Saving… Loading... Saving… [DATE] 10:03:20+00:00 [DATE] 11:03 Sorry,…" at bounding box center [222, 292] width 433 height 1049
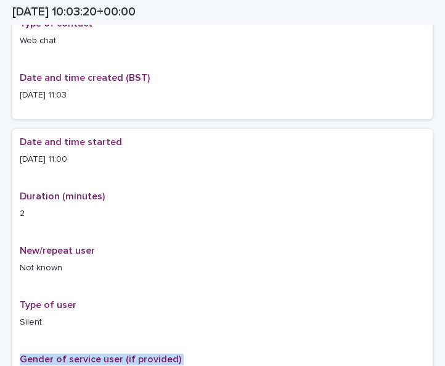
scroll to position [0, 0]
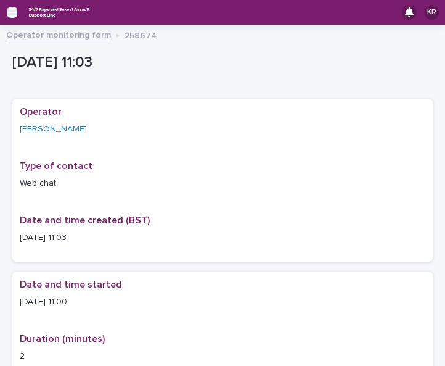
click at [10, 14] on icon "button" at bounding box center [12, 12] width 10 height 11
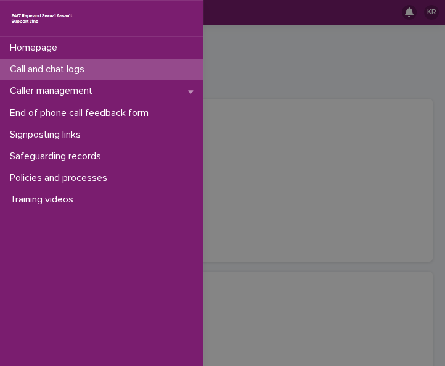
click at [30, 70] on p "Call and chat logs" at bounding box center [49, 70] width 89 height 12
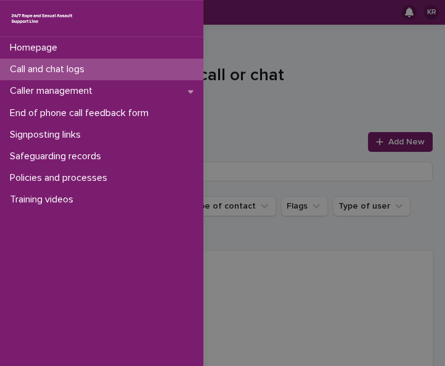
click at [374, 141] on div "Homepage Call and chat logs Caller management End of phone call feedback form S…" at bounding box center [222, 183] width 445 height 366
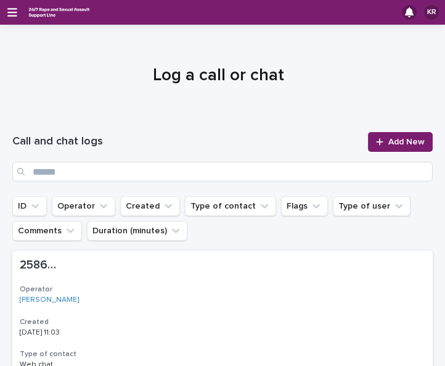
click at [376, 141] on icon at bounding box center [379, 141] width 7 height 9
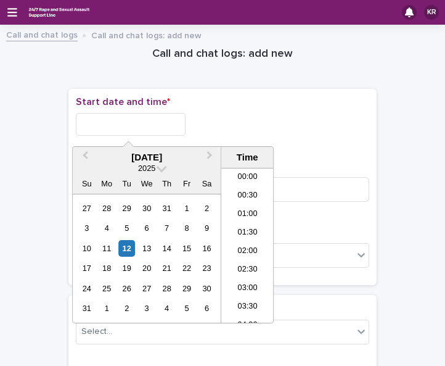
click at [108, 121] on input "text" at bounding box center [131, 124] width 110 height 23
click at [123, 242] on div "12" at bounding box center [126, 248] width 17 height 17
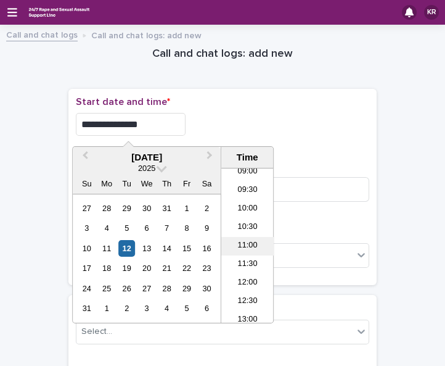
click at [251, 239] on li "11:00" at bounding box center [247, 246] width 52 height 18
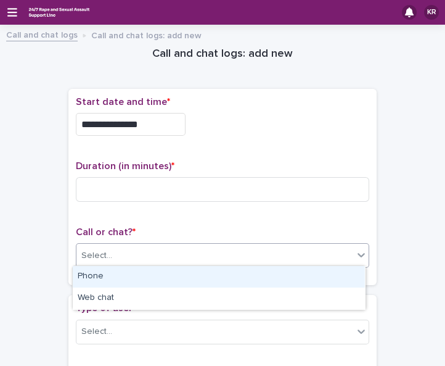
click at [154, 243] on div "Select..." at bounding box center [222, 255] width 293 height 25
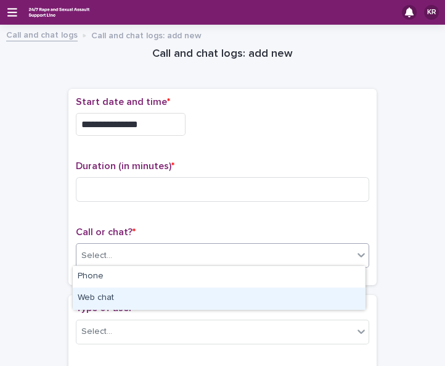
click at [148, 297] on div "Web chat" at bounding box center [219, 298] width 292 height 22
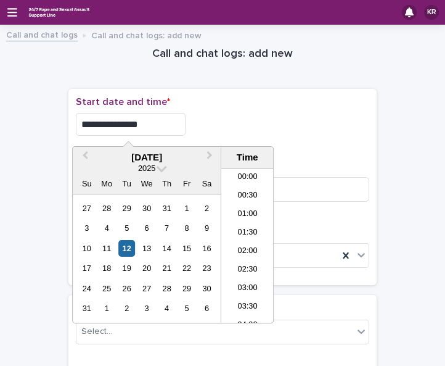
click at [142, 115] on input "**********" at bounding box center [131, 124] width 110 height 23
type input "**********"
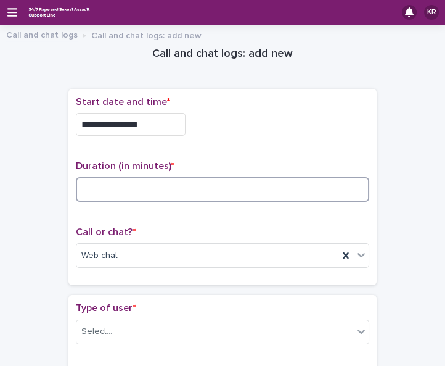
click at [293, 191] on input at bounding box center [222, 189] width 293 height 25
click at [83, 191] on input at bounding box center [222, 189] width 293 height 25
click at [102, 190] on input at bounding box center [222, 189] width 293 height 25
click at [92, 186] on input "**" at bounding box center [222, 189] width 293 height 25
type input "*"
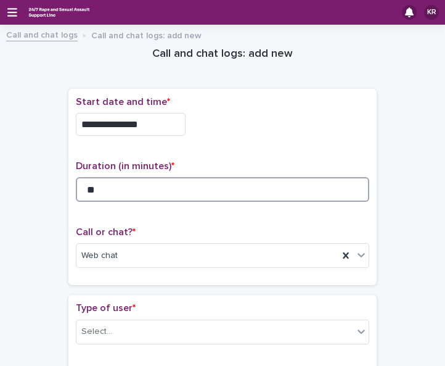
click at [102, 186] on input "**" at bounding box center [222, 189] width 293 height 25
type input "**"
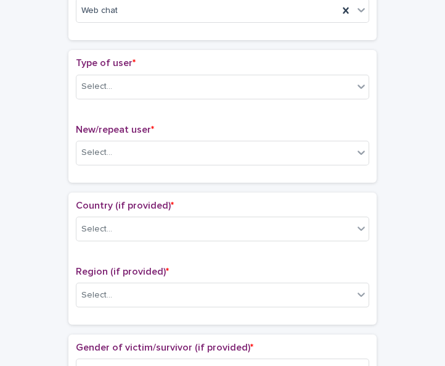
scroll to position [271, 0]
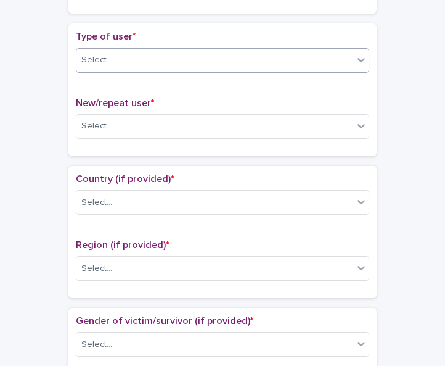
click at [358, 58] on icon at bounding box center [361, 60] width 7 height 4
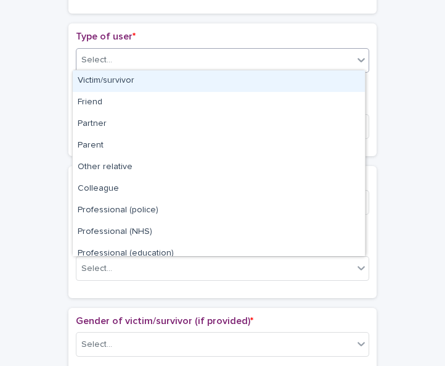
click at [354, 80] on div "Victim/survivor" at bounding box center [219, 81] width 292 height 22
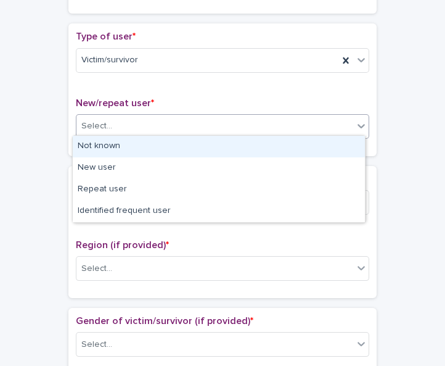
click at [359, 120] on icon at bounding box center [361, 126] width 12 height 12
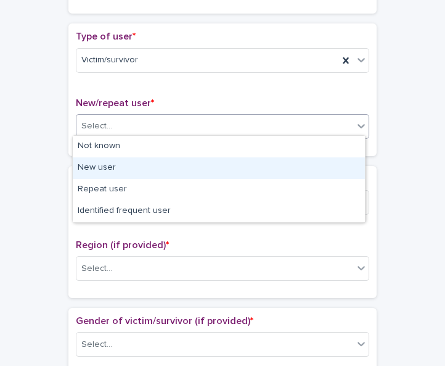
drag, startPoint x: 353, startPoint y: 139, endPoint x: 346, endPoint y: 160, distance: 22.2
click at [346, 160] on div "New user" at bounding box center [219, 168] width 292 height 22
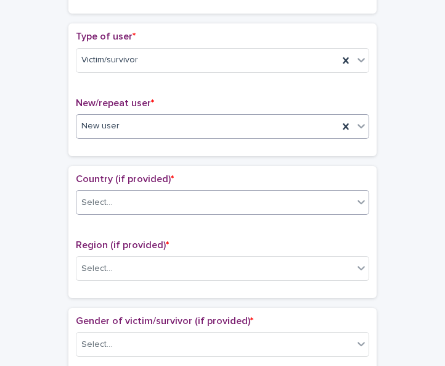
click at [361, 196] on icon at bounding box center [361, 201] width 12 height 12
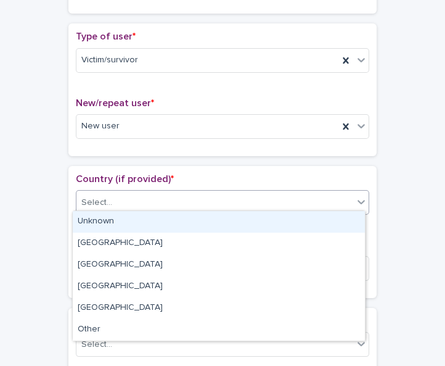
click at [350, 220] on div "Unknown" at bounding box center [219, 222] width 292 height 22
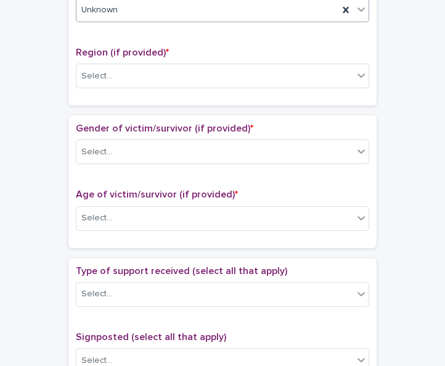
scroll to position [467, 0]
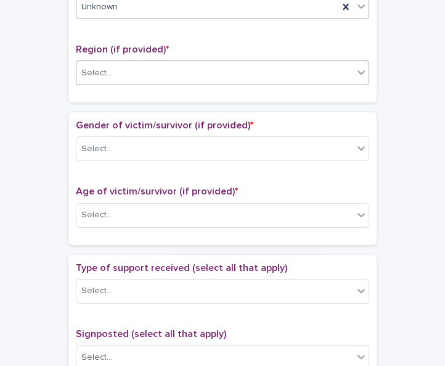
click at [355, 70] on icon at bounding box center [361, 72] width 12 height 12
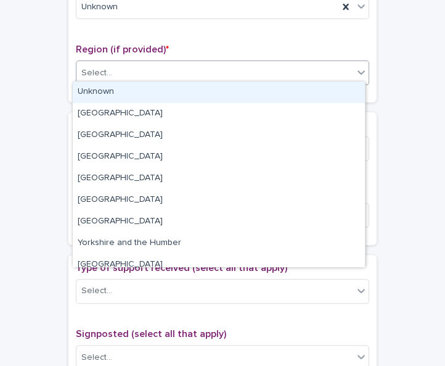
click at [344, 91] on div "Unknown" at bounding box center [219, 92] width 292 height 22
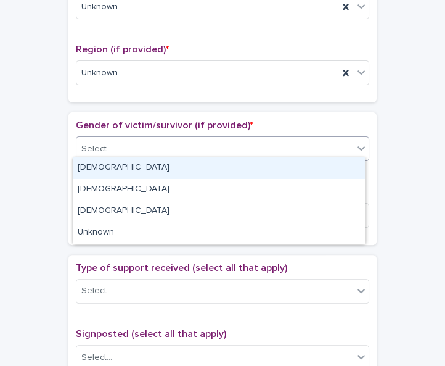
click at [358, 147] on icon at bounding box center [361, 149] width 7 height 4
click at [347, 163] on div "[DEMOGRAPHIC_DATA]" at bounding box center [219, 168] width 292 height 22
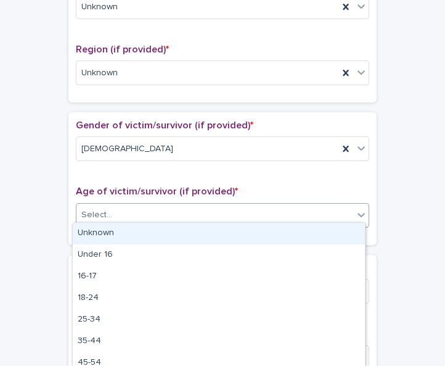
click at [355, 212] on icon at bounding box center [361, 214] width 12 height 12
click at [345, 239] on div "Unknown" at bounding box center [219, 234] width 292 height 22
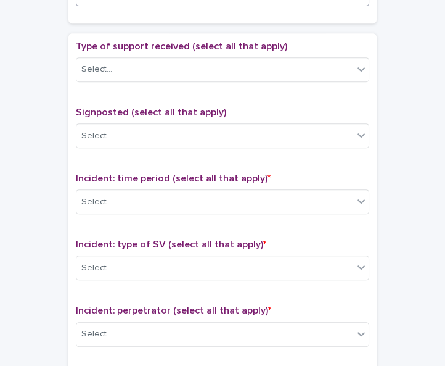
scroll to position [697, 0]
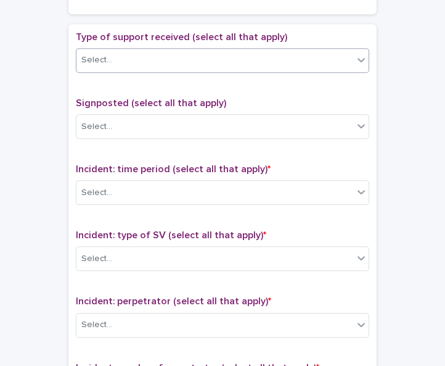
click at [358, 56] on icon at bounding box center [361, 60] width 12 height 12
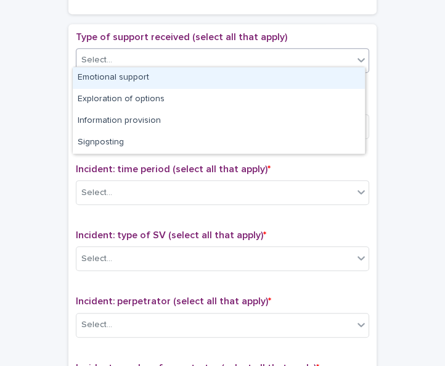
click at [348, 74] on div "Emotional support" at bounding box center [219, 78] width 292 height 22
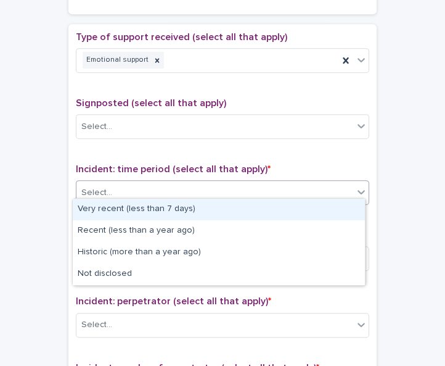
click at [356, 181] on div at bounding box center [361, 192] width 15 height 22
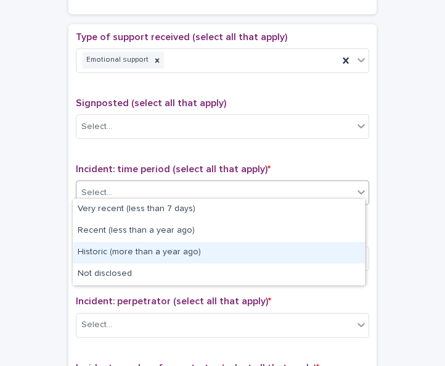
click at [356, 247] on div "Historic (more than a year ago)" at bounding box center [219, 253] width 292 height 22
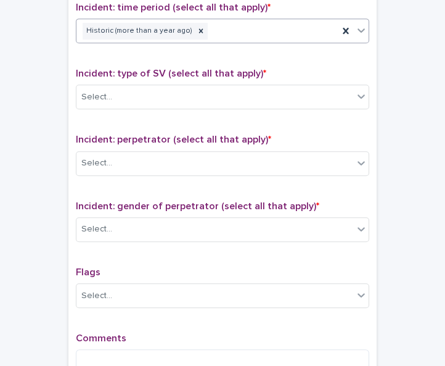
scroll to position [871, 0]
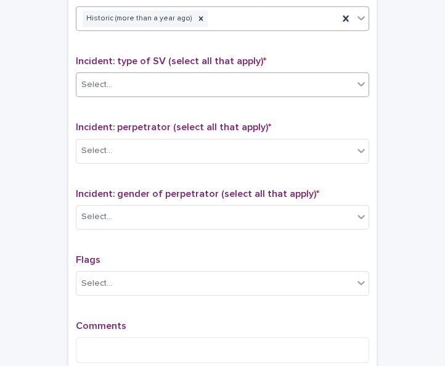
click at [355, 78] on icon at bounding box center [361, 84] width 12 height 12
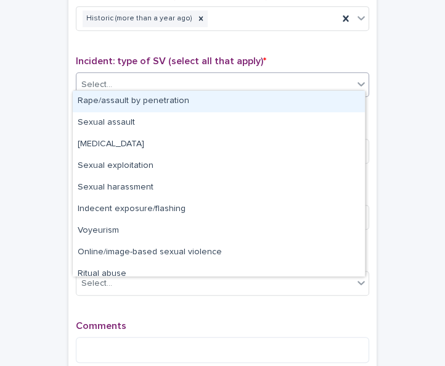
click at [346, 100] on div "Rape/assault by penetration" at bounding box center [219, 102] width 292 height 22
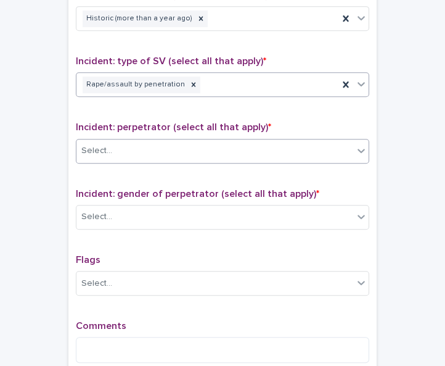
click at [344, 141] on div "Select..." at bounding box center [214, 151] width 277 height 20
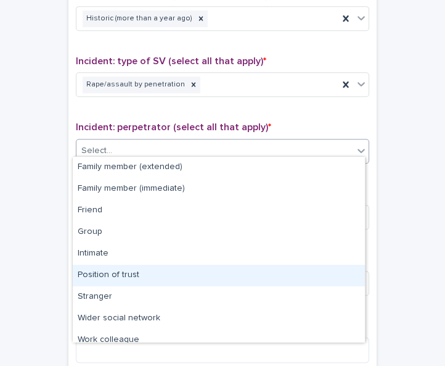
click at [317, 269] on div "Position of trust" at bounding box center [219, 275] width 292 height 22
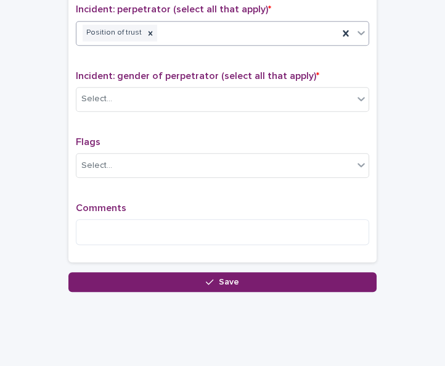
scroll to position [993, 0]
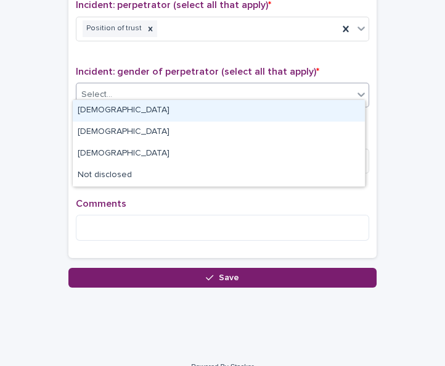
click at [358, 90] on icon at bounding box center [361, 94] width 12 height 12
click at [346, 109] on div "[DEMOGRAPHIC_DATA]" at bounding box center [219, 111] width 292 height 22
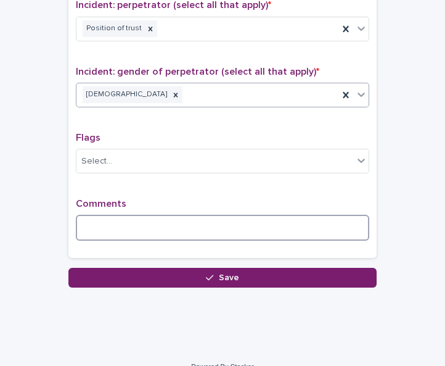
click at [165, 215] on textarea at bounding box center [222, 228] width 293 height 26
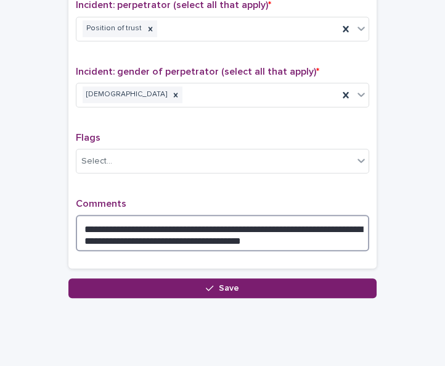
click at [226, 228] on textarea "**********" at bounding box center [222, 233] width 293 height 36
click at [266, 228] on textarea "**********" at bounding box center [222, 233] width 293 height 36
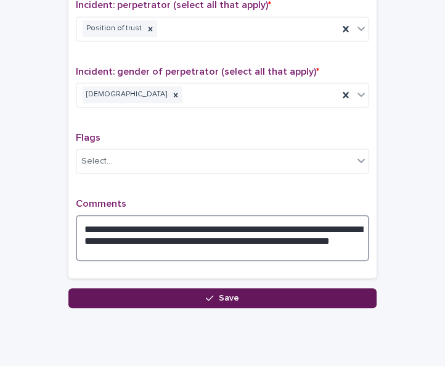
type textarea "**********"
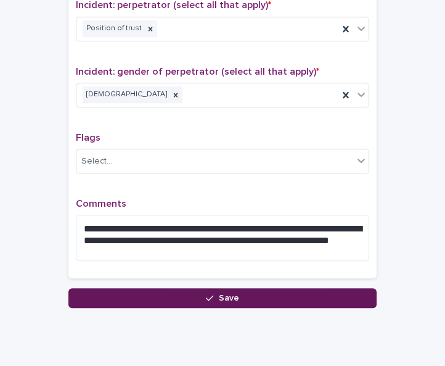
click at [253, 289] on button "Save" at bounding box center [222, 298] width 308 height 20
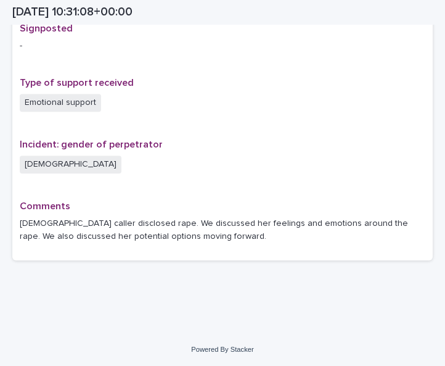
scroll to position [818, 0]
